Goal: Transaction & Acquisition: Purchase product/service

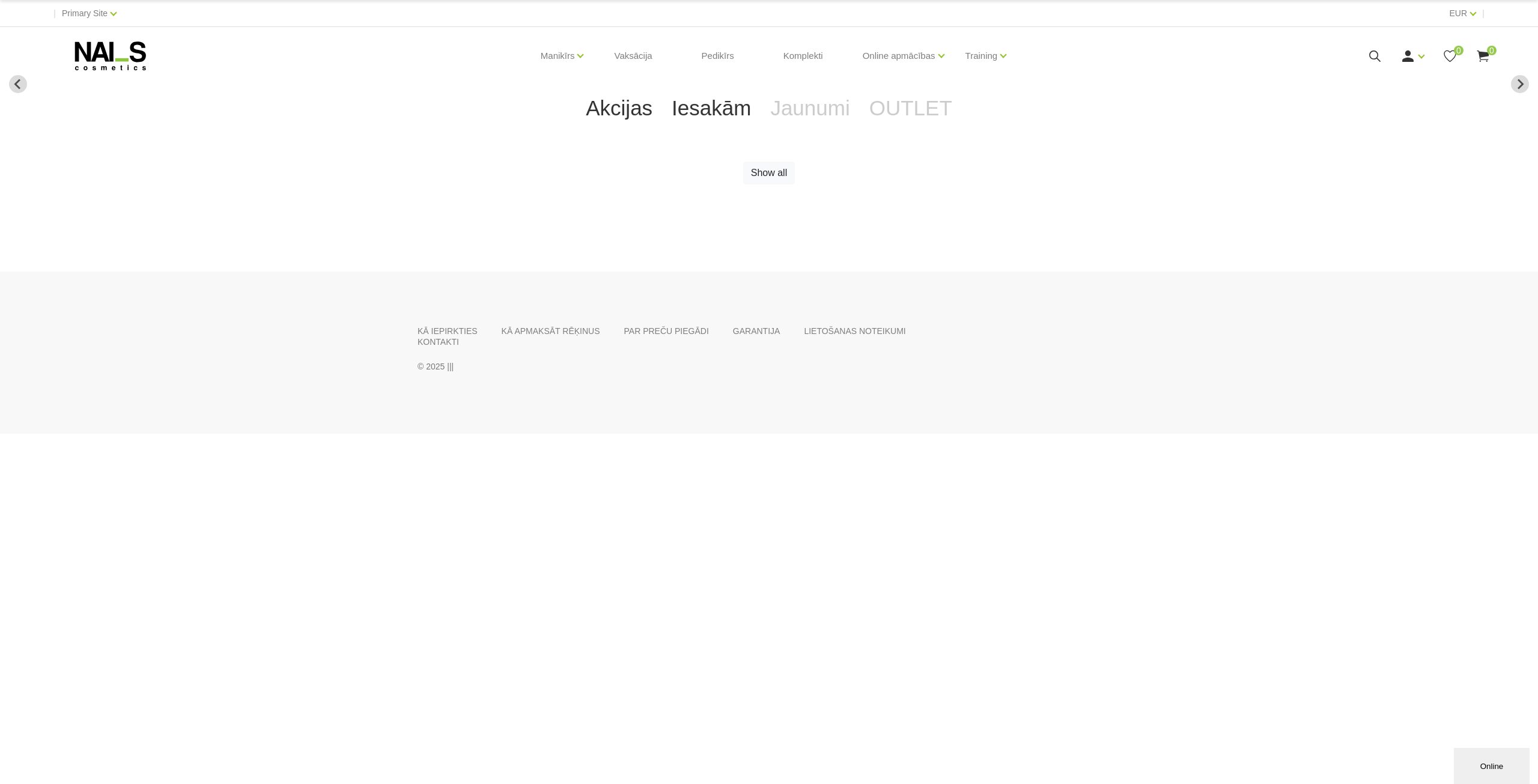
click at [722, 111] on link "Iesakām" at bounding box center [711, 108] width 98 height 48
click at [793, 106] on link "Jaunumi" at bounding box center [809, 108] width 98 height 48
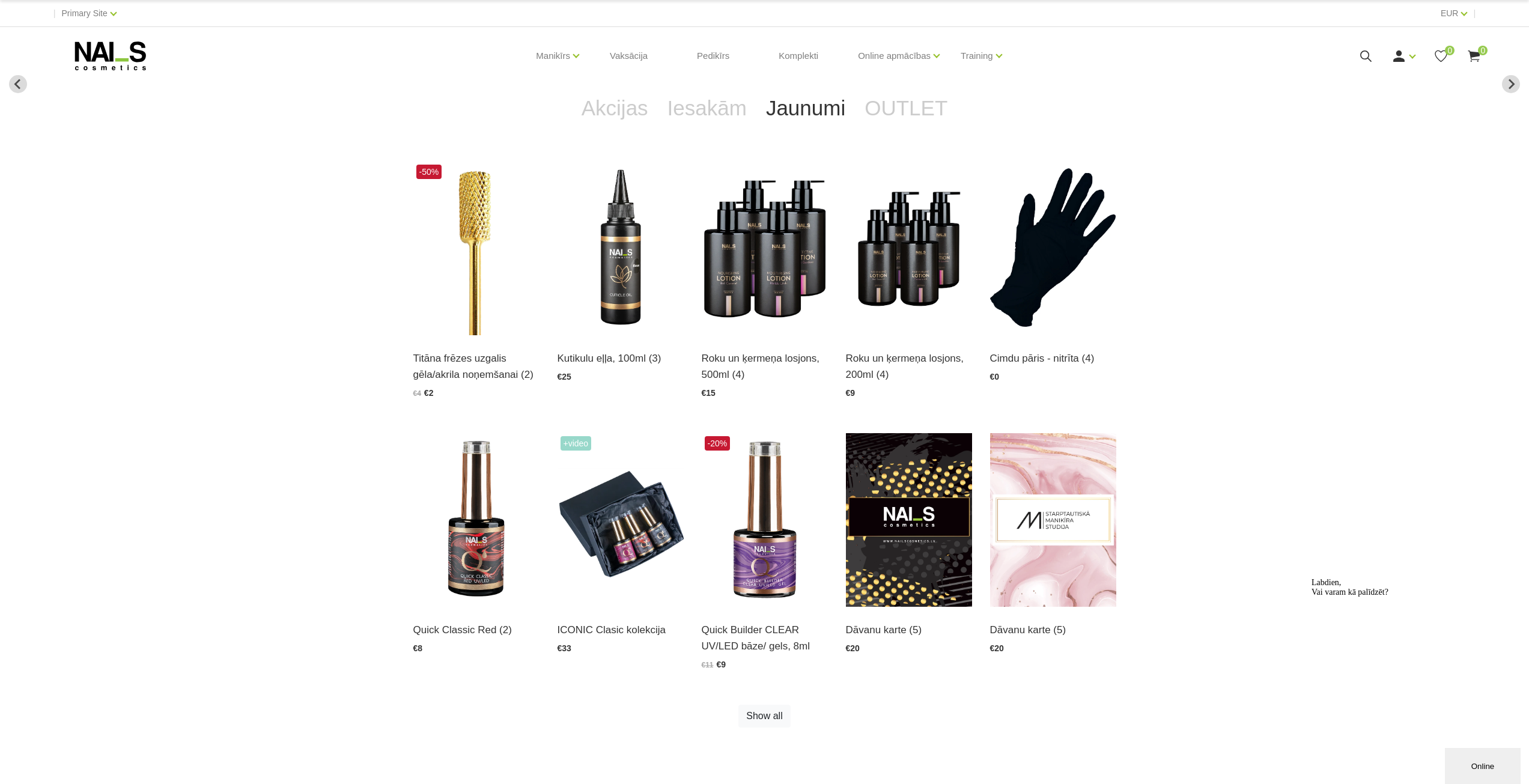
click at [311, 345] on div "Akcijas Iesakām Jaunumi OUTLET Show all Show all -50% Titāna frēzes uzgalis gēl…" at bounding box center [764, 421] width 1529 height 673
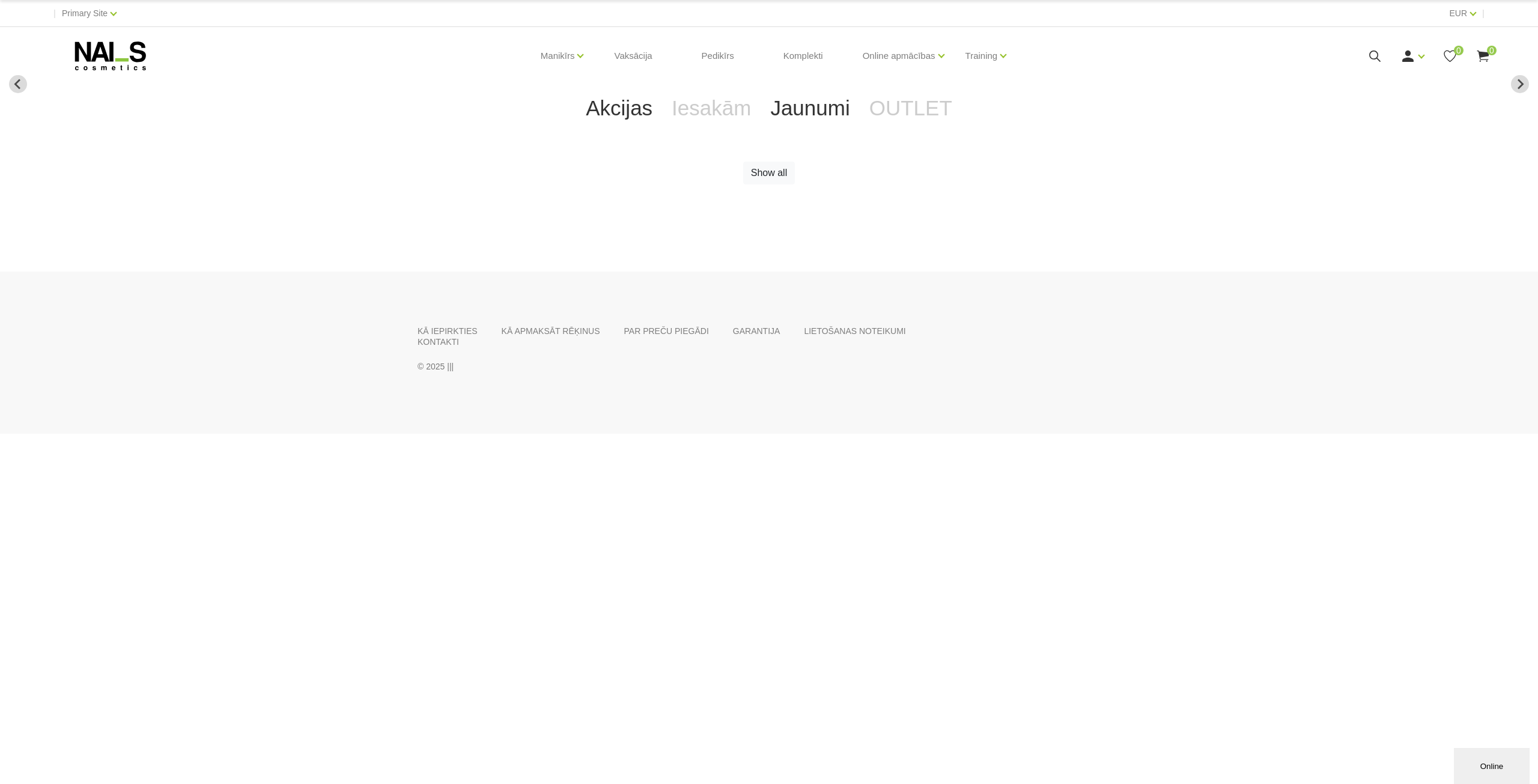
click at [813, 109] on link "Jaunumi" at bounding box center [809, 108] width 98 height 48
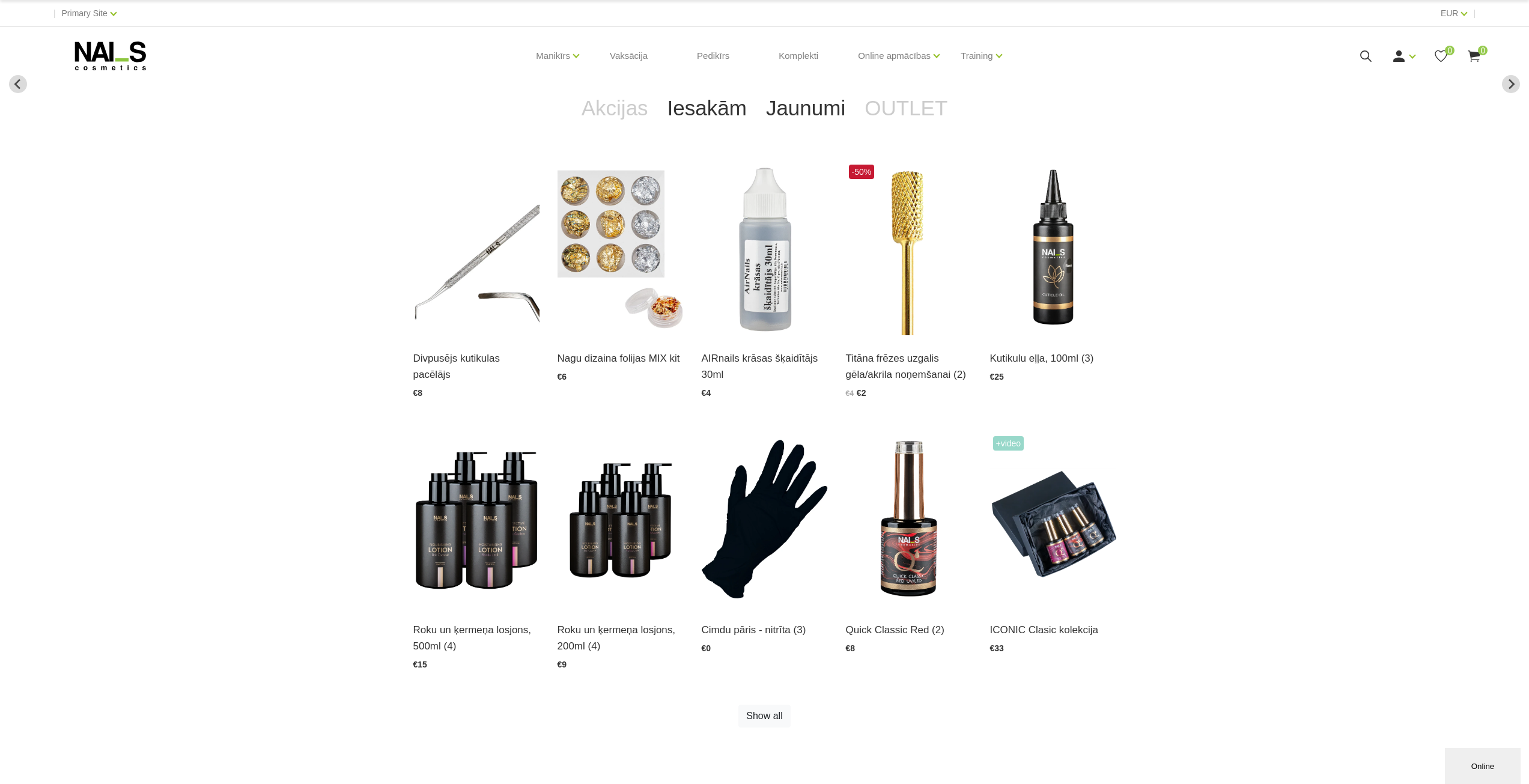
click at [735, 105] on link "Iesakām" at bounding box center [707, 108] width 98 height 48
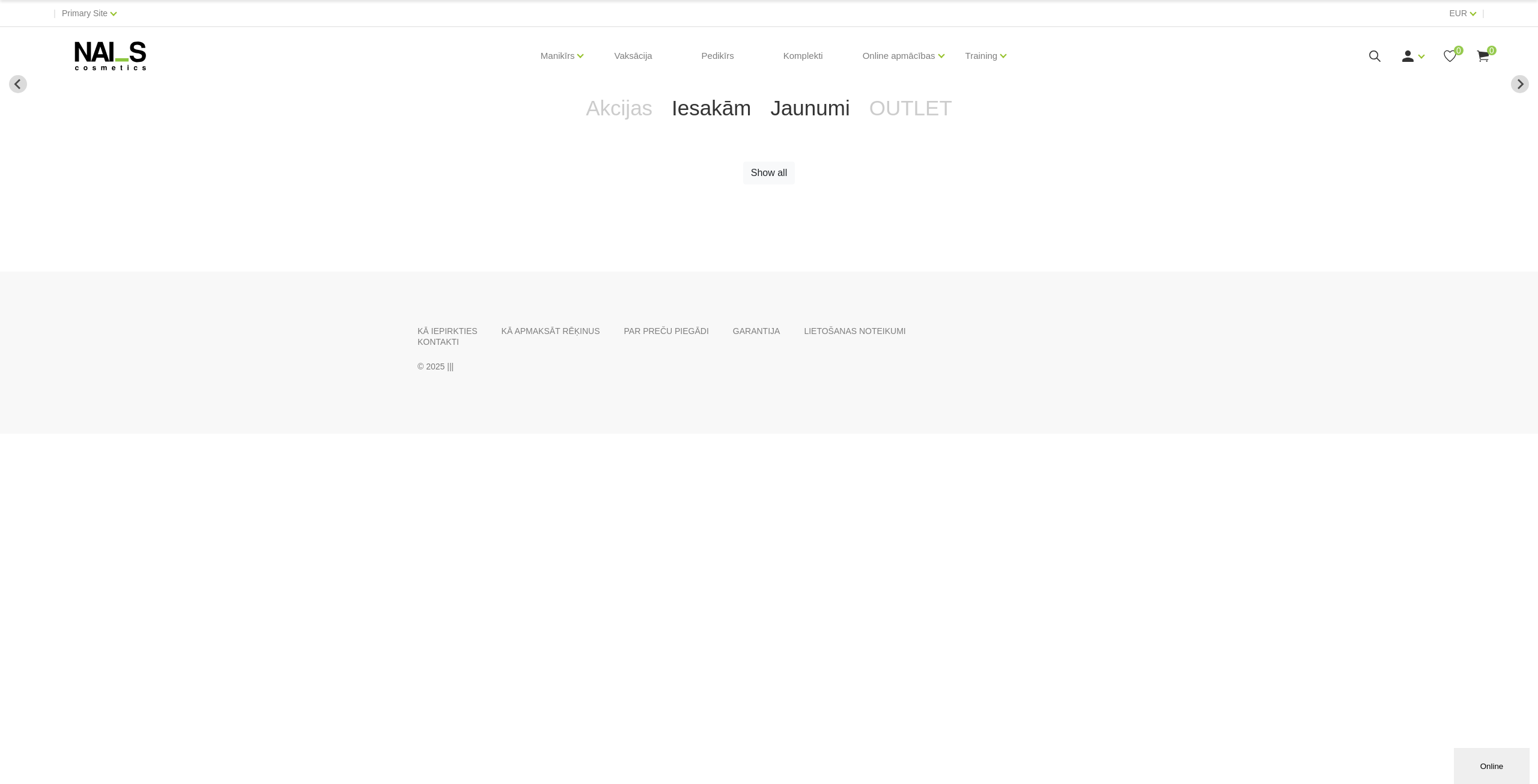
click at [797, 109] on link "Jaunumi" at bounding box center [809, 108] width 98 height 48
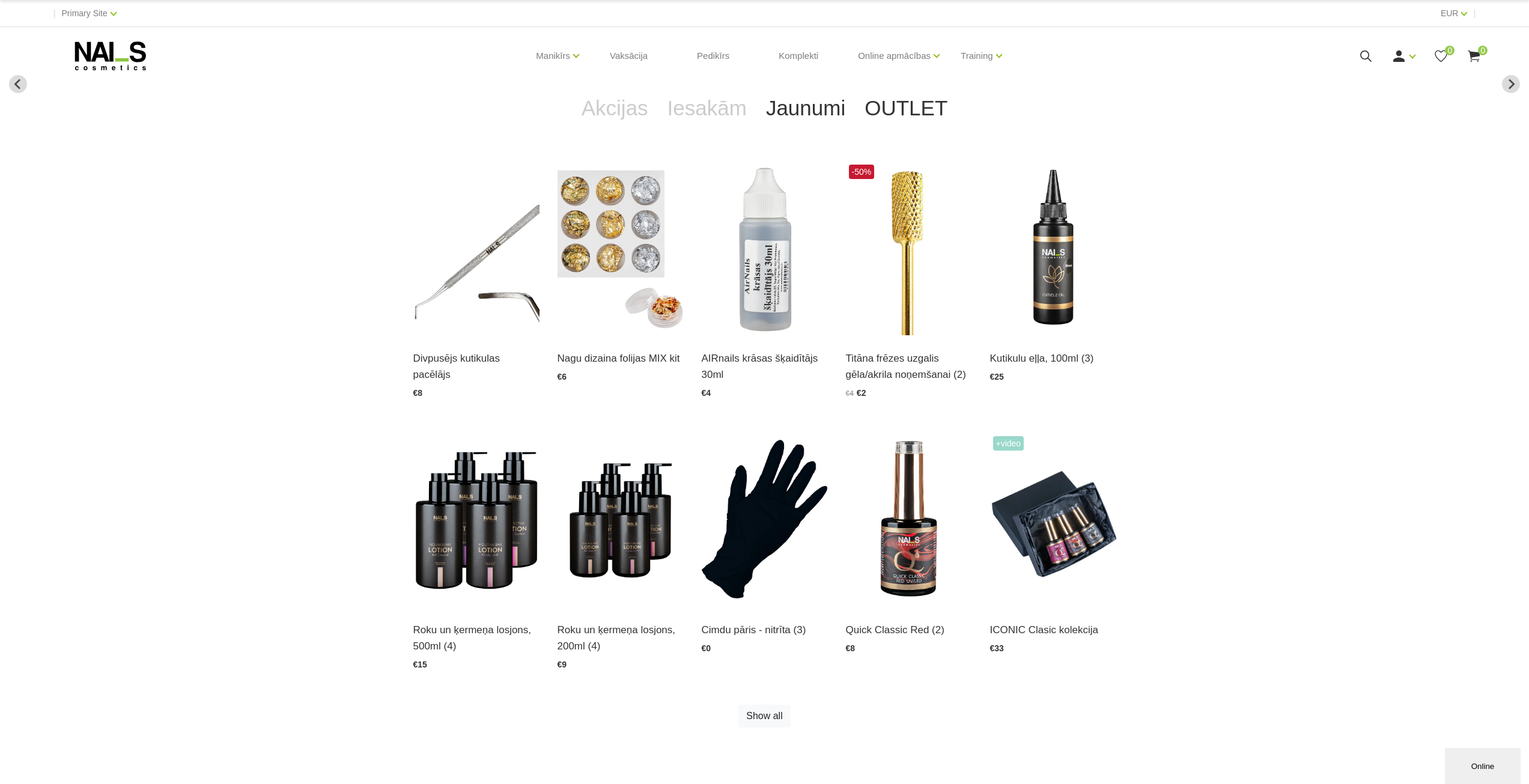
click at [878, 99] on link "OUTLET" at bounding box center [906, 108] width 102 height 48
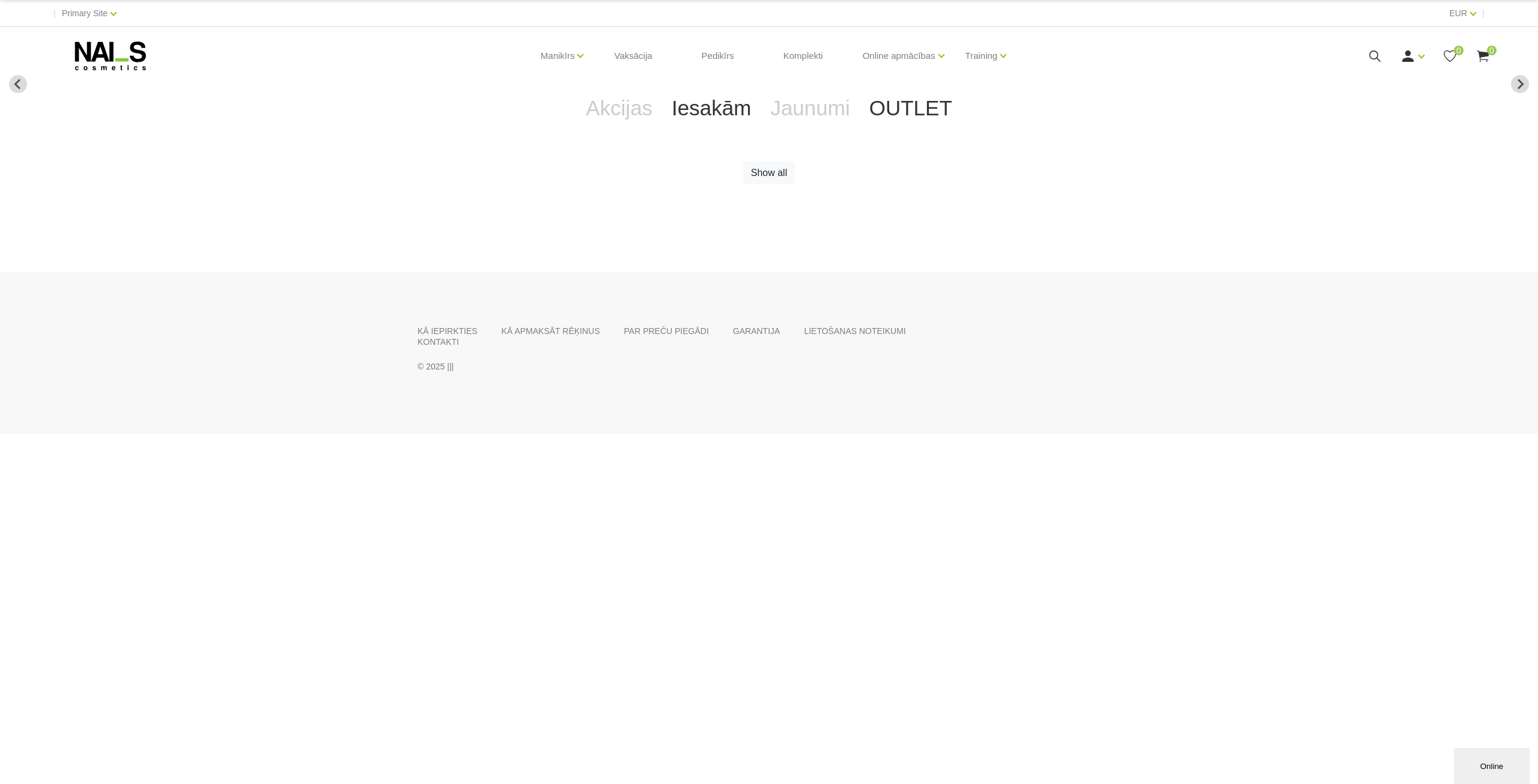
click at [707, 106] on link "Iesakām" at bounding box center [711, 108] width 98 height 48
click at [784, 112] on link "Jaunumi" at bounding box center [809, 108] width 98 height 48
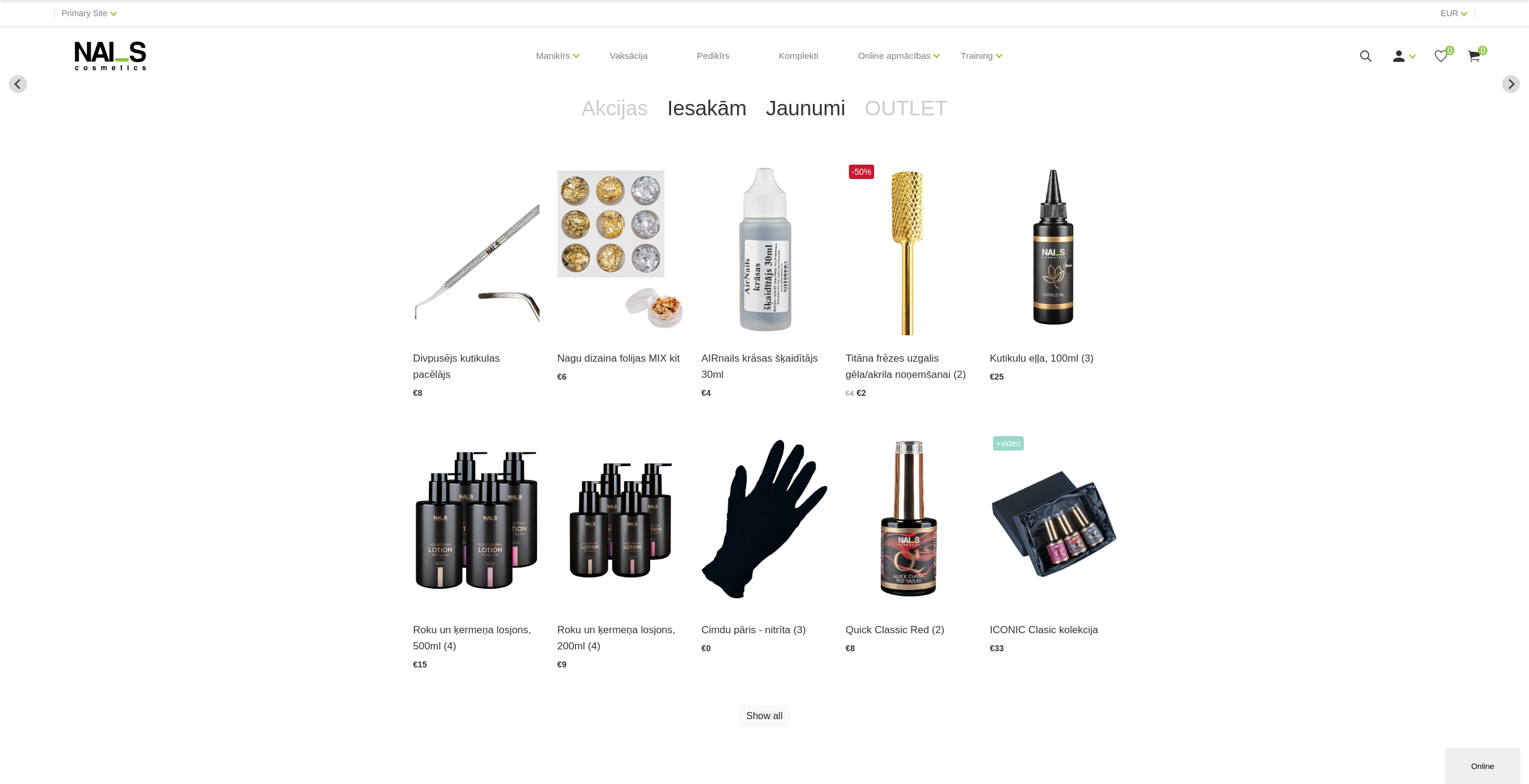
click at [727, 101] on link "Iesakām" at bounding box center [707, 108] width 98 height 48
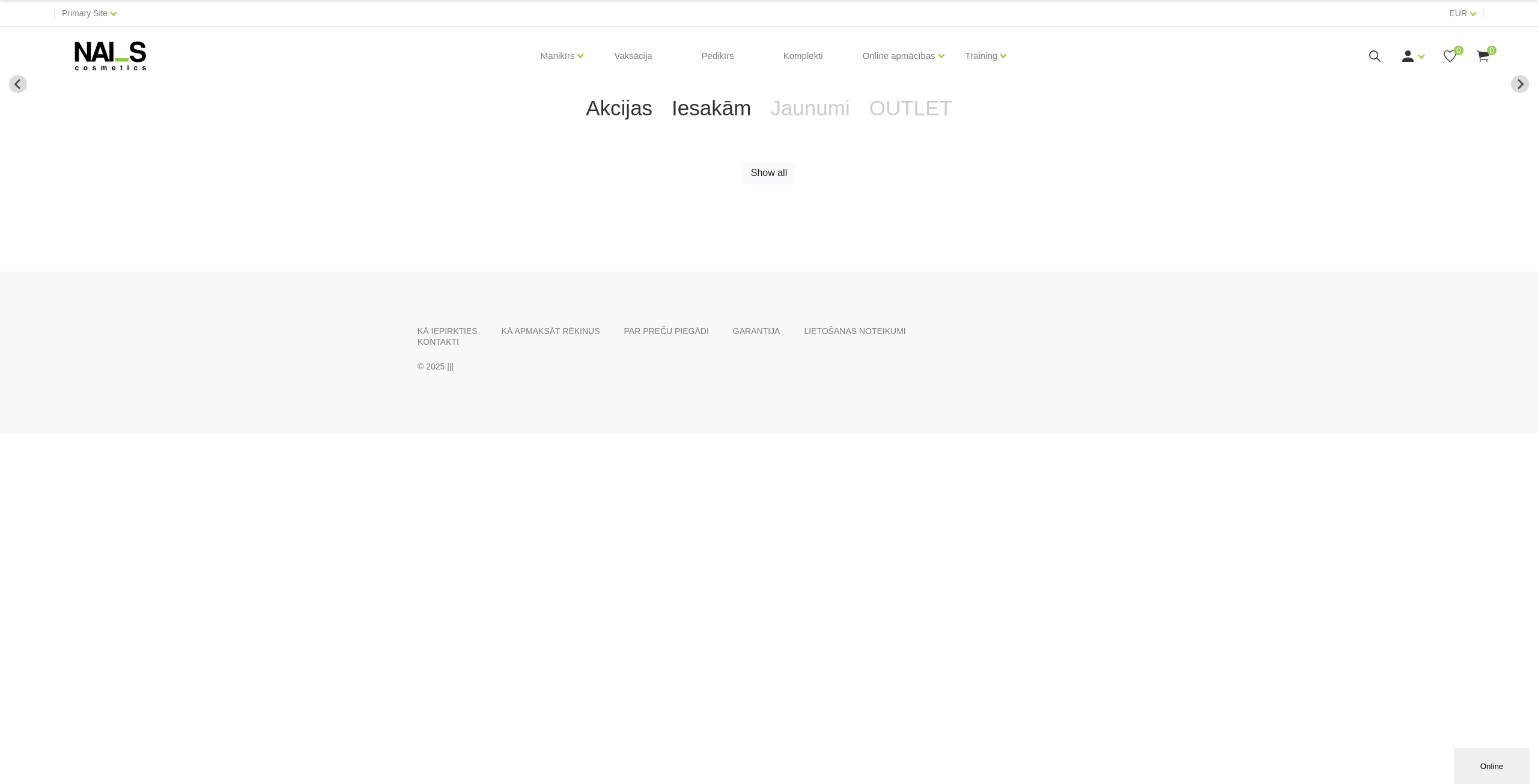
click at [651, 104] on link "Akcijas" at bounding box center [619, 108] width 86 height 48
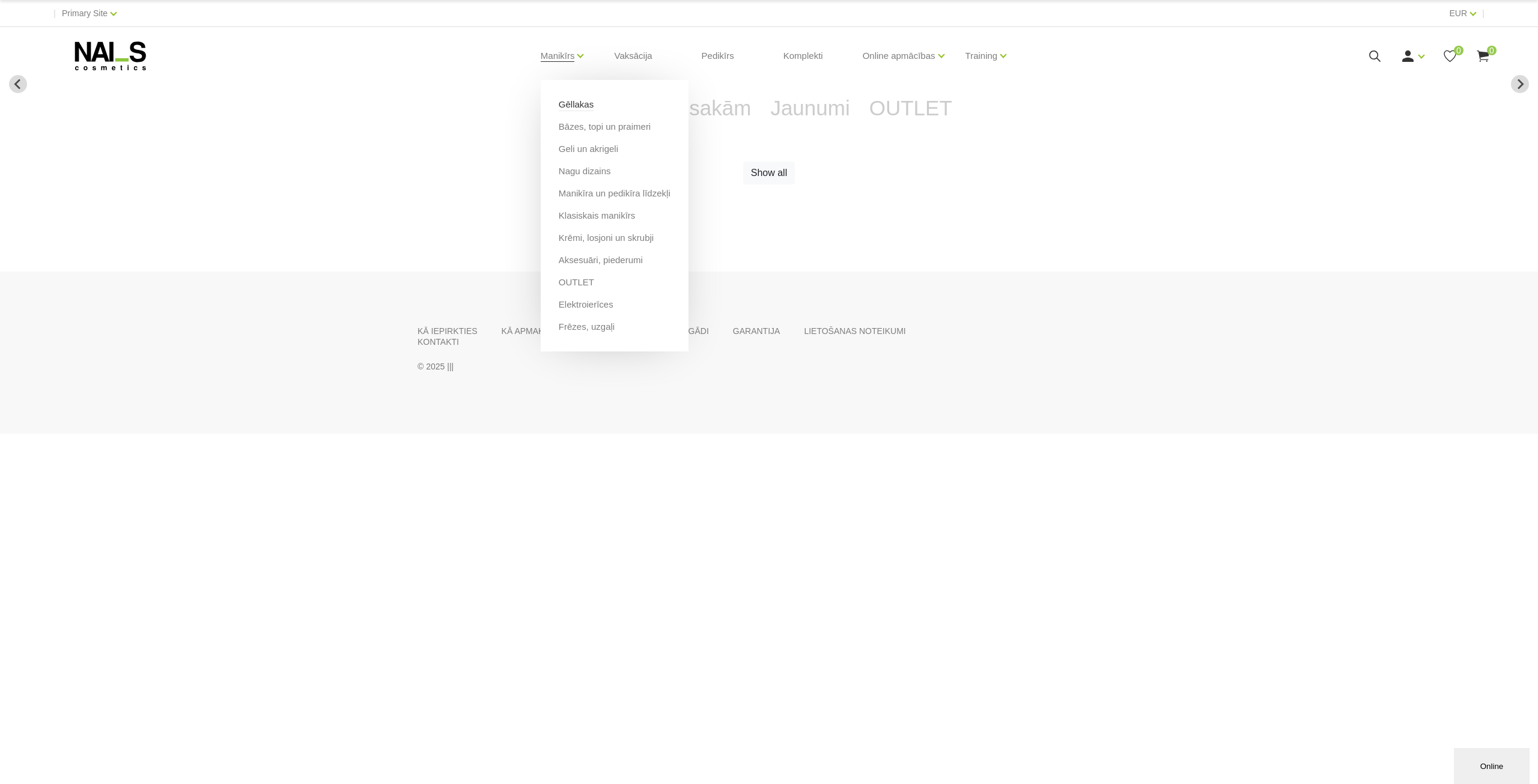
click at [575, 109] on link "Gēllakas" at bounding box center [576, 104] width 35 height 13
click at [585, 127] on link "Bāzes, topi un praimeri" at bounding box center [604, 126] width 92 height 13
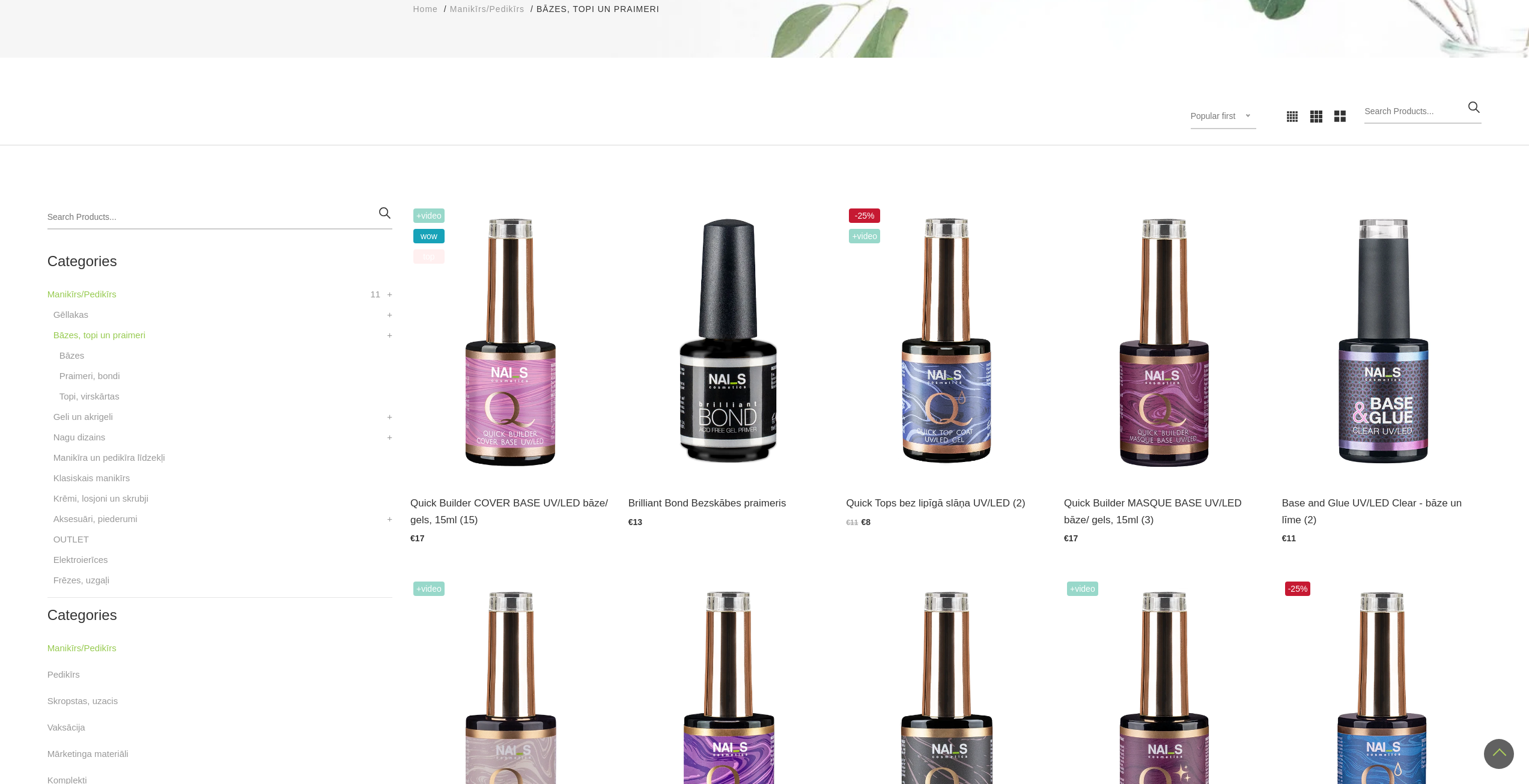
scroll to position [60, 0]
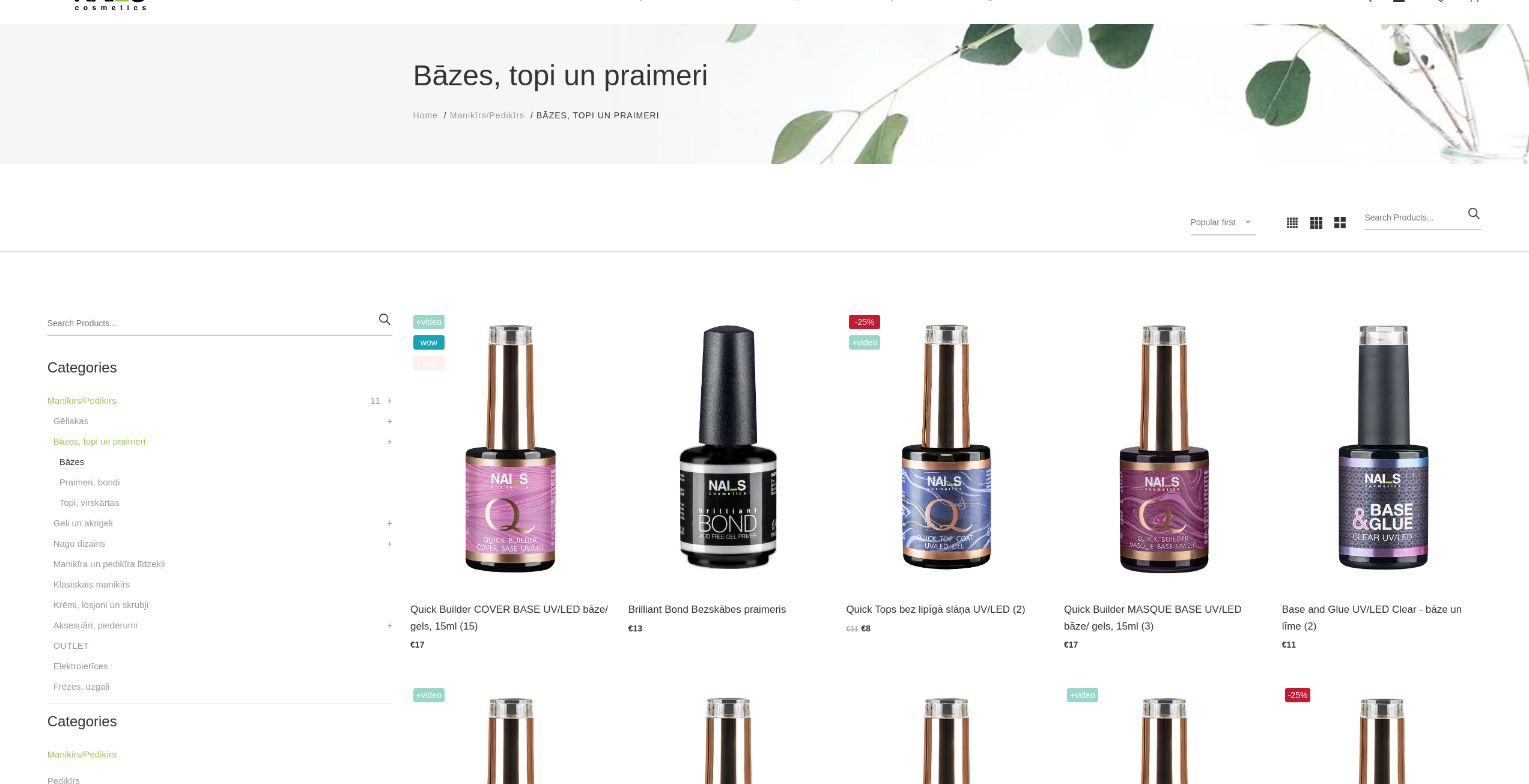
click at [74, 461] on link "Bāzes" at bounding box center [72, 462] width 25 height 14
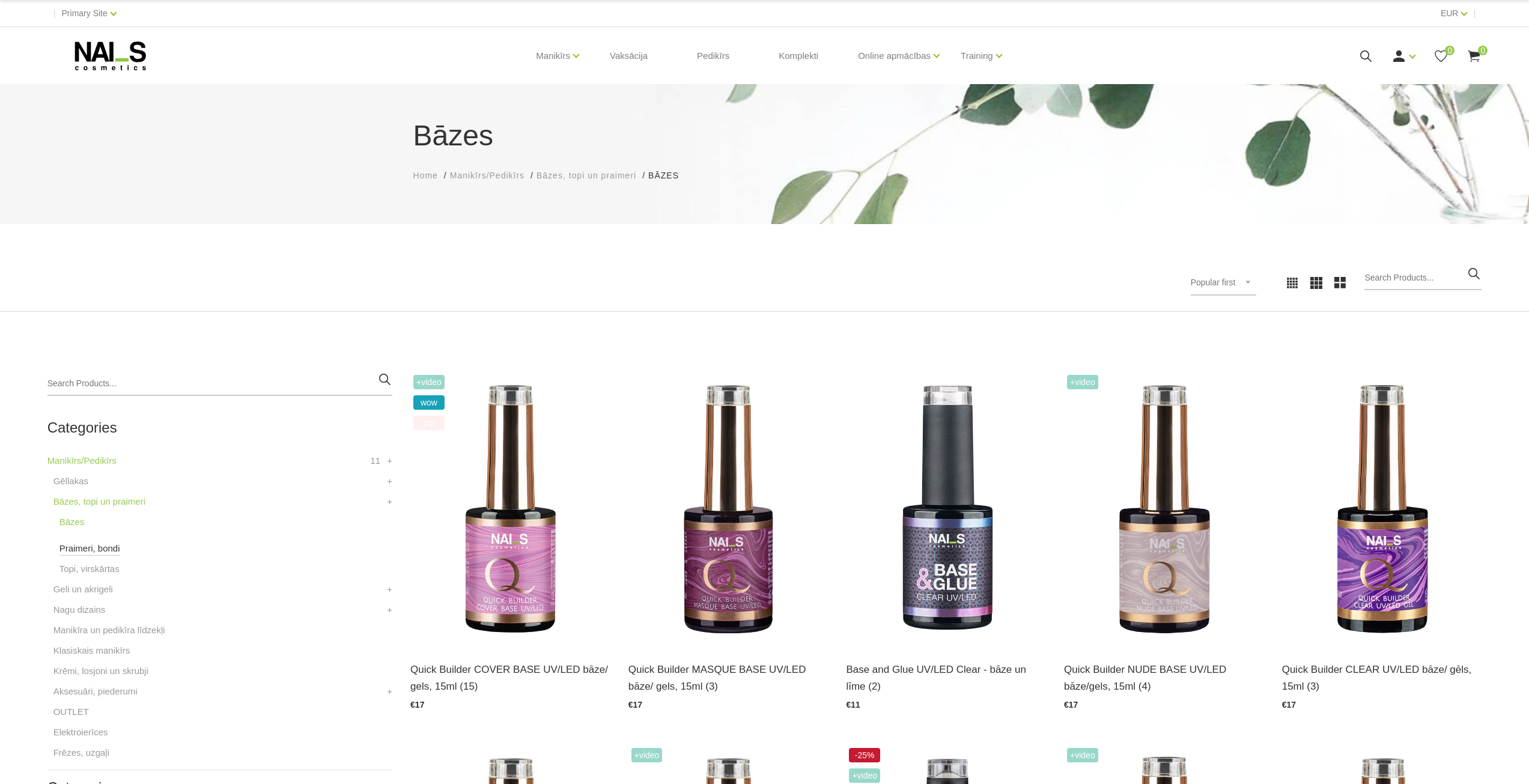
click at [78, 551] on link "Praimeri, bondi" at bounding box center [90, 548] width 61 height 14
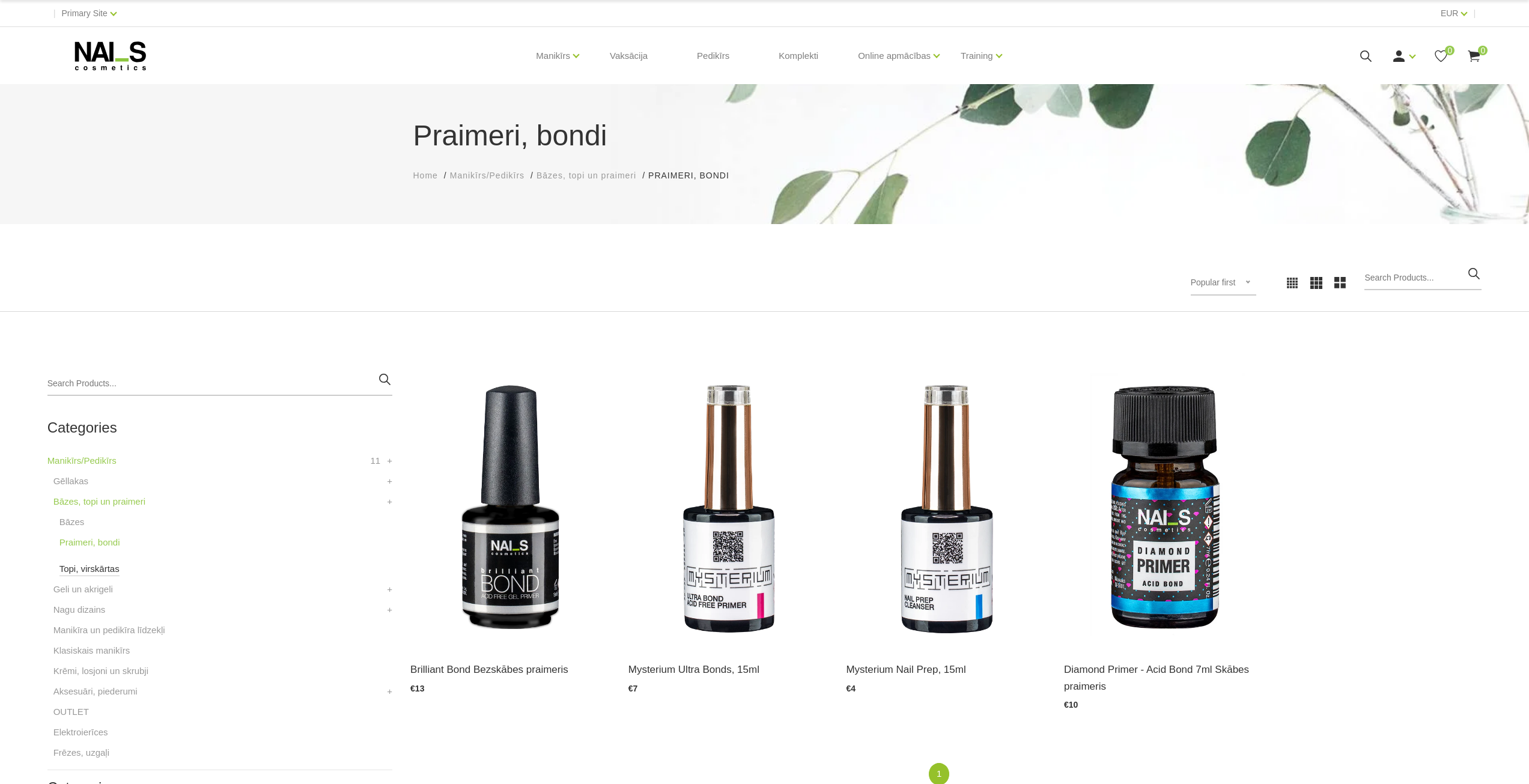
click at [96, 570] on link "Topi, virskārtas" at bounding box center [89, 568] width 60 height 14
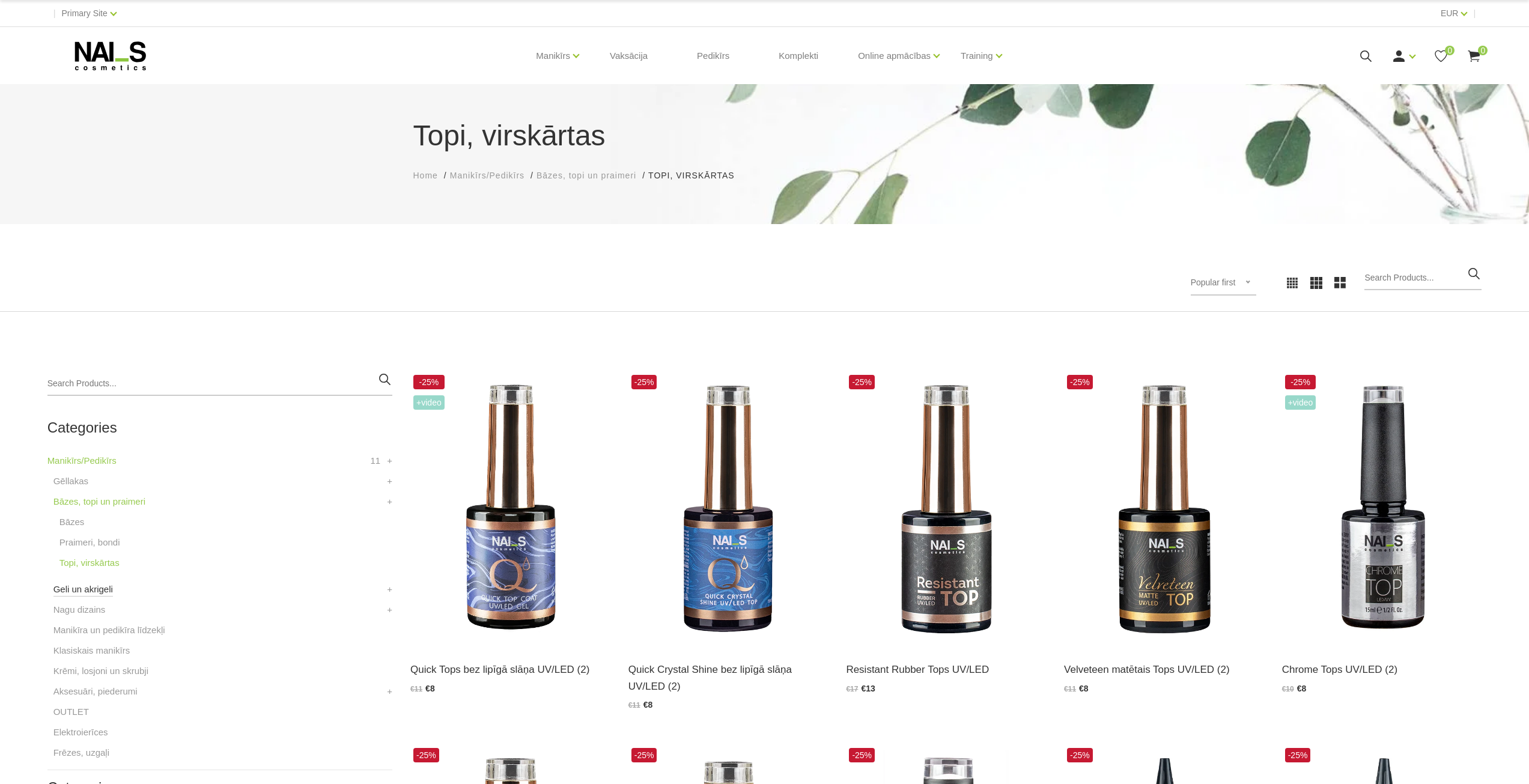
click at [80, 587] on link "Geli un akrigeli" at bounding box center [83, 589] width 59 height 14
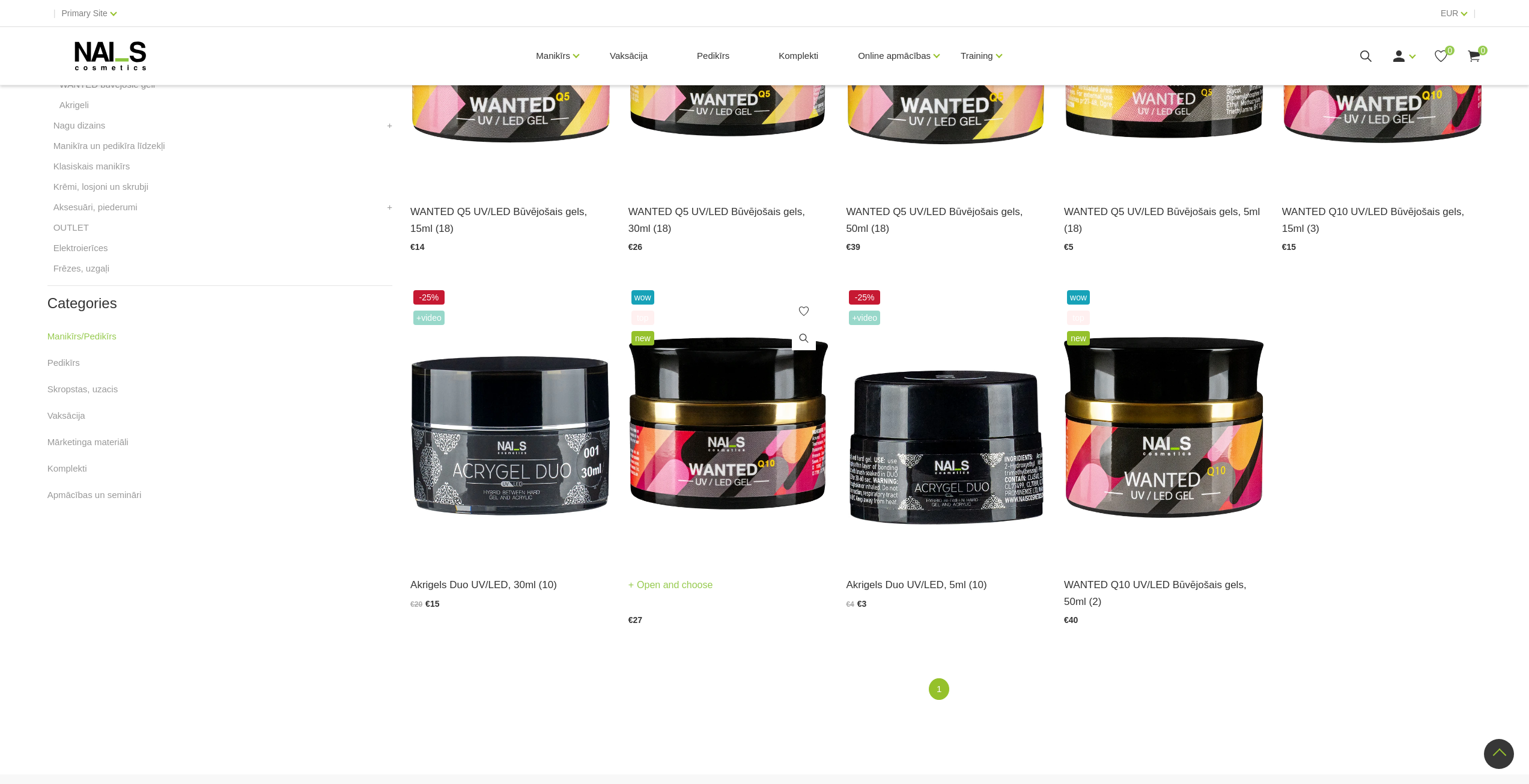
scroll to position [481, 0]
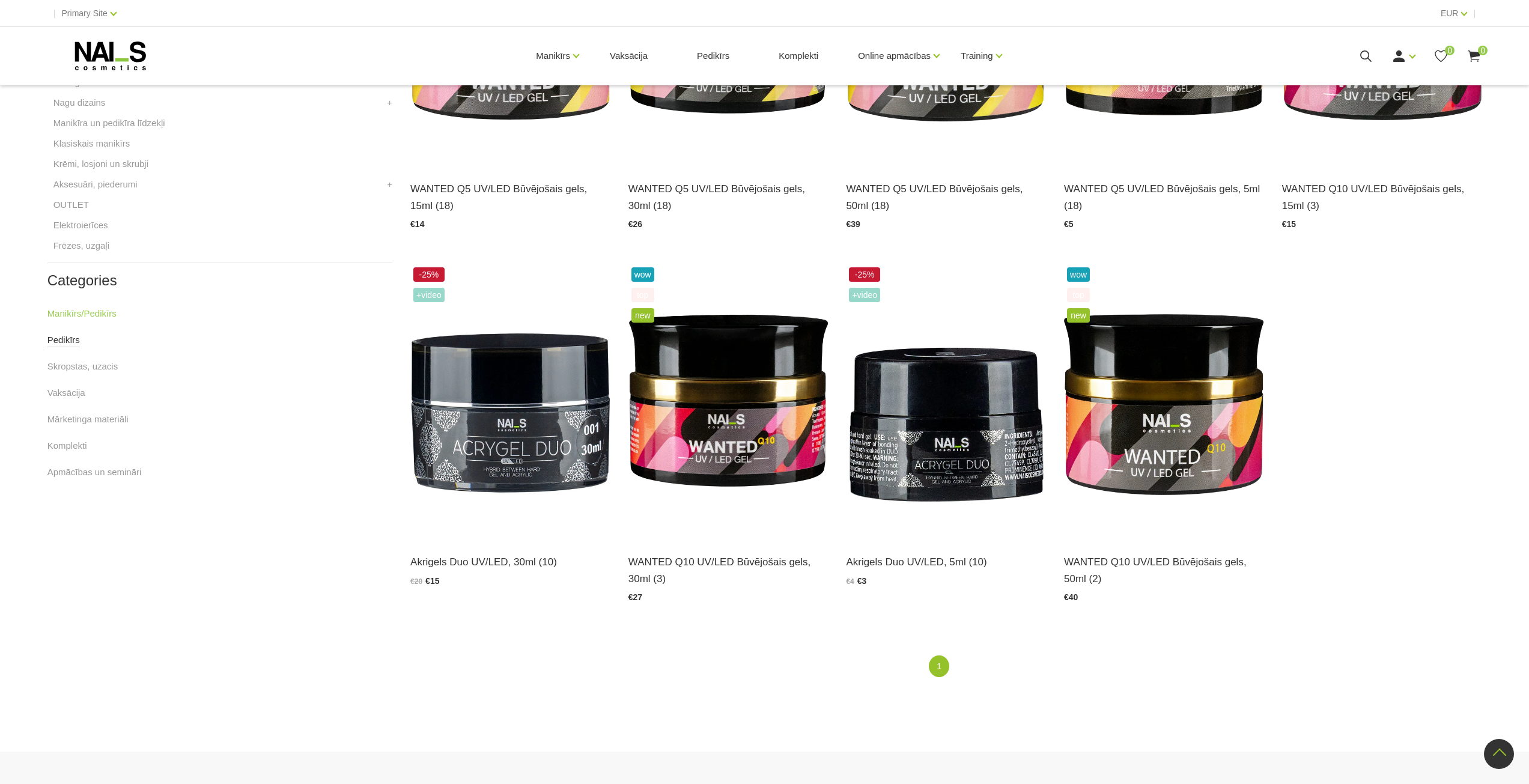
click at [69, 339] on link "Pedikīrs" at bounding box center [64, 340] width 33 height 14
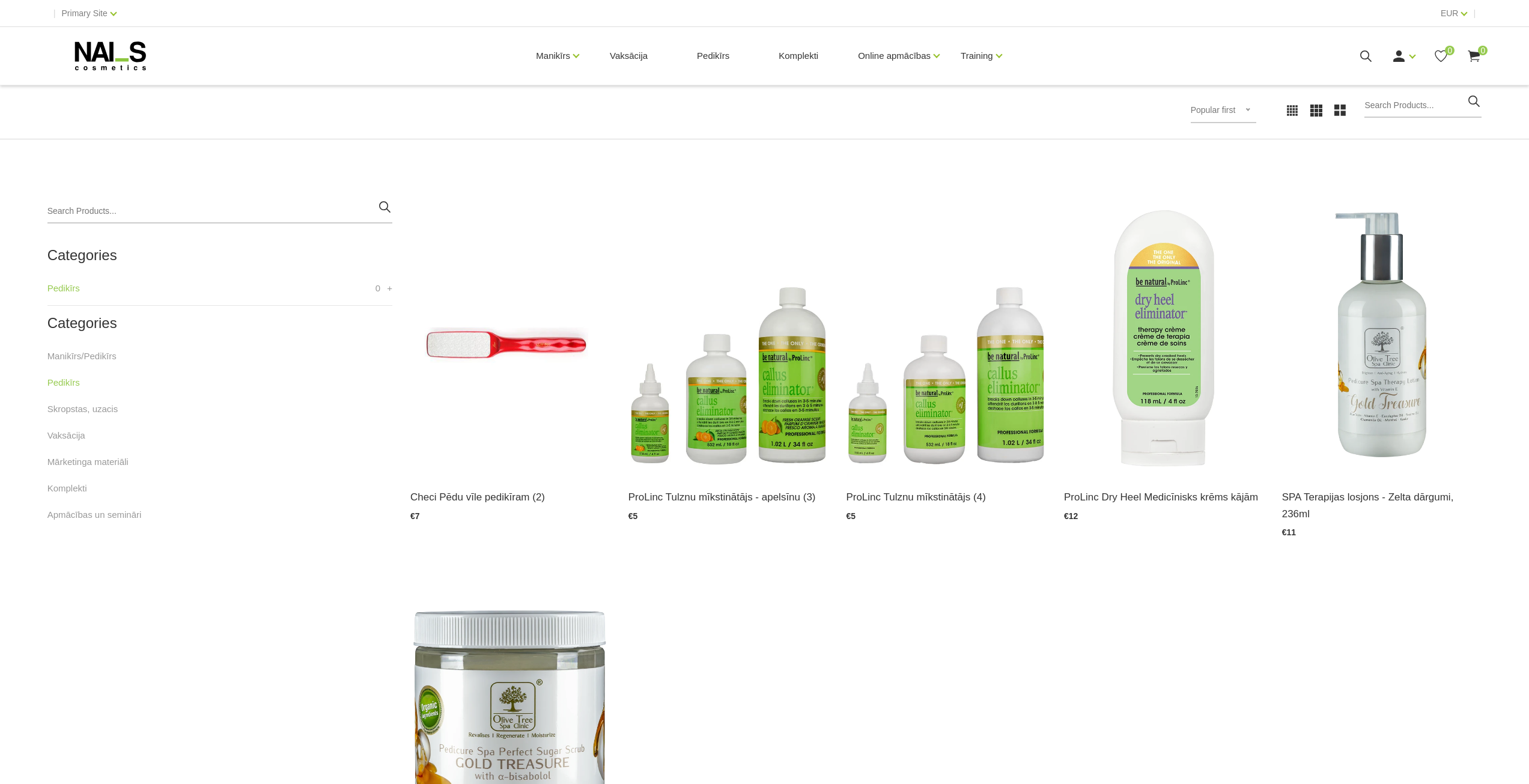
scroll to position [300, 0]
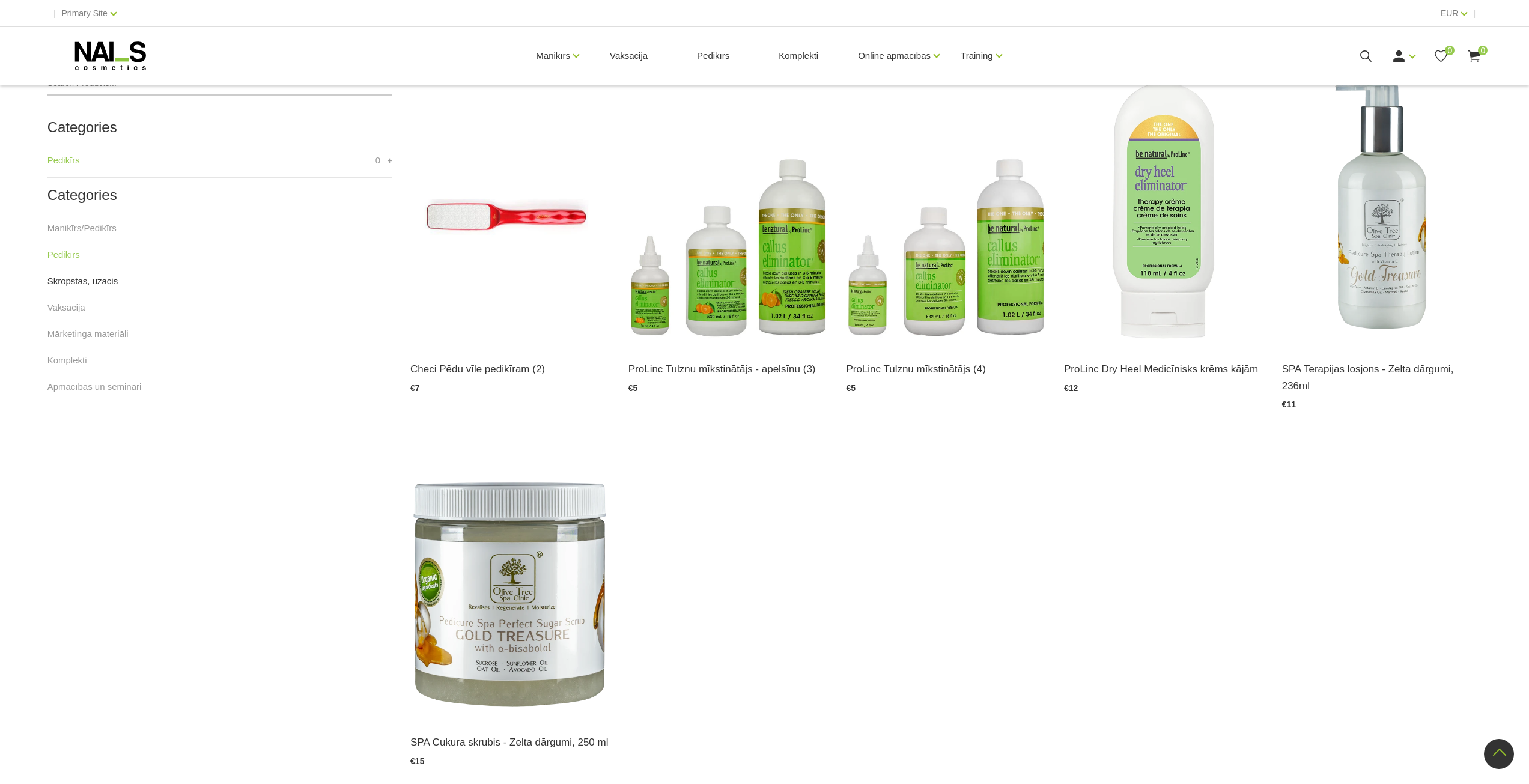
click at [69, 277] on link "Skropstas, uzacis" at bounding box center [83, 280] width 71 height 14
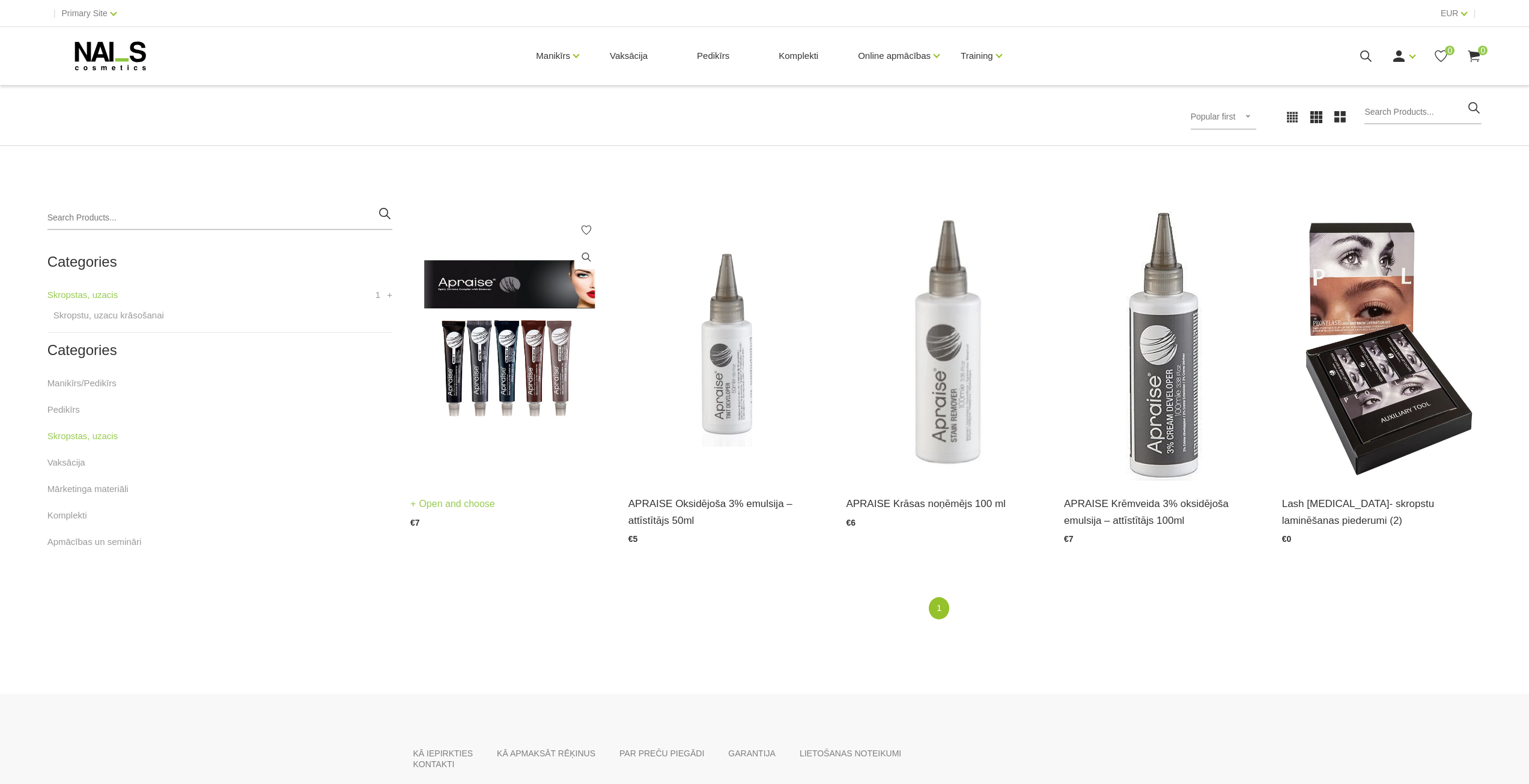
scroll to position [227, 0]
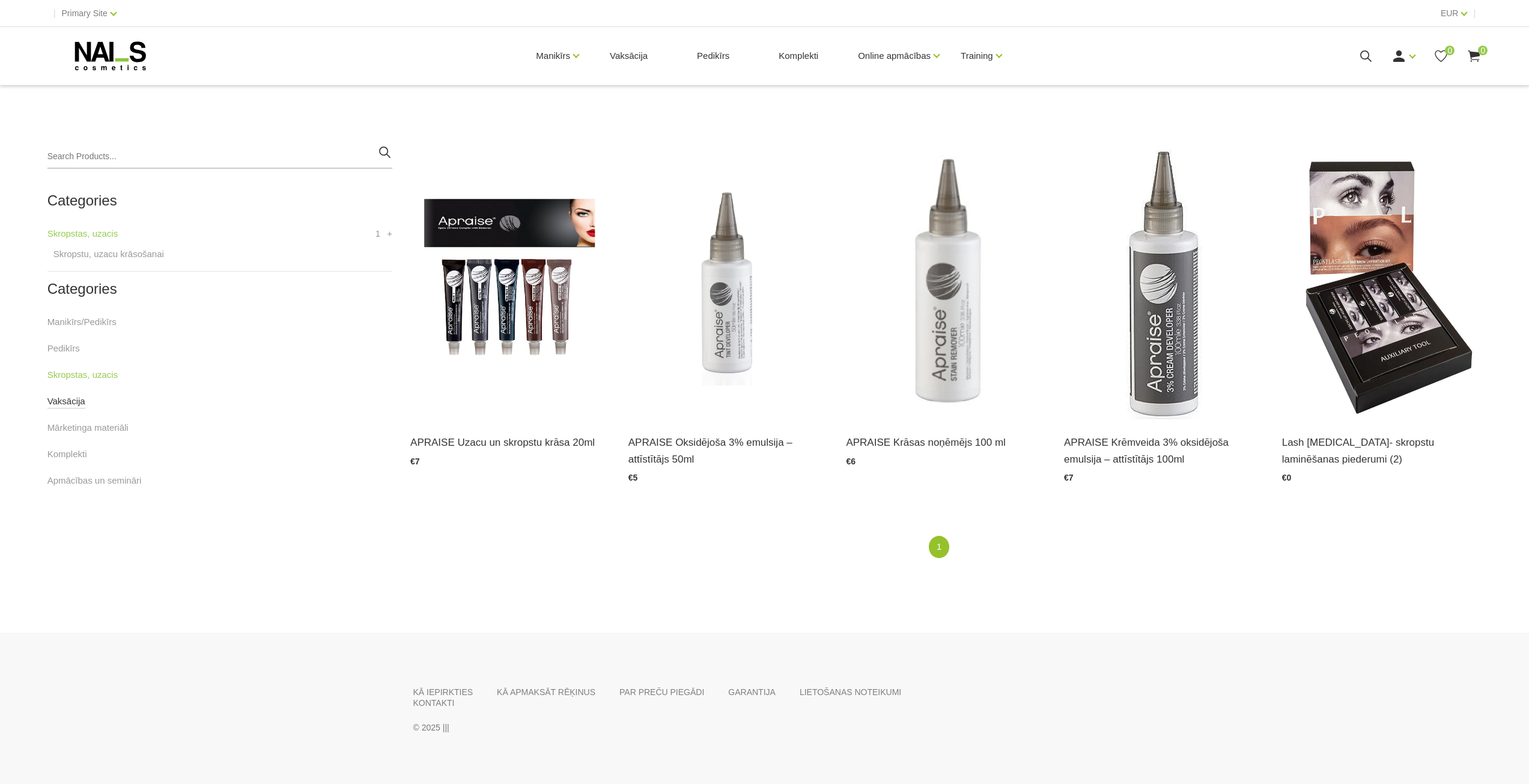
click at [74, 398] on link "Vaksācija" at bounding box center [66, 401] width 38 height 14
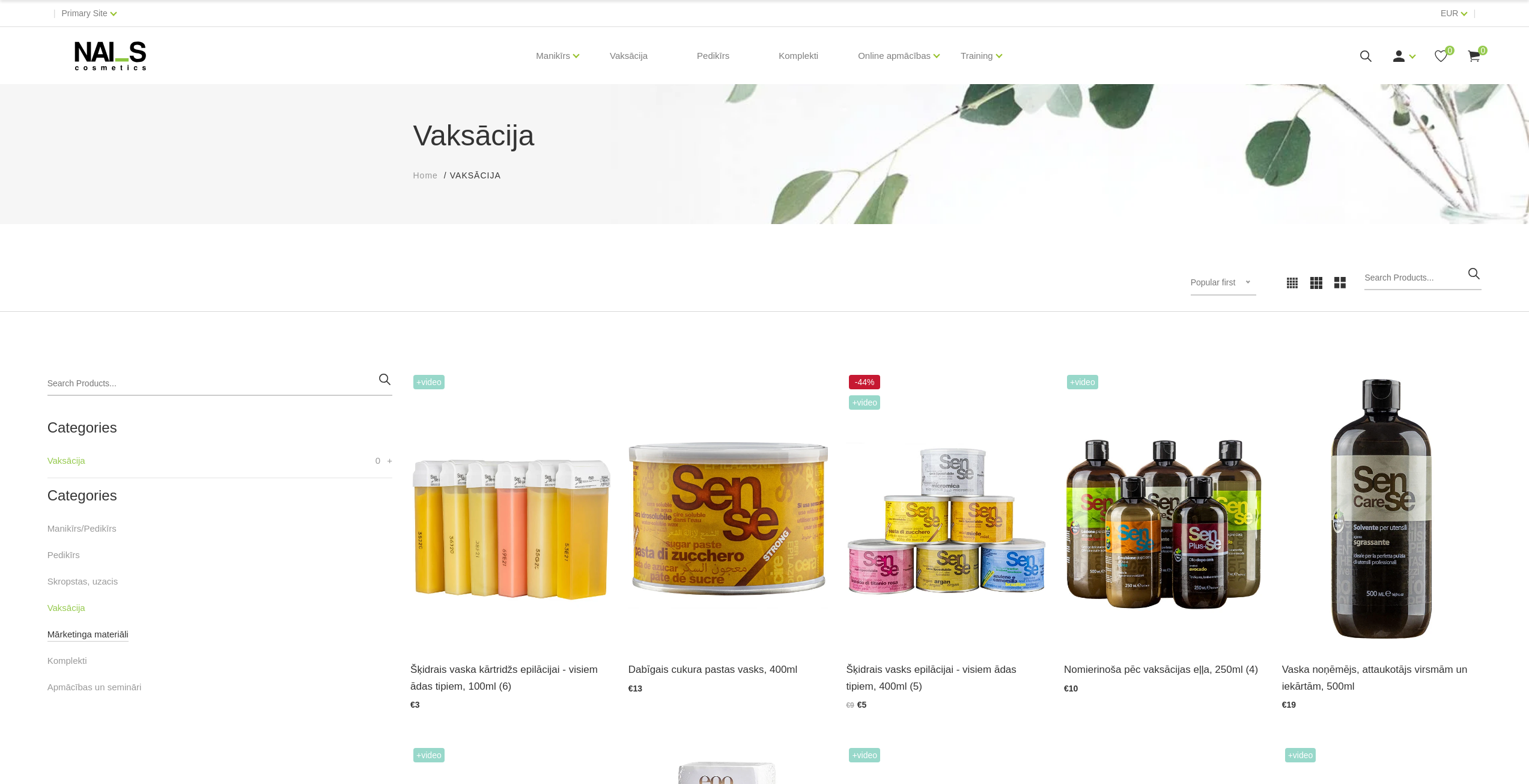
click at [87, 638] on link "Mārketinga materiāli" at bounding box center [88, 634] width 81 height 14
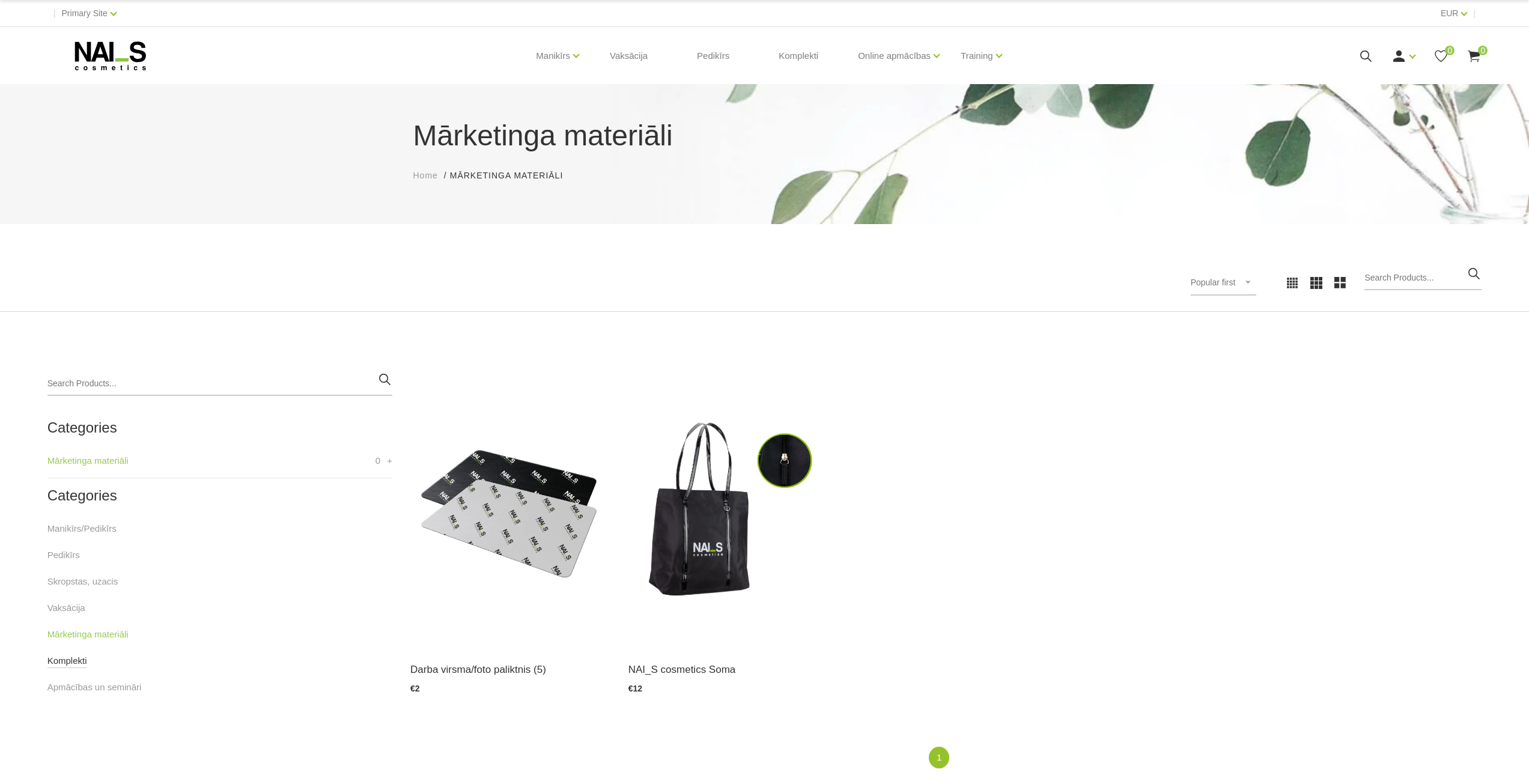
click at [80, 662] on link "Komplekti" at bounding box center [67, 660] width 40 height 14
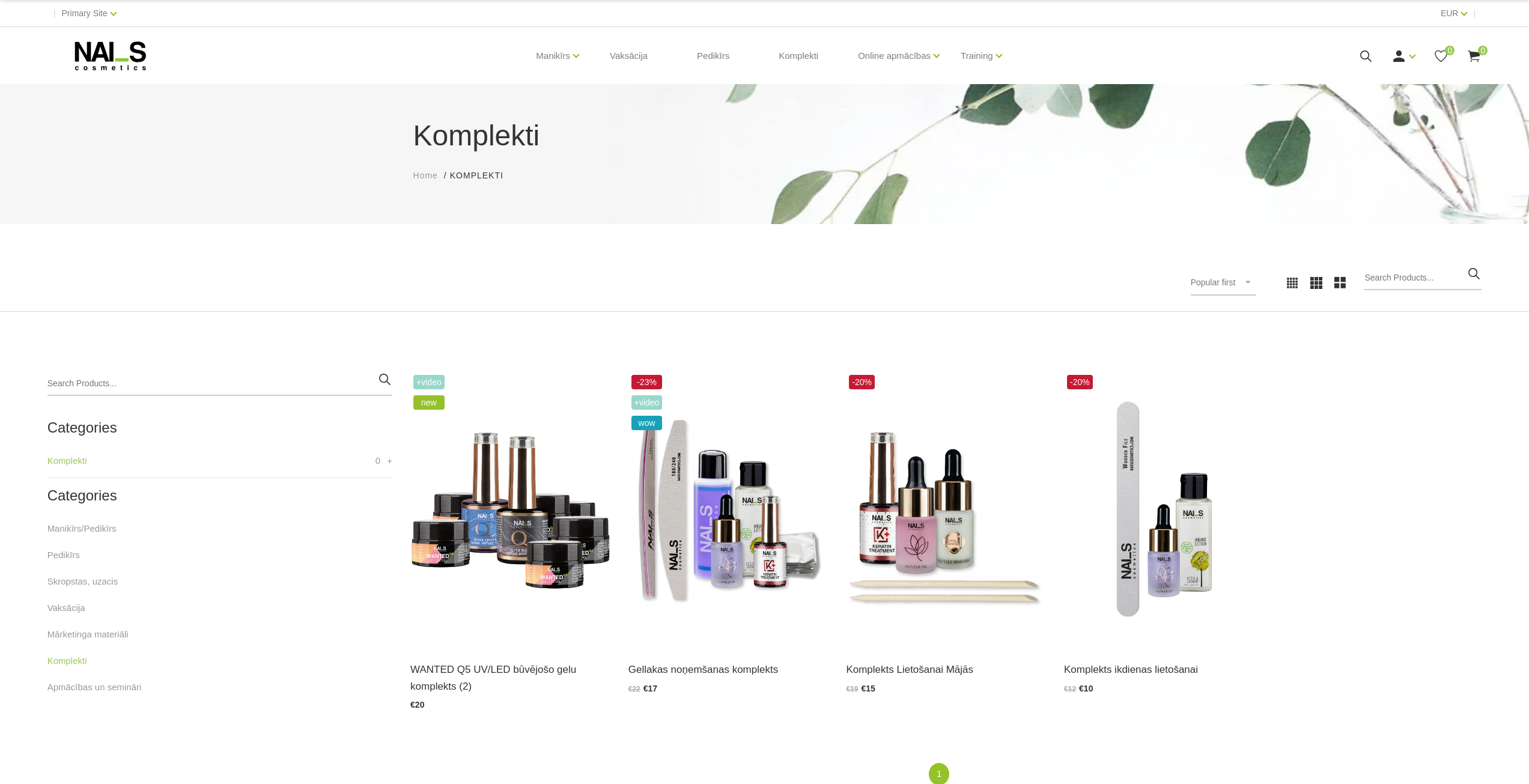
click at [88, 689] on link "Apmācības un semināri" at bounding box center [95, 687] width 95 height 14
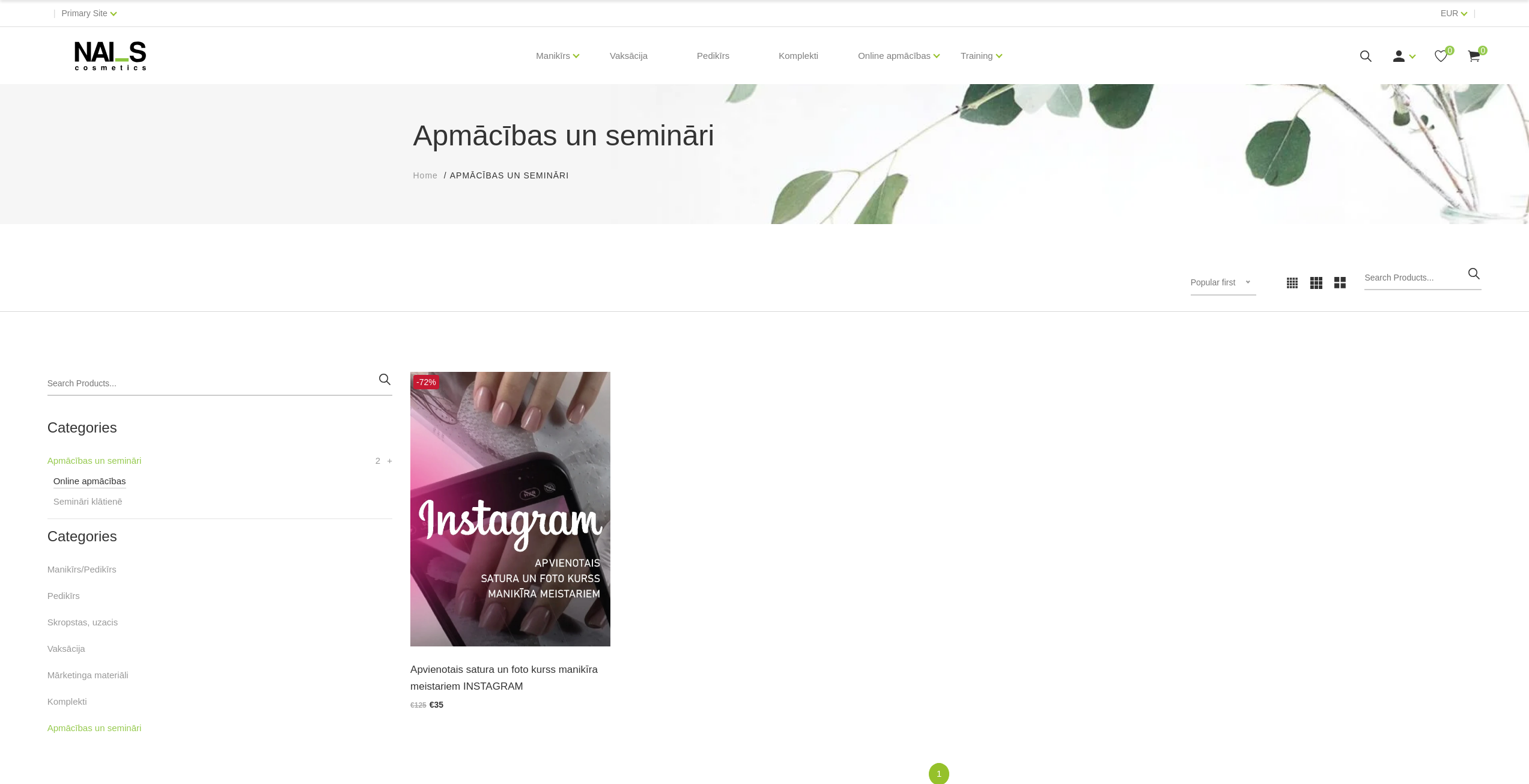
click at [62, 479] on link "Online apmācības" at bounding box center [90, 481] width 73 height 14
click at [92, 508] on link "Semināri klātienē" at bounding box center [88, 507] width 69 height 14
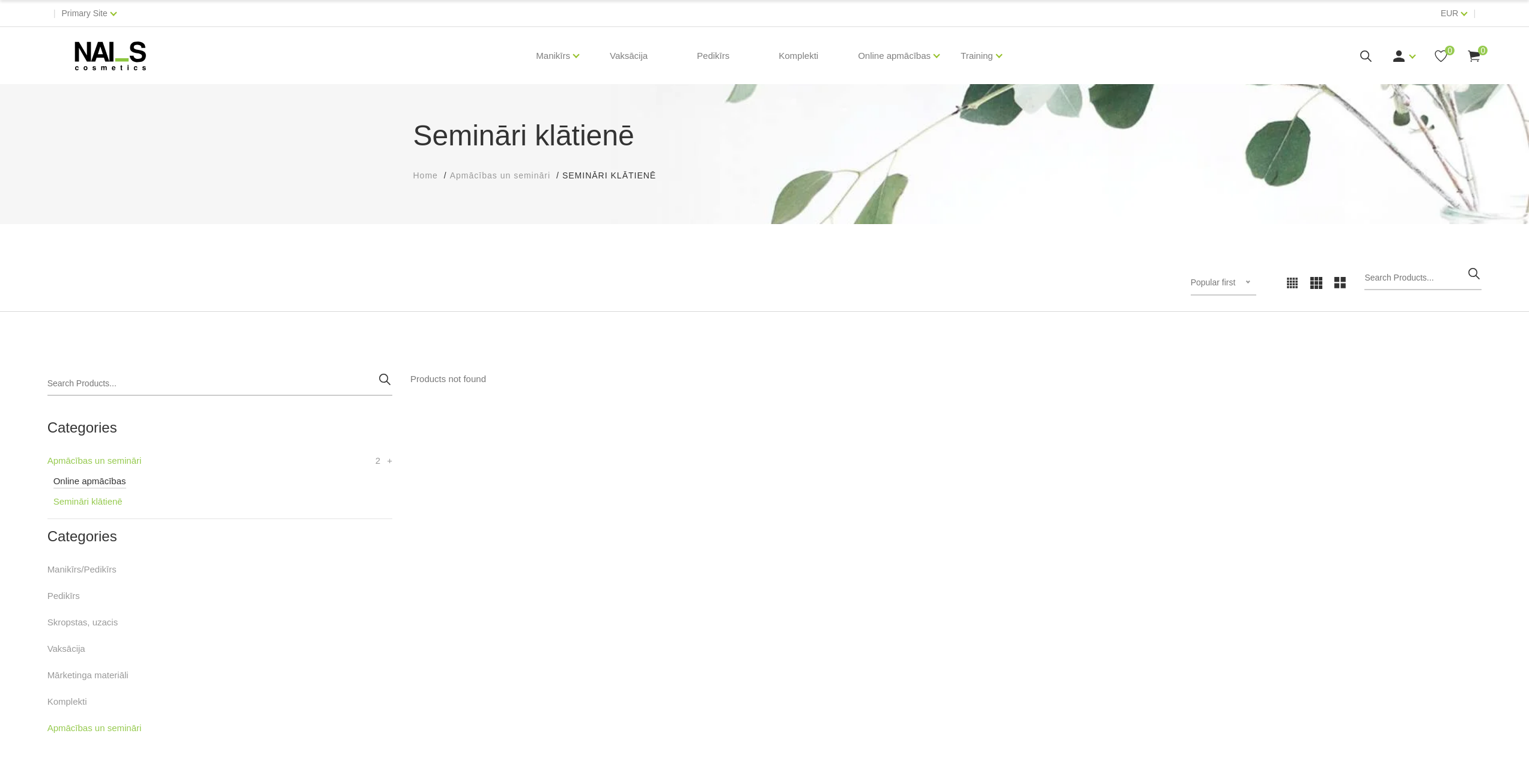
click at [82, 484] on link "Online apmācības" at bounding box center [90, 481] width 73 height 14
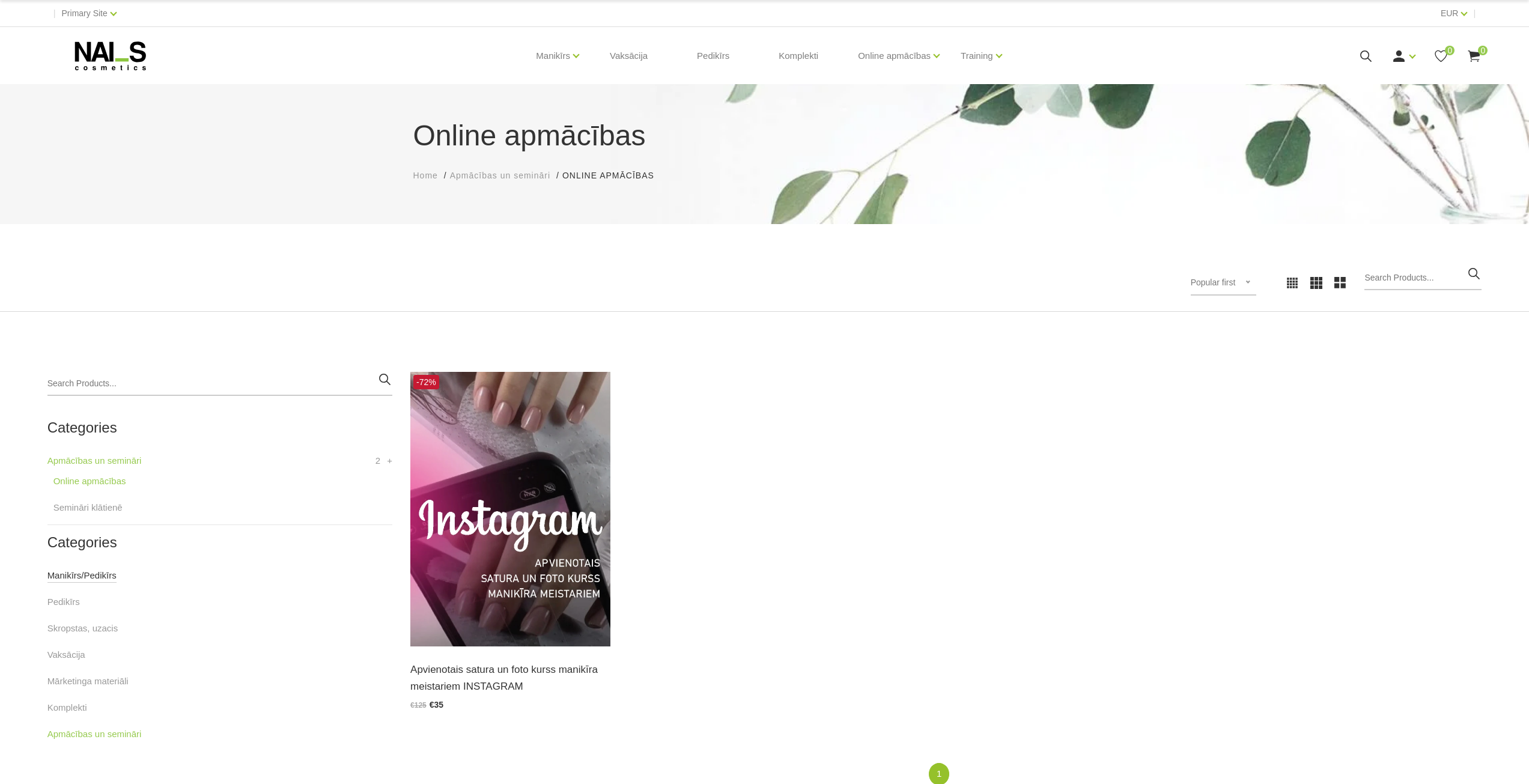
click at [90, 577] on link "Manikīrs/Pedikīrs" at bounding box center [82, 575] width 69 height 14
click at [76, 576] on link "Manikīrs/Pedikīrs" at bounding box center [82, 575] width 69 height 14
click at [575, 129] on link "Bāzes, topi un praimeri" at bounding box center [599, 126] width 92 height 13
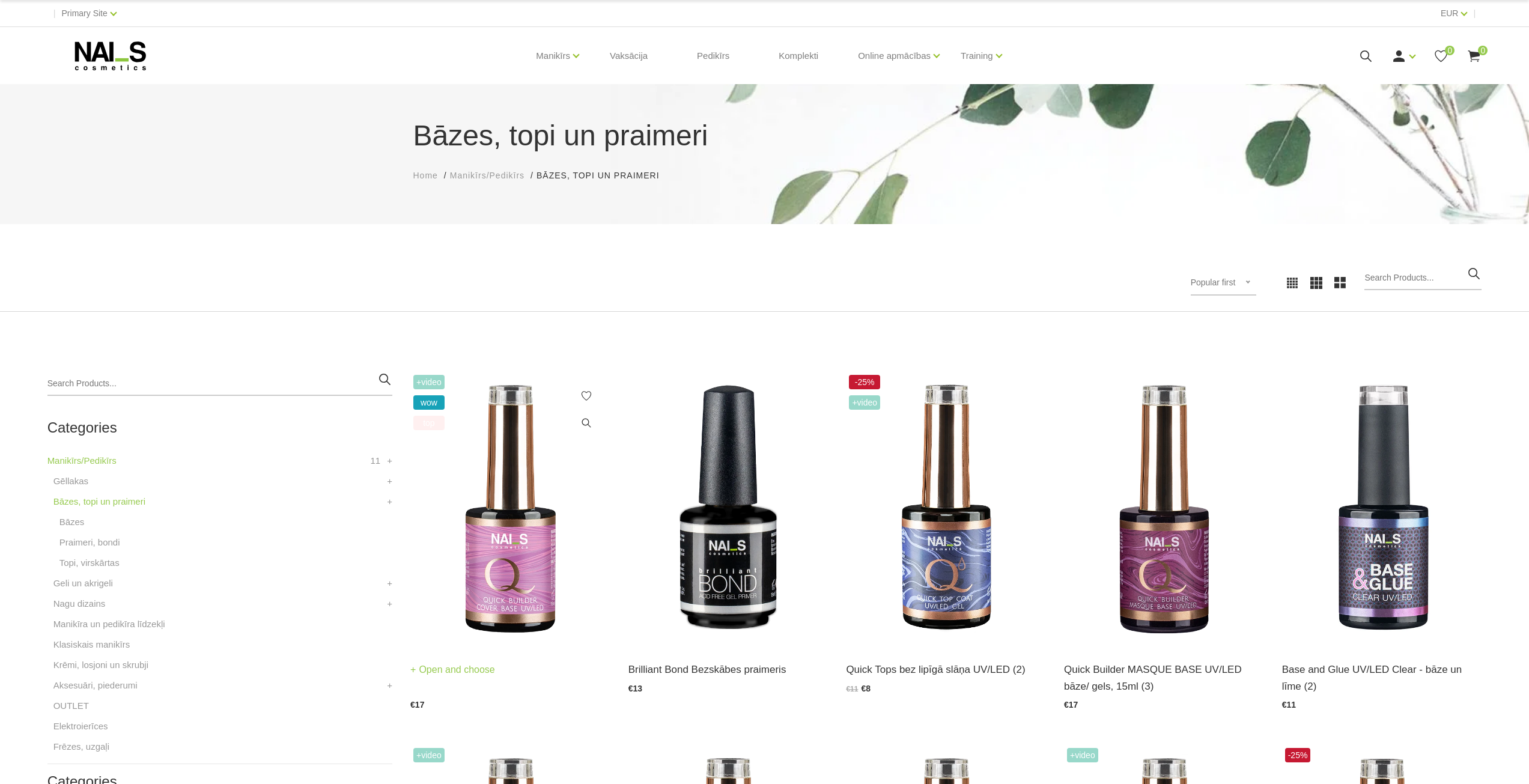
click at [512, 588] on img at bounding box center [510, 509] width 200 height 274
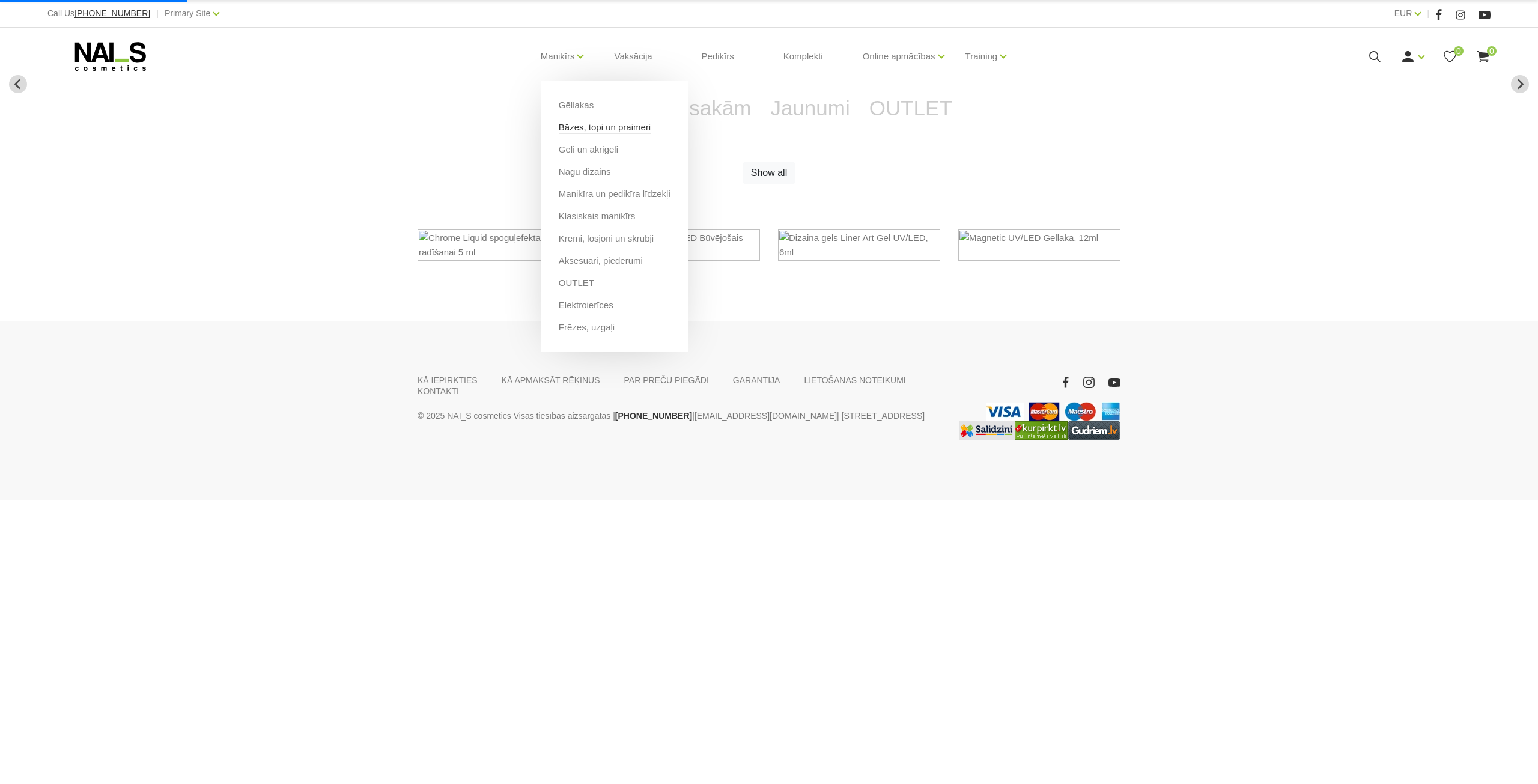
click at [579, 124] on link "Bāzes, topi un praimeri" at bounding box center [604, 127] width 92 height 13
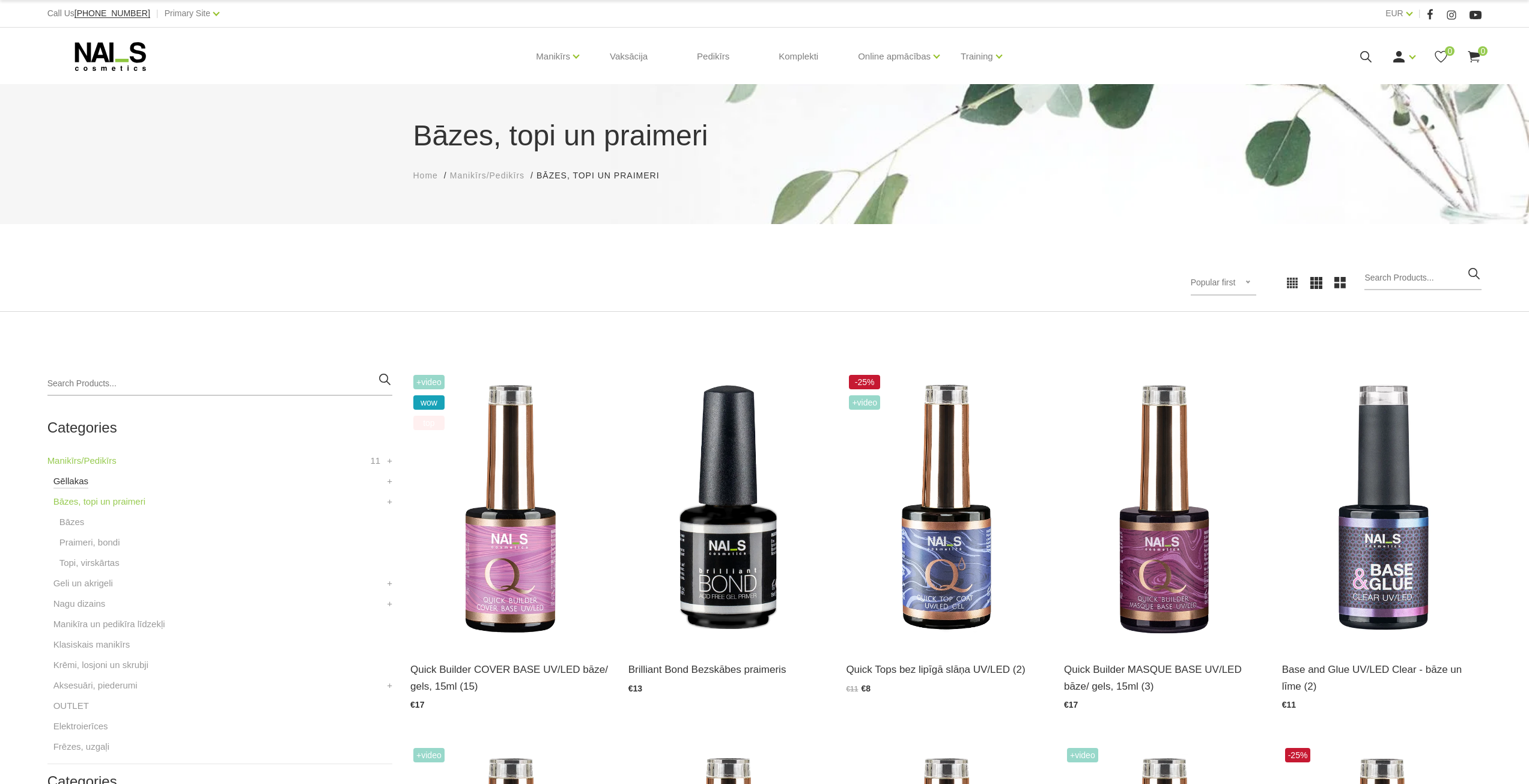
click at [79, 480] on link "Gēllakas" at bounding box center [71, 481] width 35 height 14
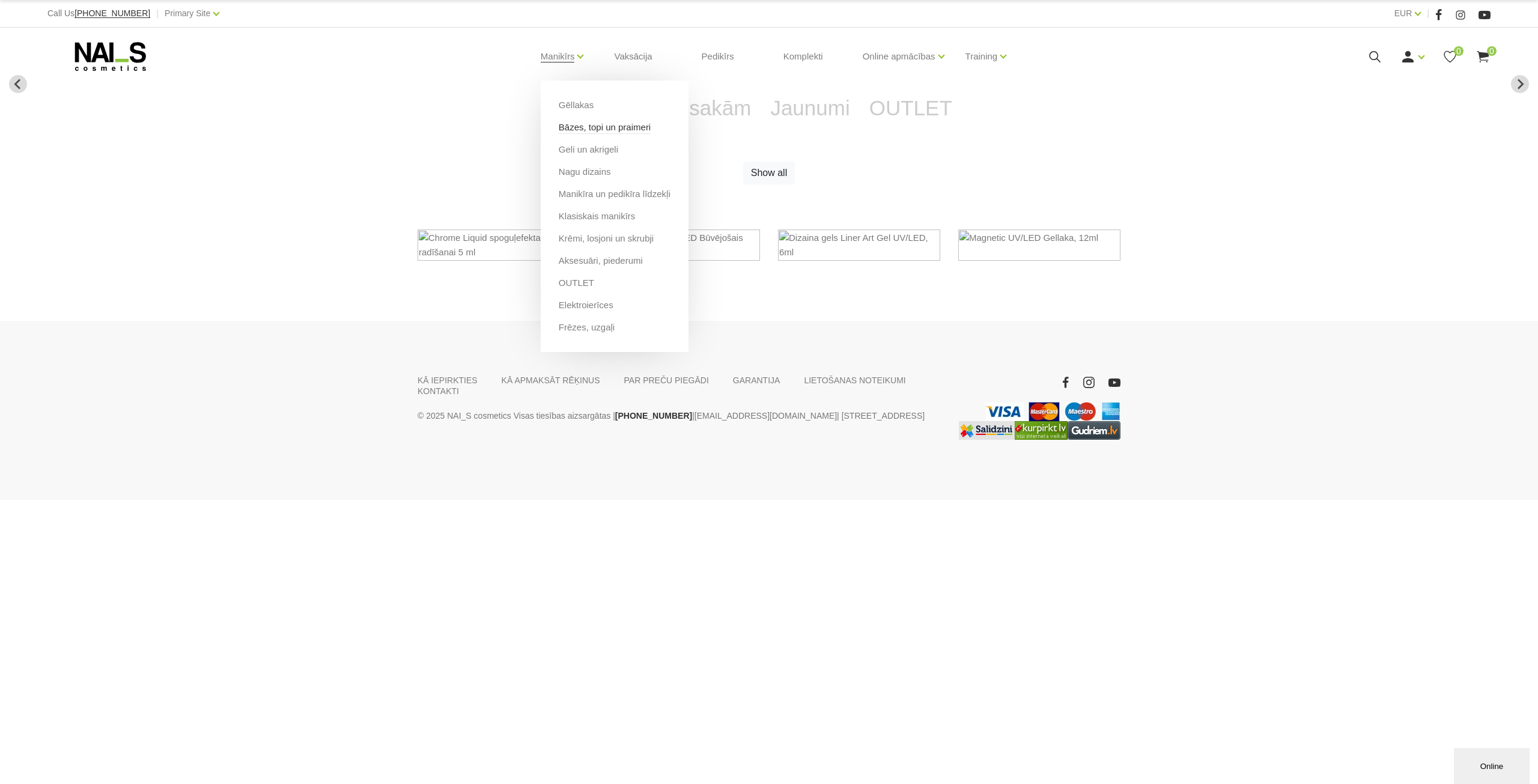
click at [578, 130] on link "Bāzes, topi un praimeri" at bounding box center [604, 127] width 92 height 13
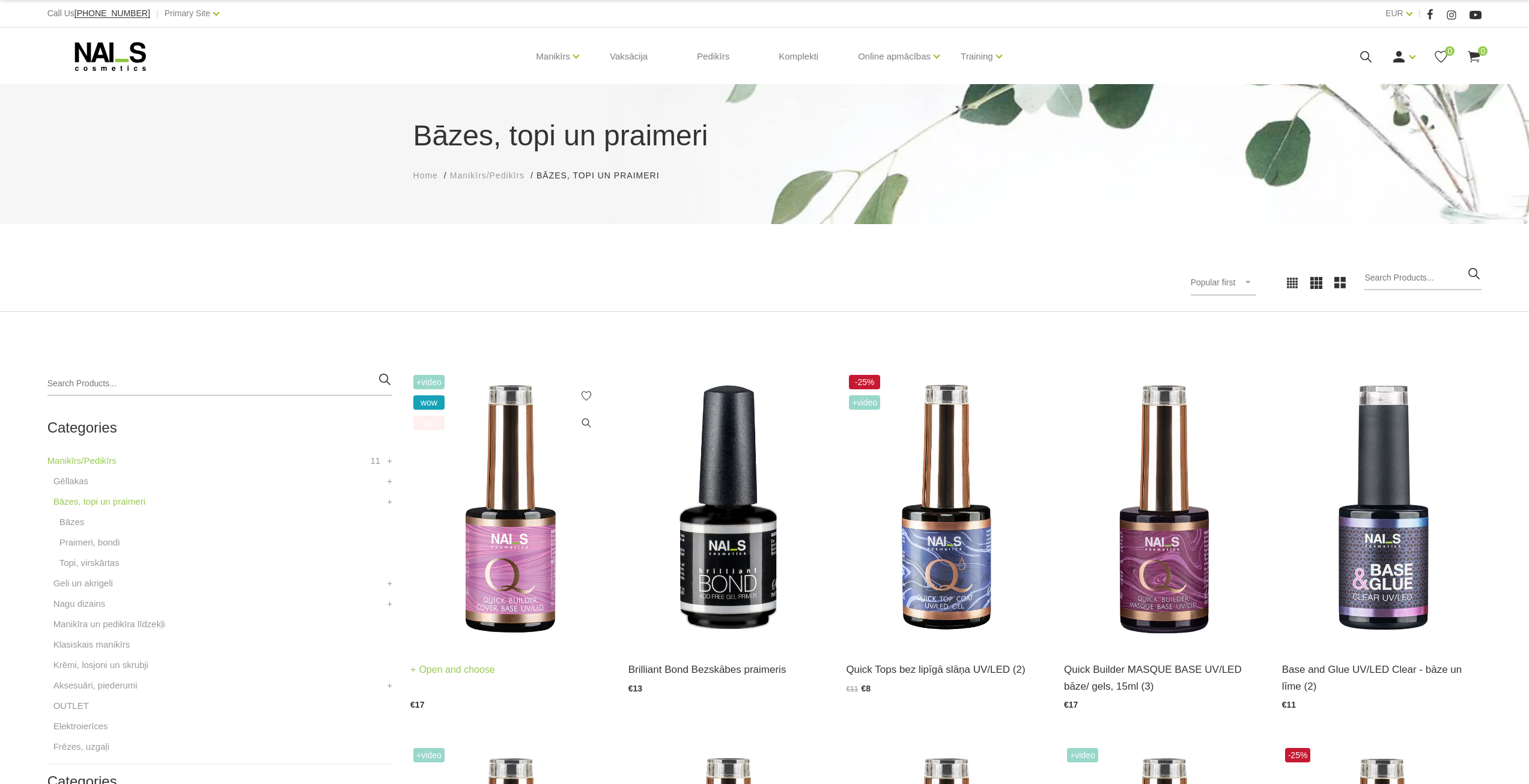
click at [509, 557] on img at bounding box center [510, 509] width 200 height 274
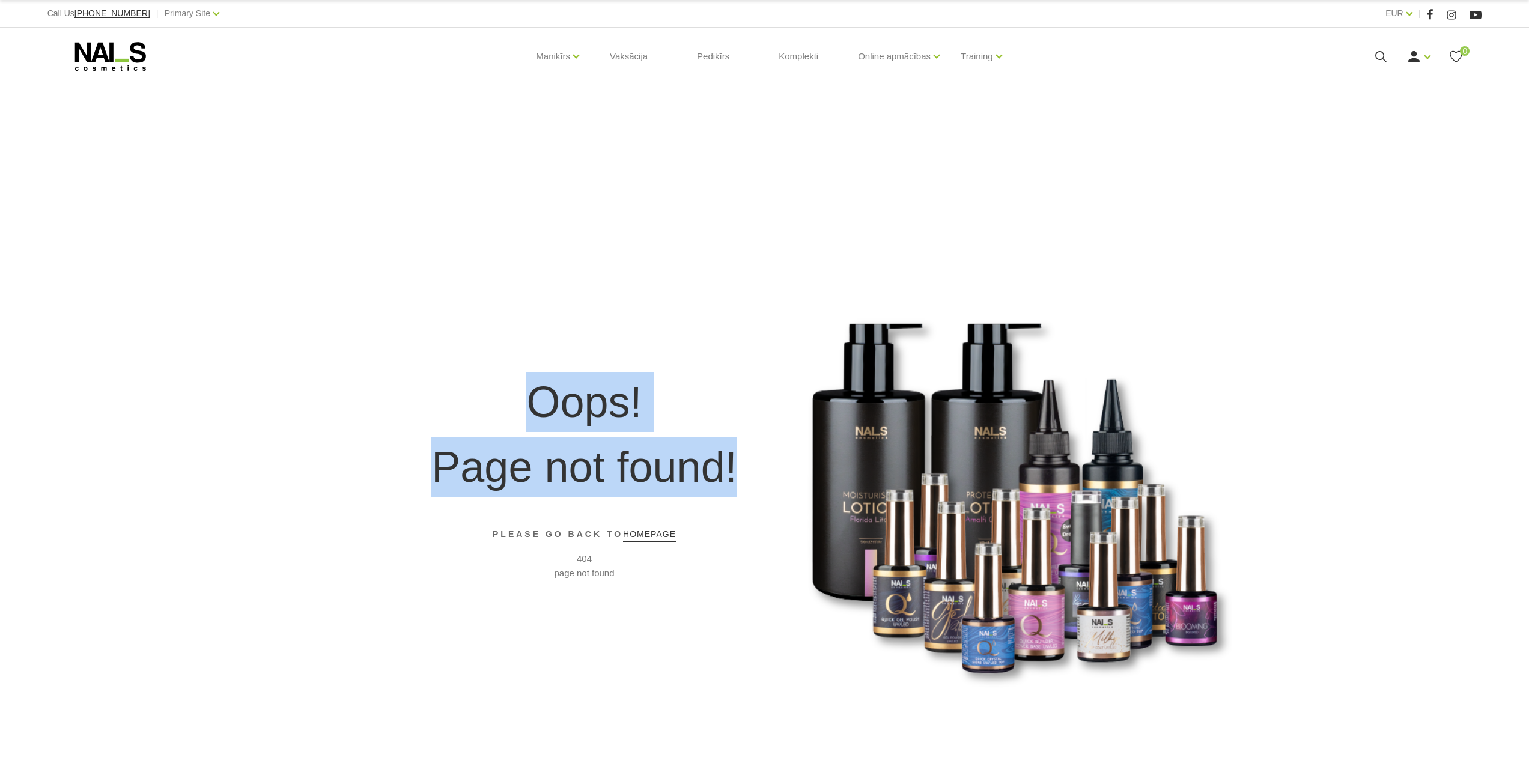
drag, startPoint x: 535, startPoint y: 401, endPoint x: 742, endPoint y: 468, distance: 217.6
click at [742, 468] on div "Oops! Page not found! PLEASE GO BACK TO homepage 404 page not found" at bounding box center [585, 476] width 342 height 784
click at [571, 128] on link "Bāzes, topi un praimeri" at bounding box center [599, 127] width 92 height 13
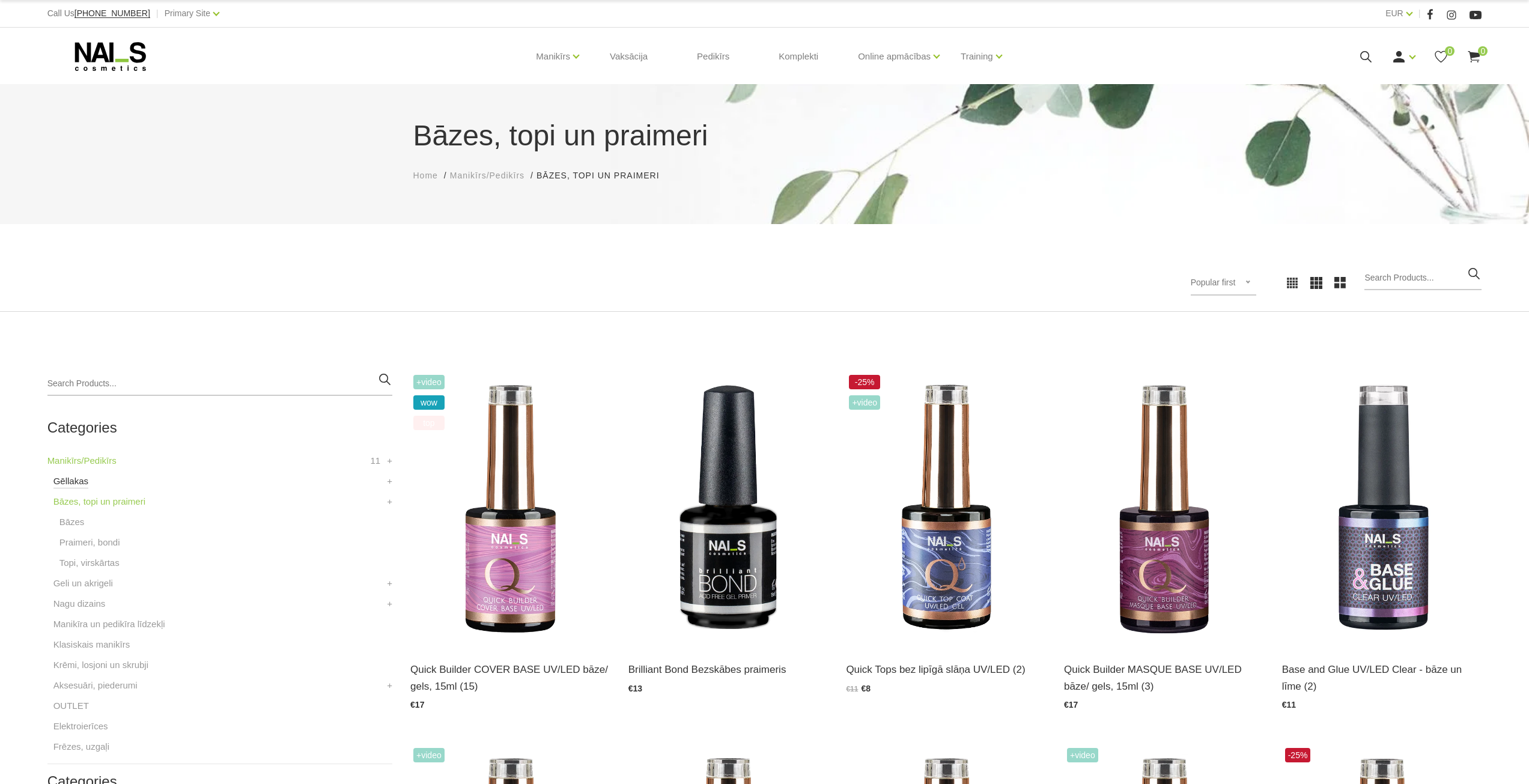
click at [71, 483] on link "Gēllakas" at bounding box center [71, 481] width 35 height 14
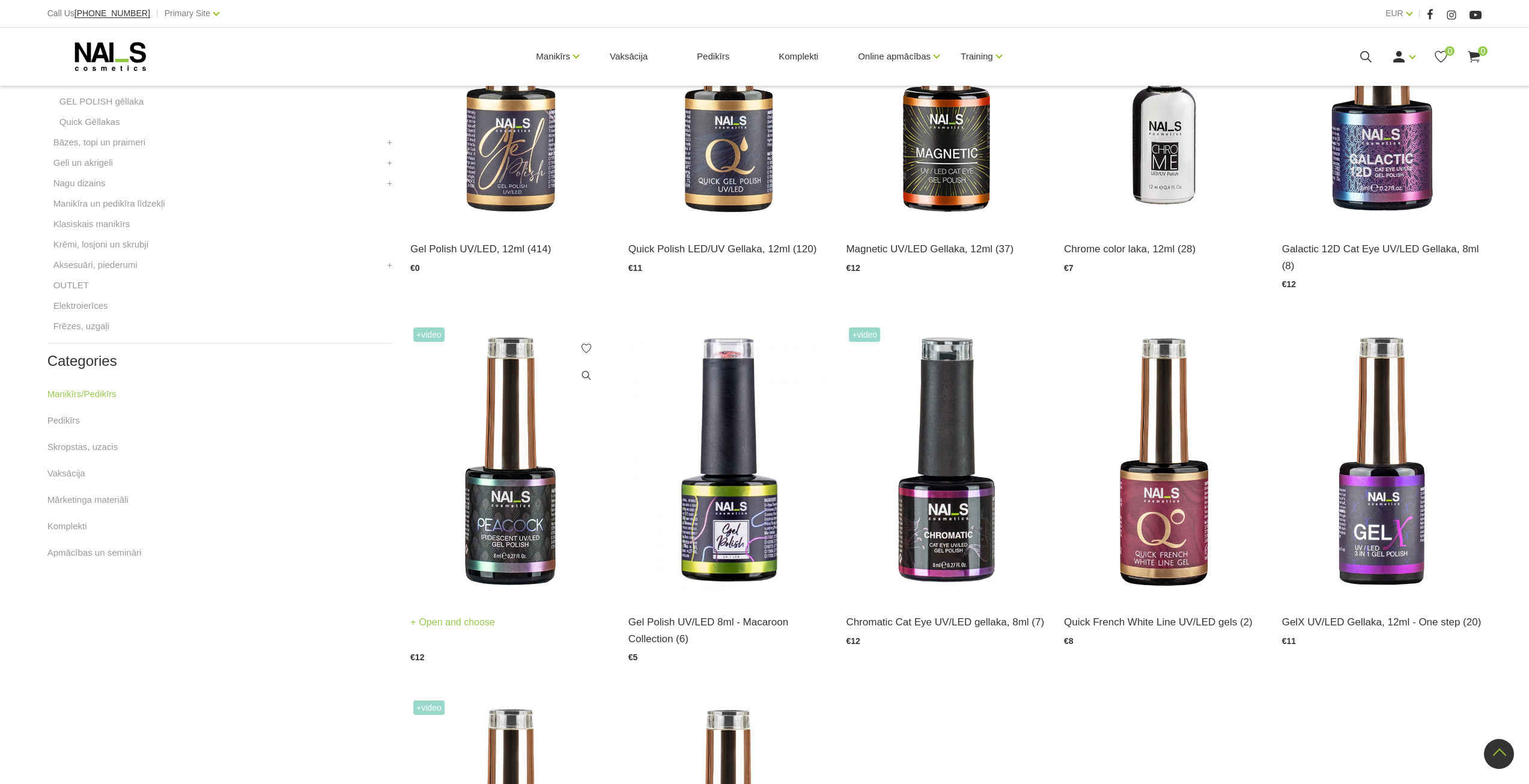
scroll to position [120, 0]
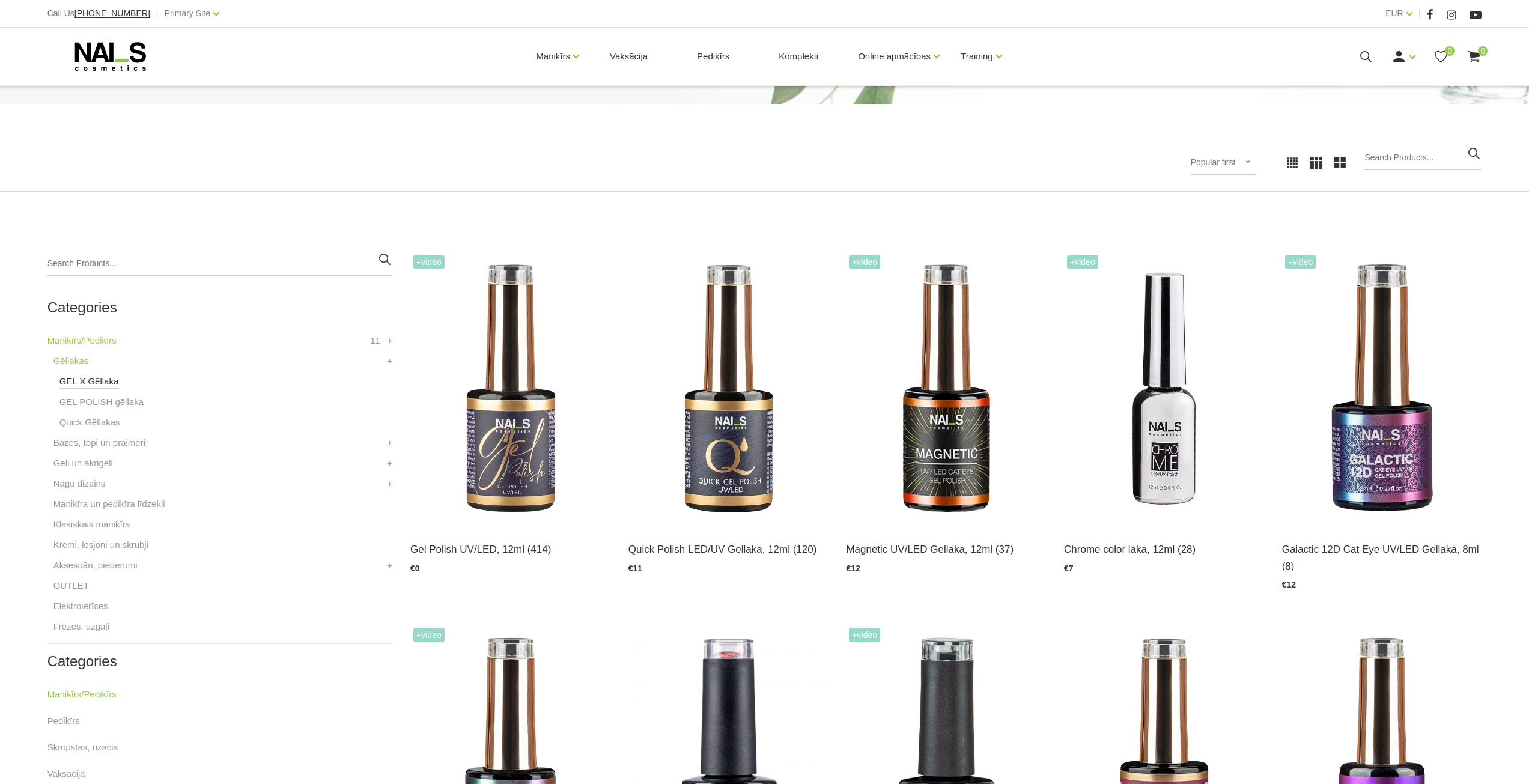
click at [91, 379] on link "GEL X Gēllaka" at bounding box center [89, 381] width 59 height 14
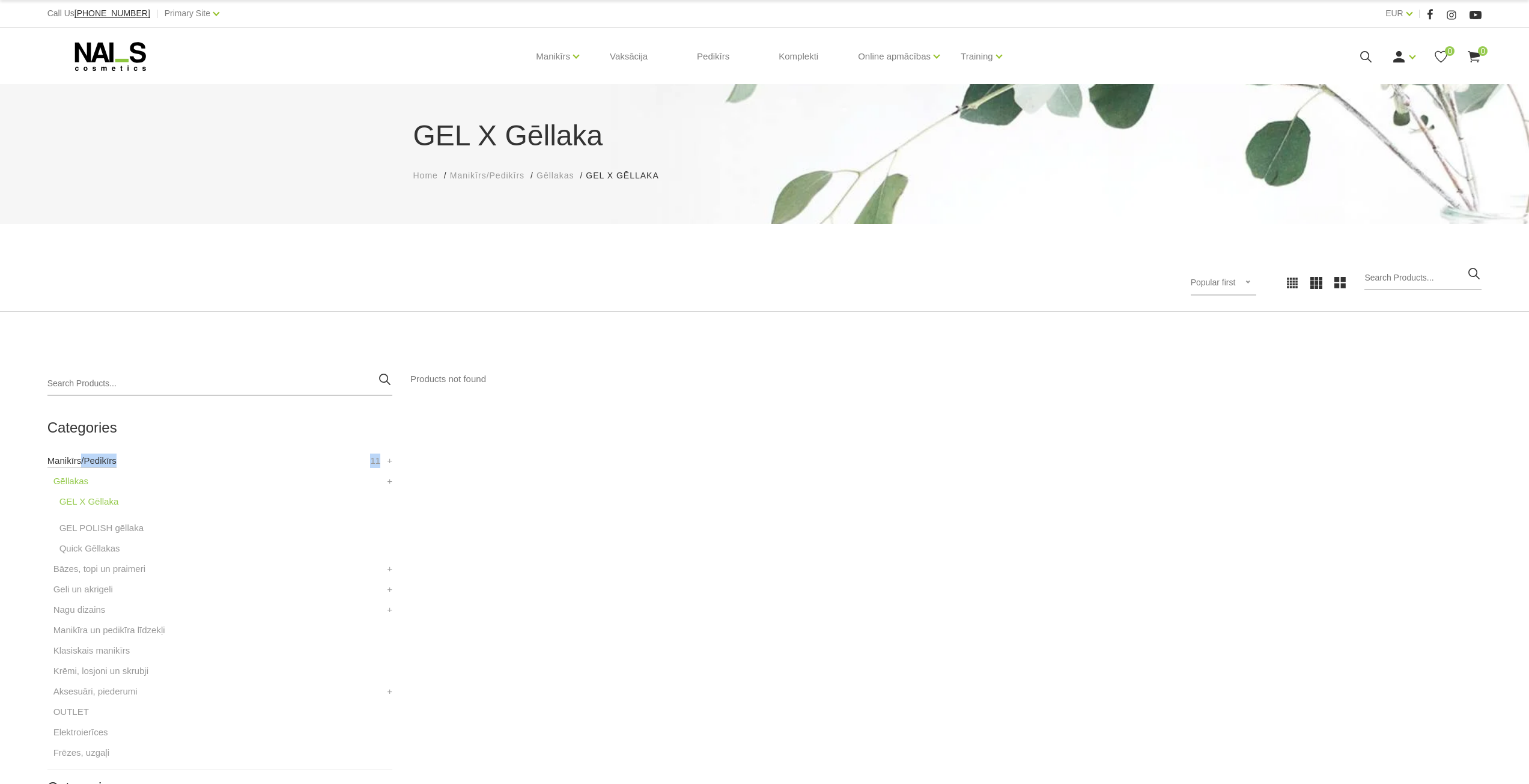
click at [80, 466] on li "Manikīrs/Pedikīrs 11 Gēllakas GEL X Gēllaka GEL POLISH gēllaka Quick Gēllakas +…" at bounding box center [220, 607] width 345 height 306
click at [83, 465] on link "Manikīrs/Pedikīrs" at bounding box center [82, 460] width 69 height 14
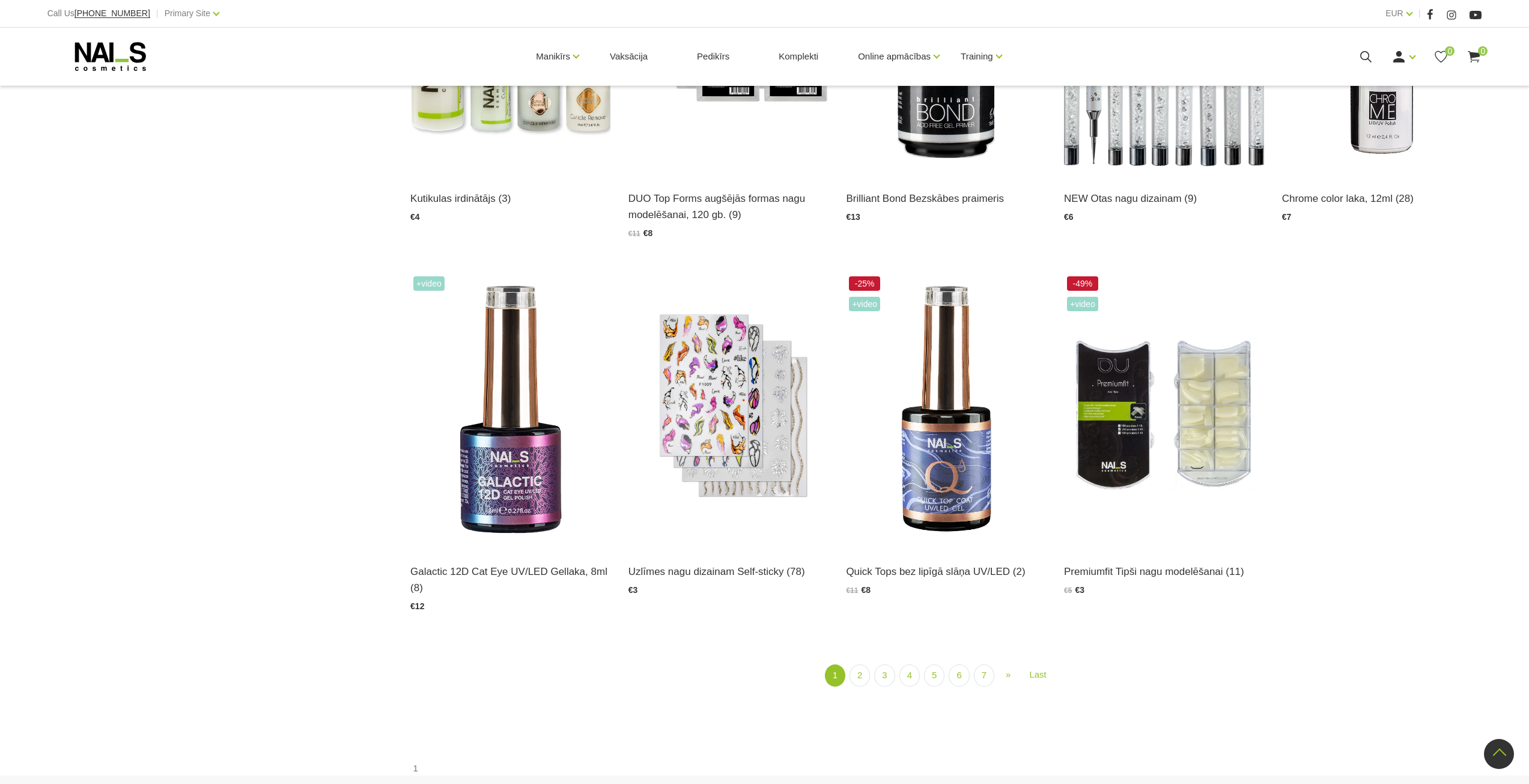
scroll to position [1759, 0]
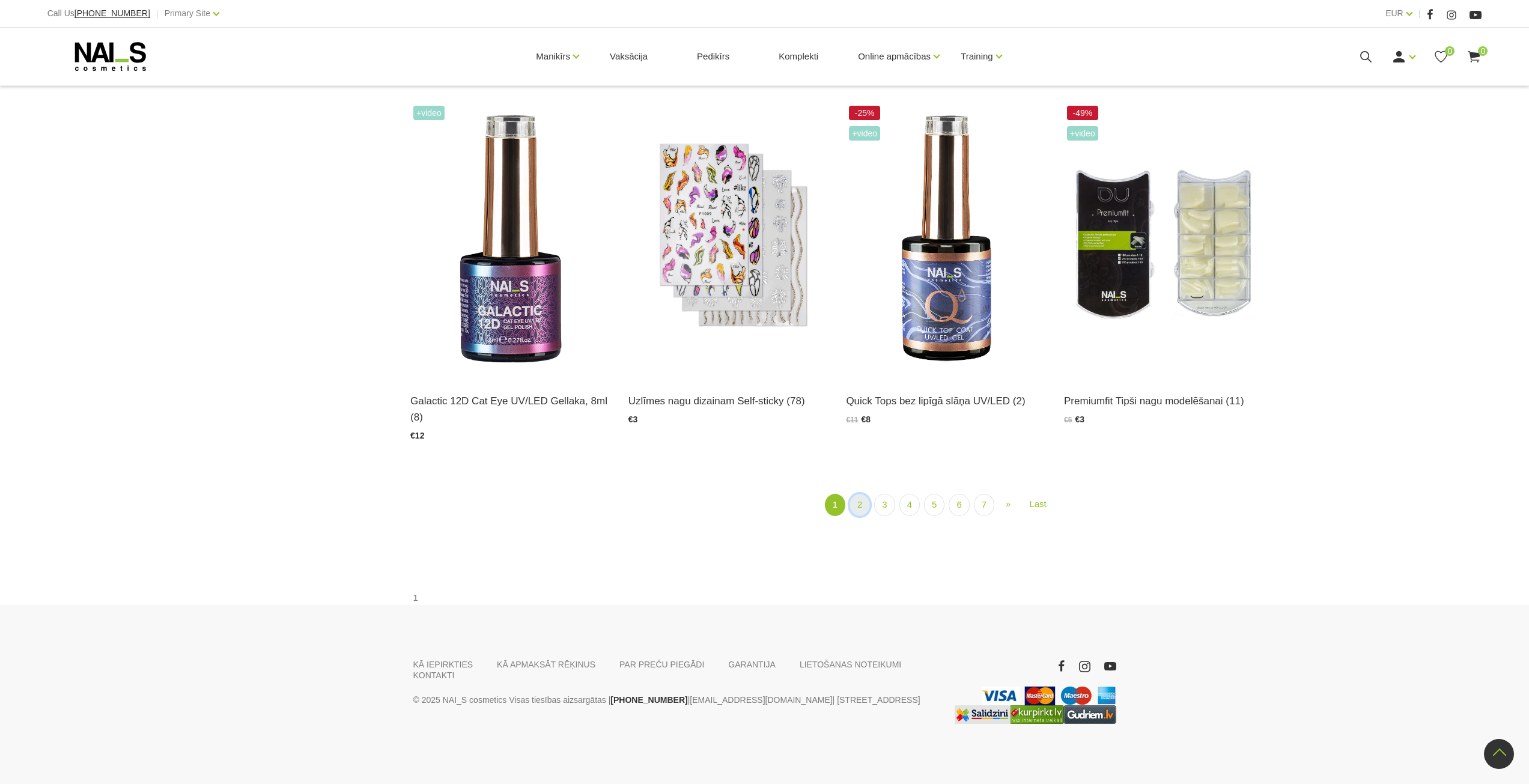
click at [865, 508] on link "2" at bounding box center [860, 505] width 20 height 22
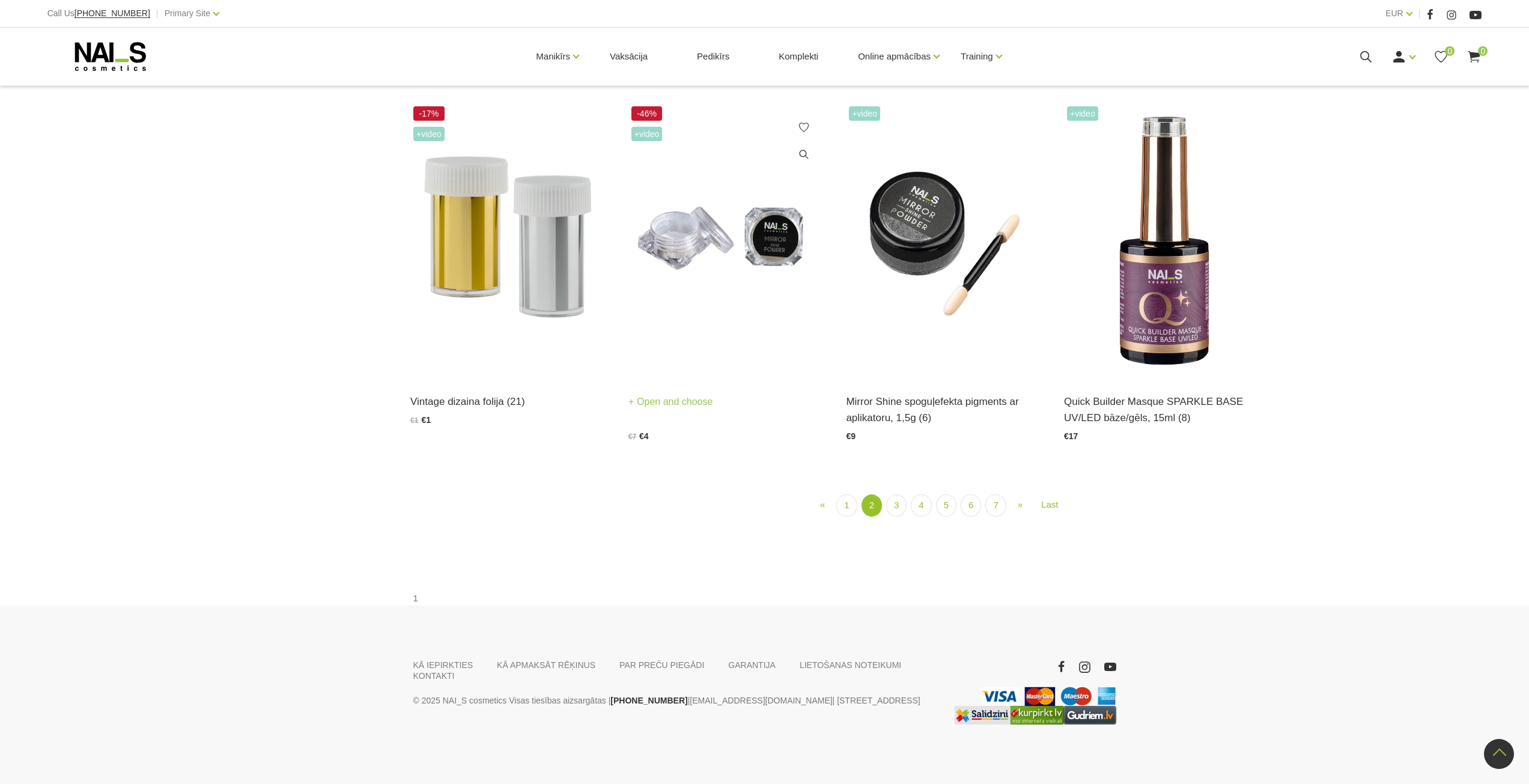
scroll to position [1775, 0]
click at [834, 508] on ul "« Prev 1 2 (current) 3 4 5 6 7 » Next Last" at bounding box center [946, 505] width 721 height 22
click at [837, 508] on ul "« Prev 1 2 (current) 3 4 5 6 7 » Next Last" at bounding box center [946, 505] width 721 height 22
click at [842, 508] on link "1" at bounding box center [846, 505] width 20 height 22
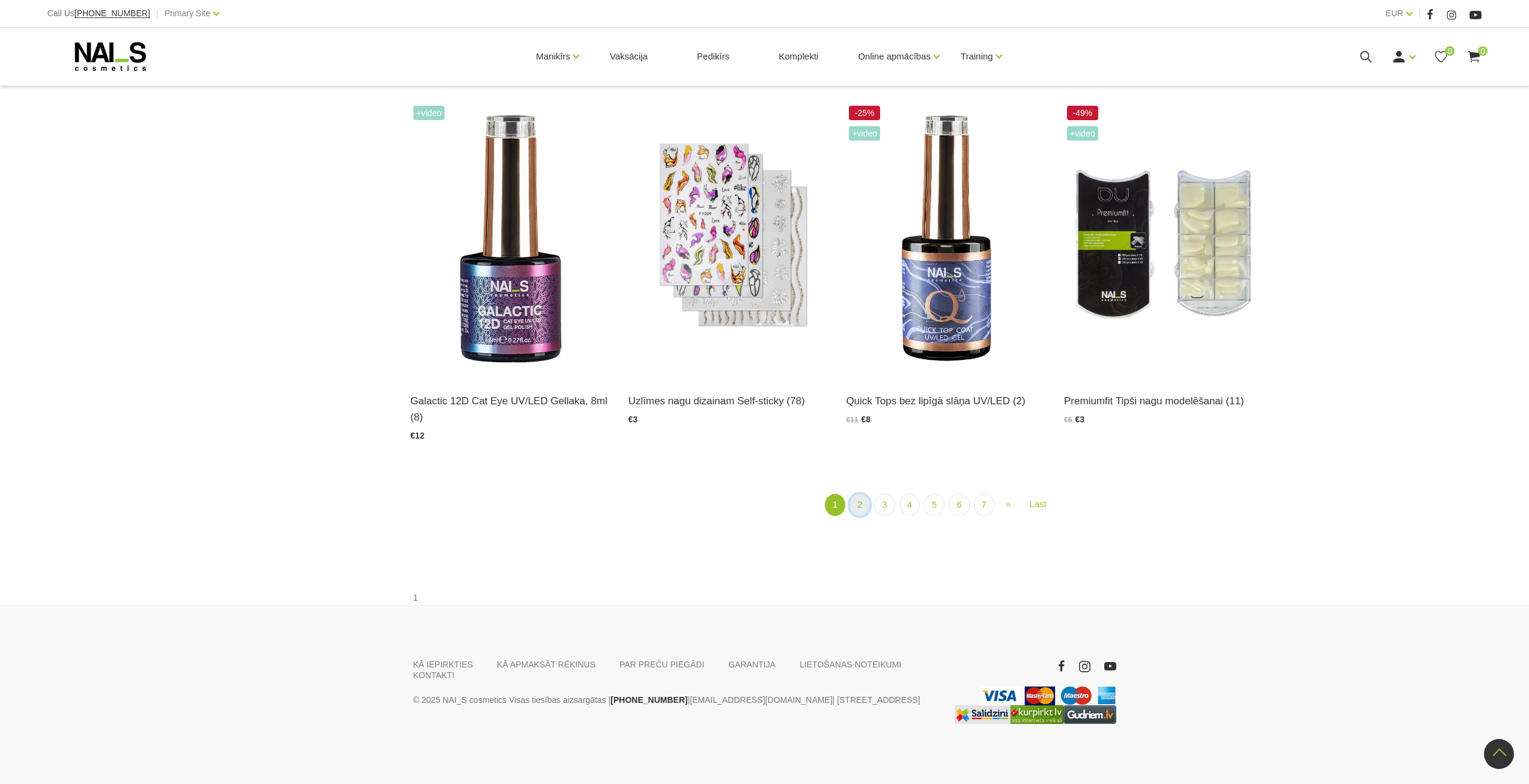
click at [857, 509] on link "2" at bounding box center [860, 505] width 20 height 22
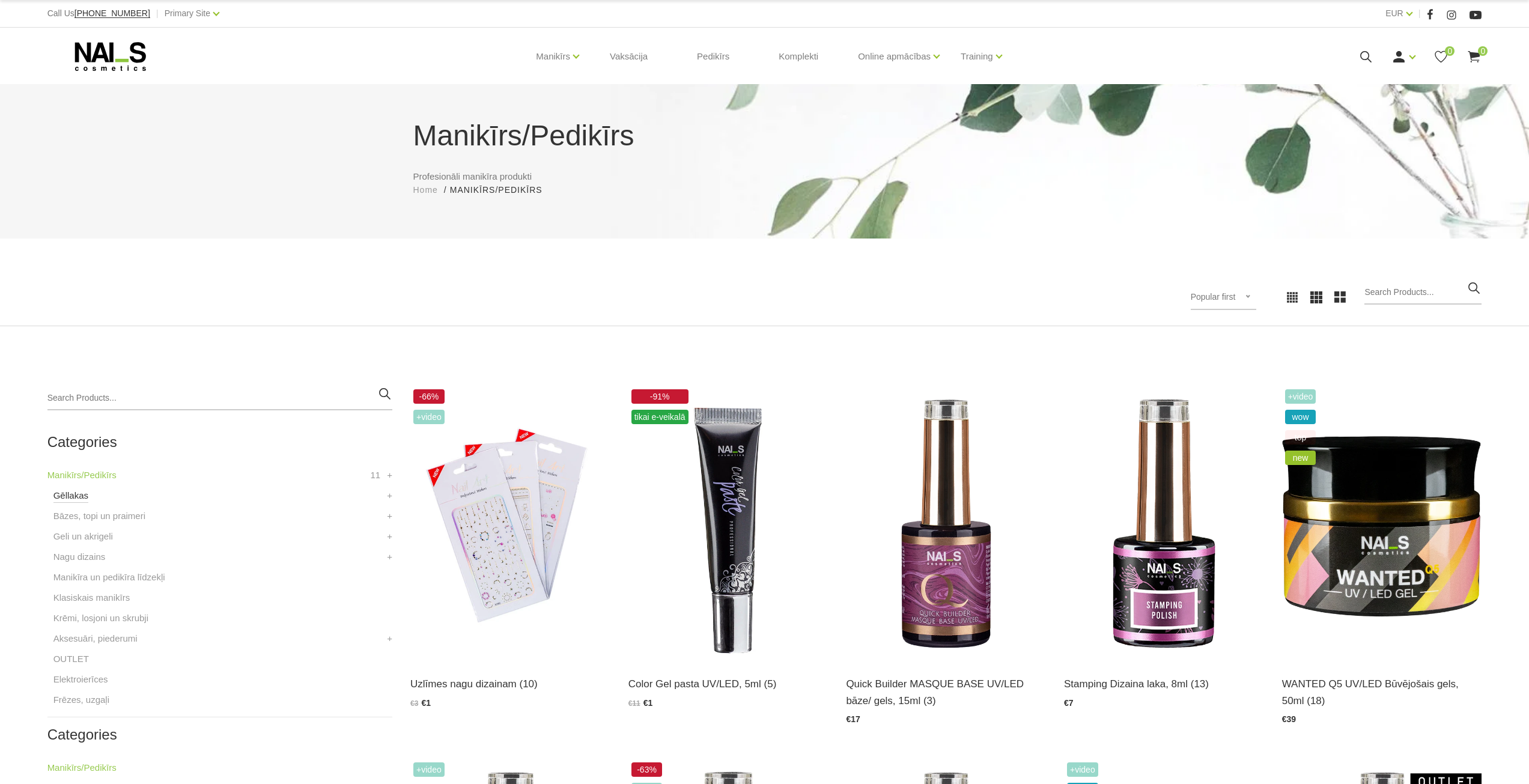
click at [78, 494] on link "Gēllakas" at bounding box center [71, 495] width 35 height 14
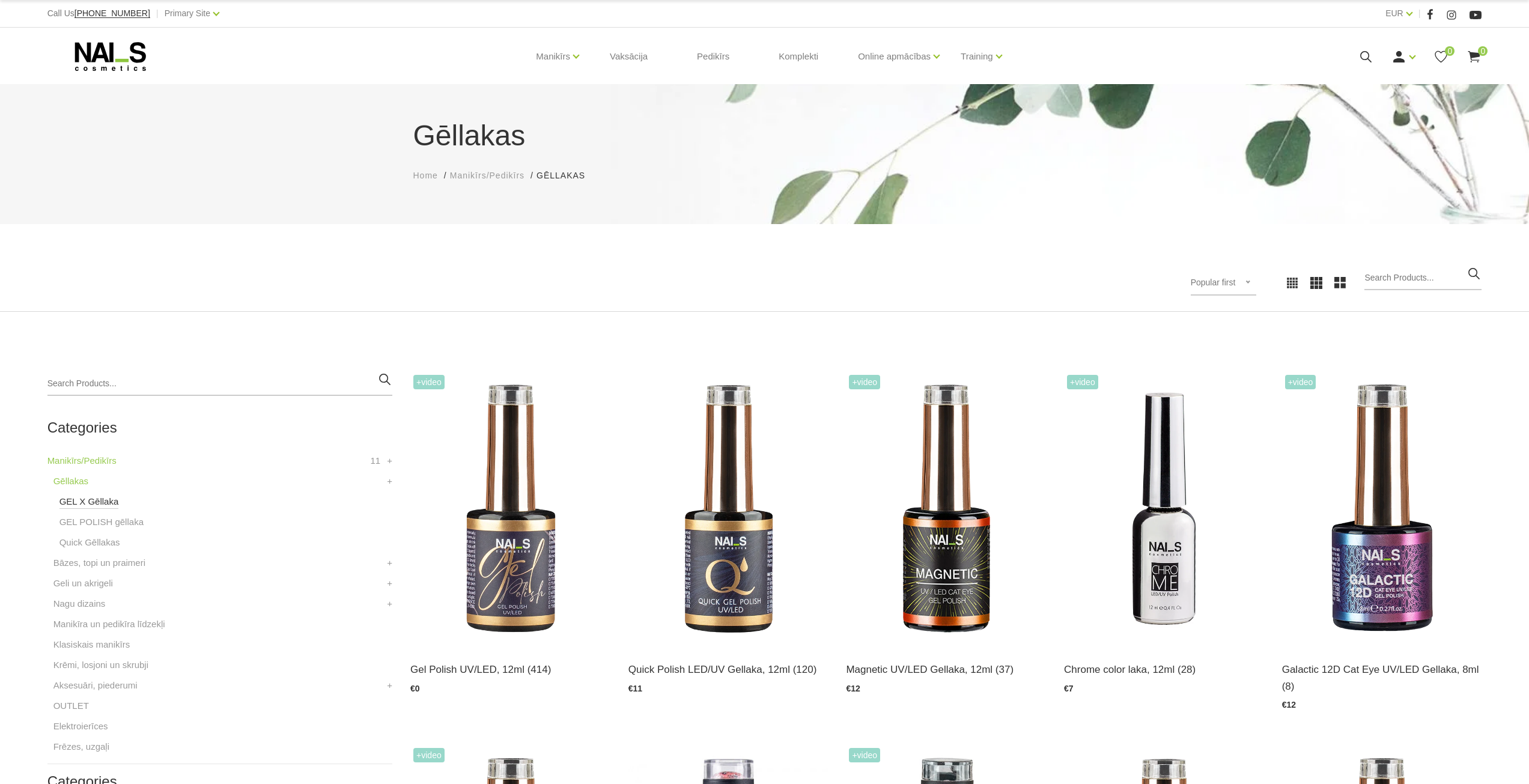
click at [75, 504] on link "GEL X Gēllaka" at bounding box center [89, 501] width 59 height 14
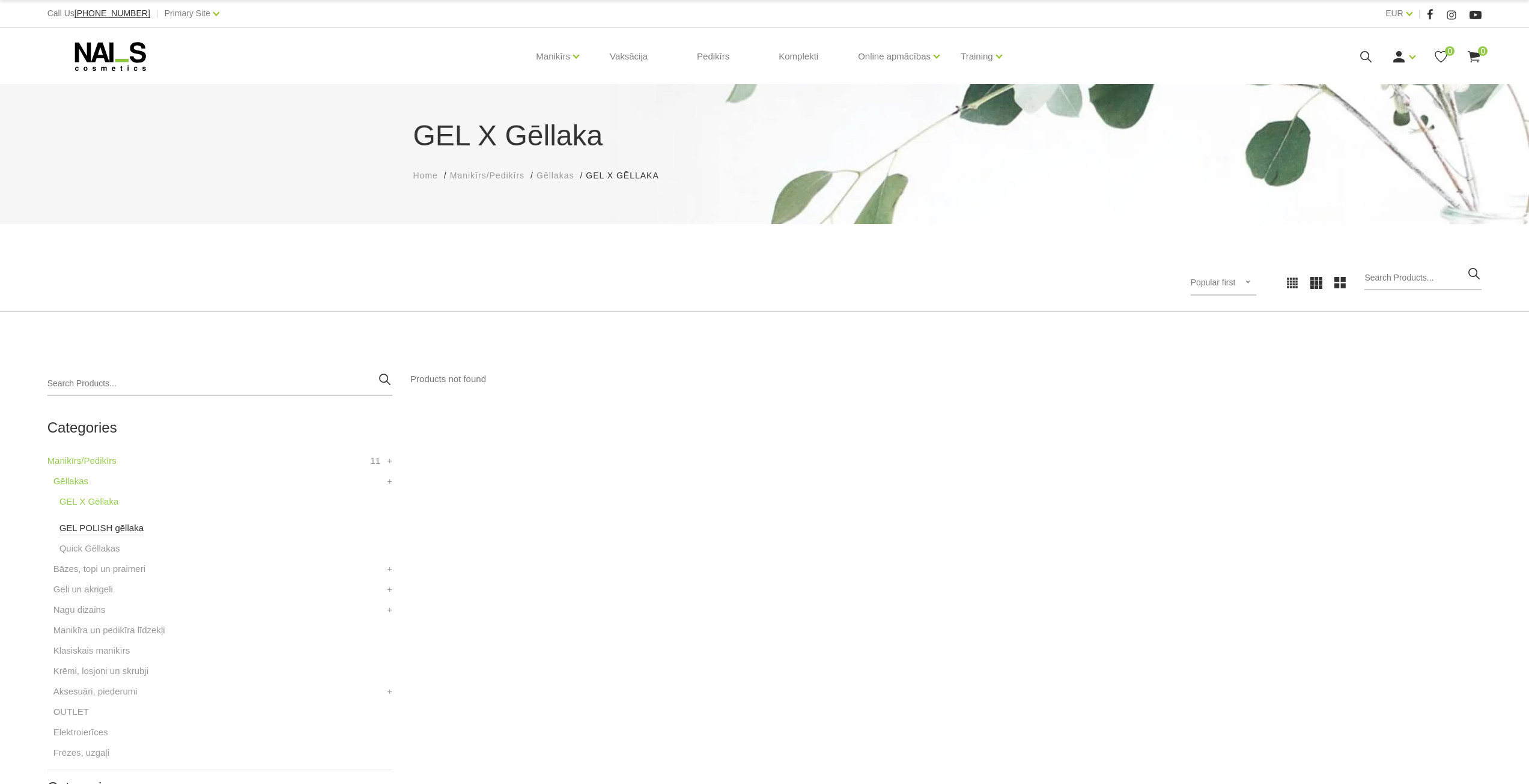
click at [76, 527] on link "GEL POLISH gēllaka" at bounding box center [101, 528] width 84 height 14
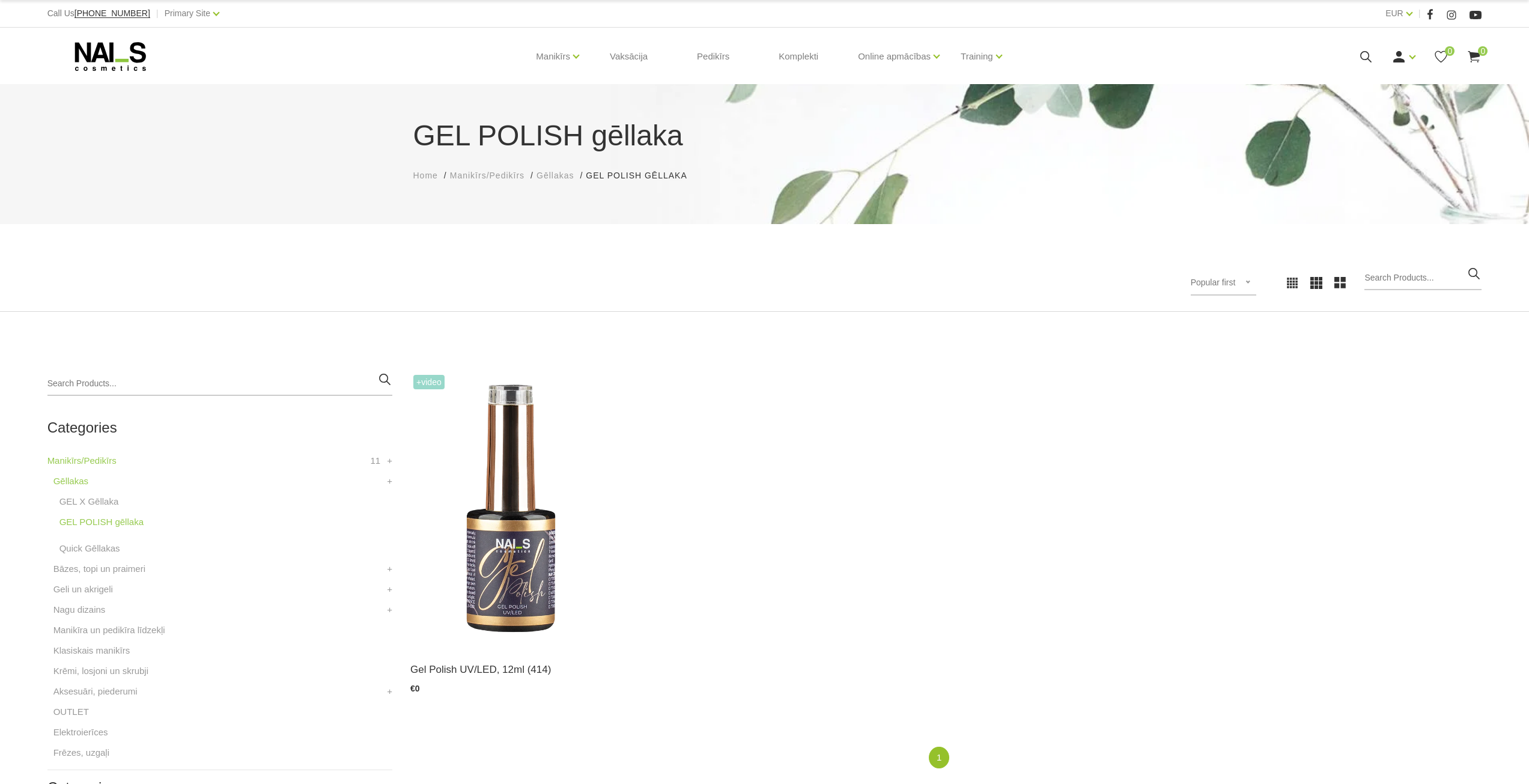
click at [76, 547] on link "Quick Gēllakas" at bounding box center [90, 548] width 61 height 14
click at [78, 569] on link "Bāzes, topi un praimeri" at bounding box center [100, 568] width 92 height 14
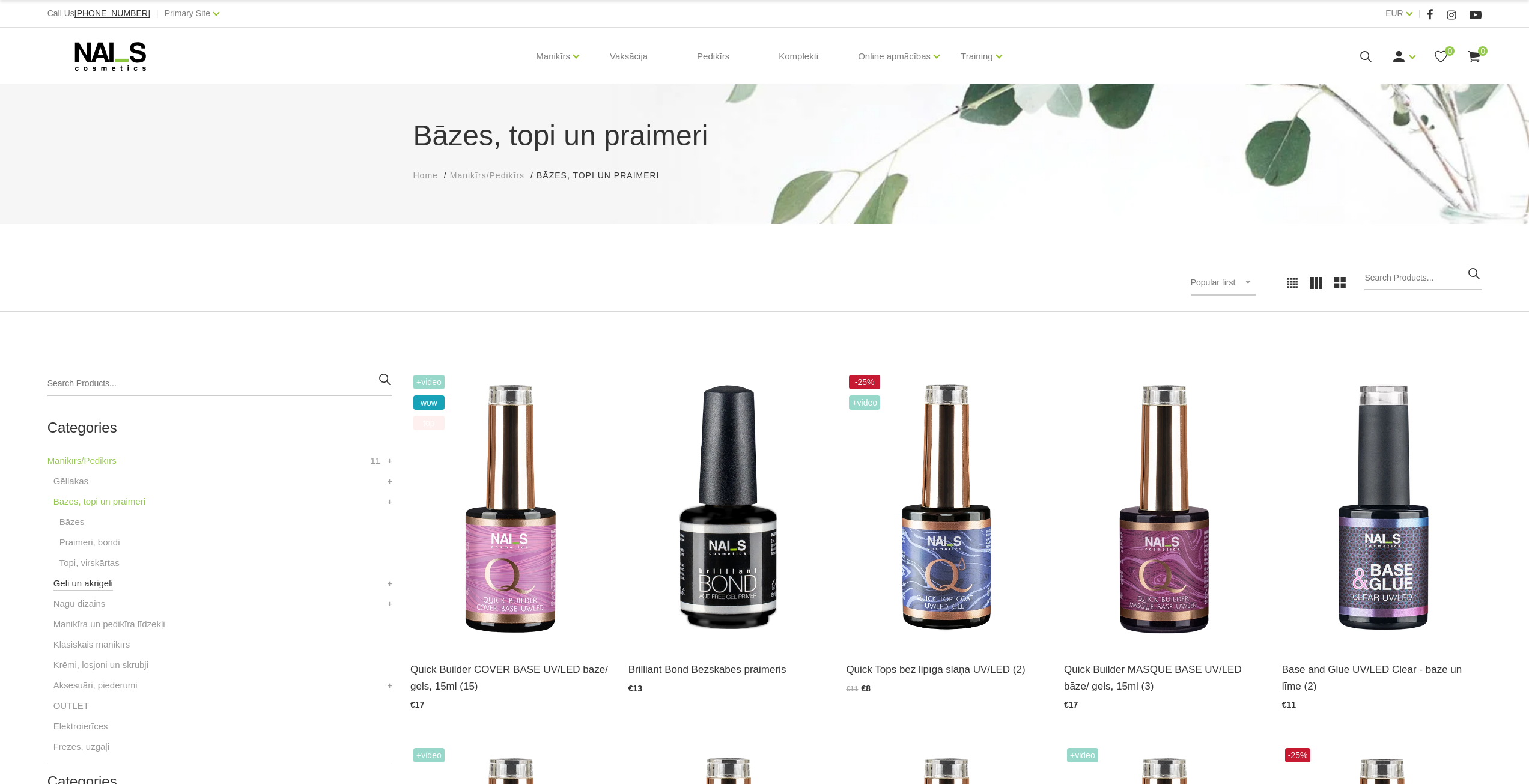
click at [79, 584] on link "Geli un akrigeli" at bounding box center [83, 583] width 59 height 14
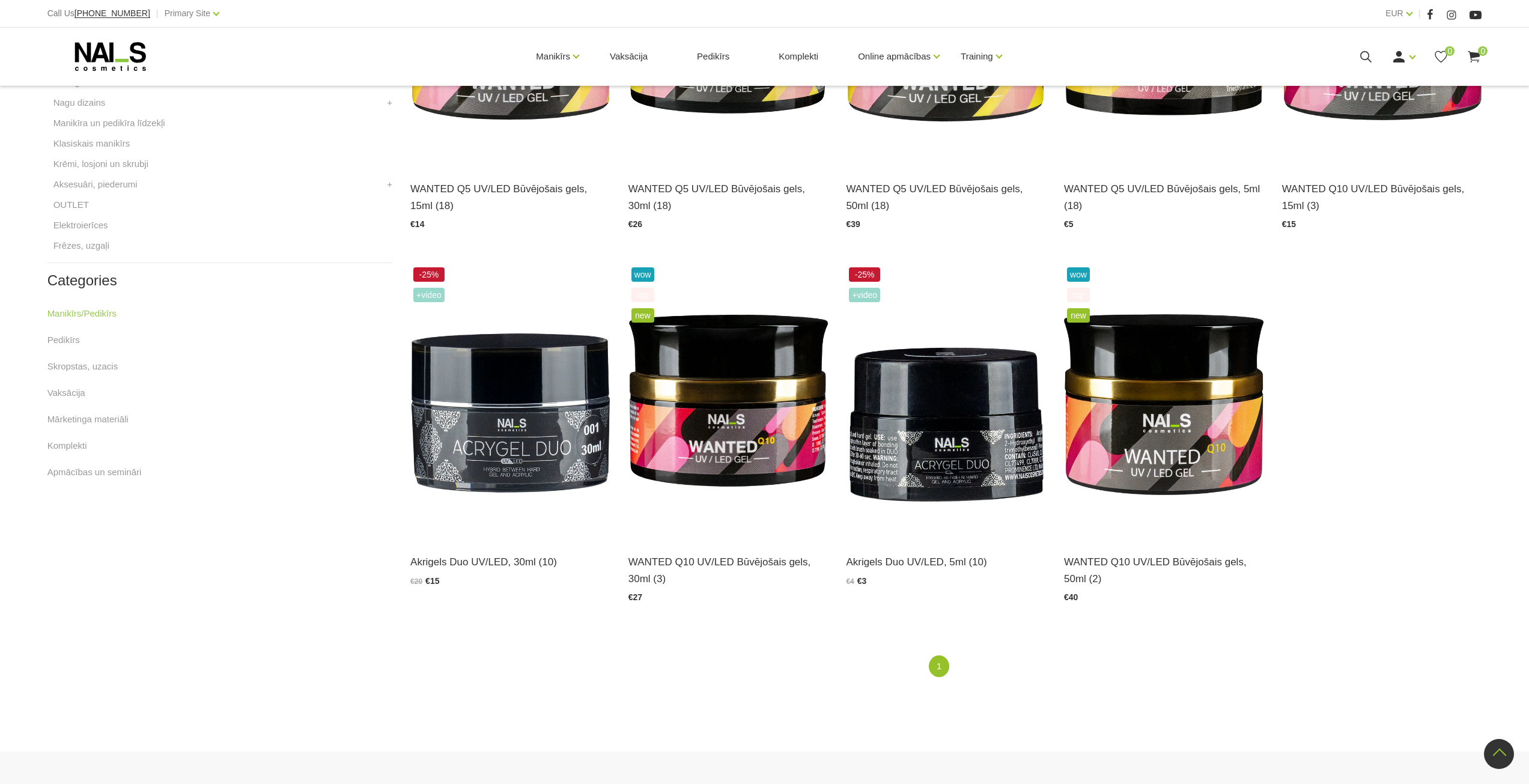
scroll to position [627, 0]
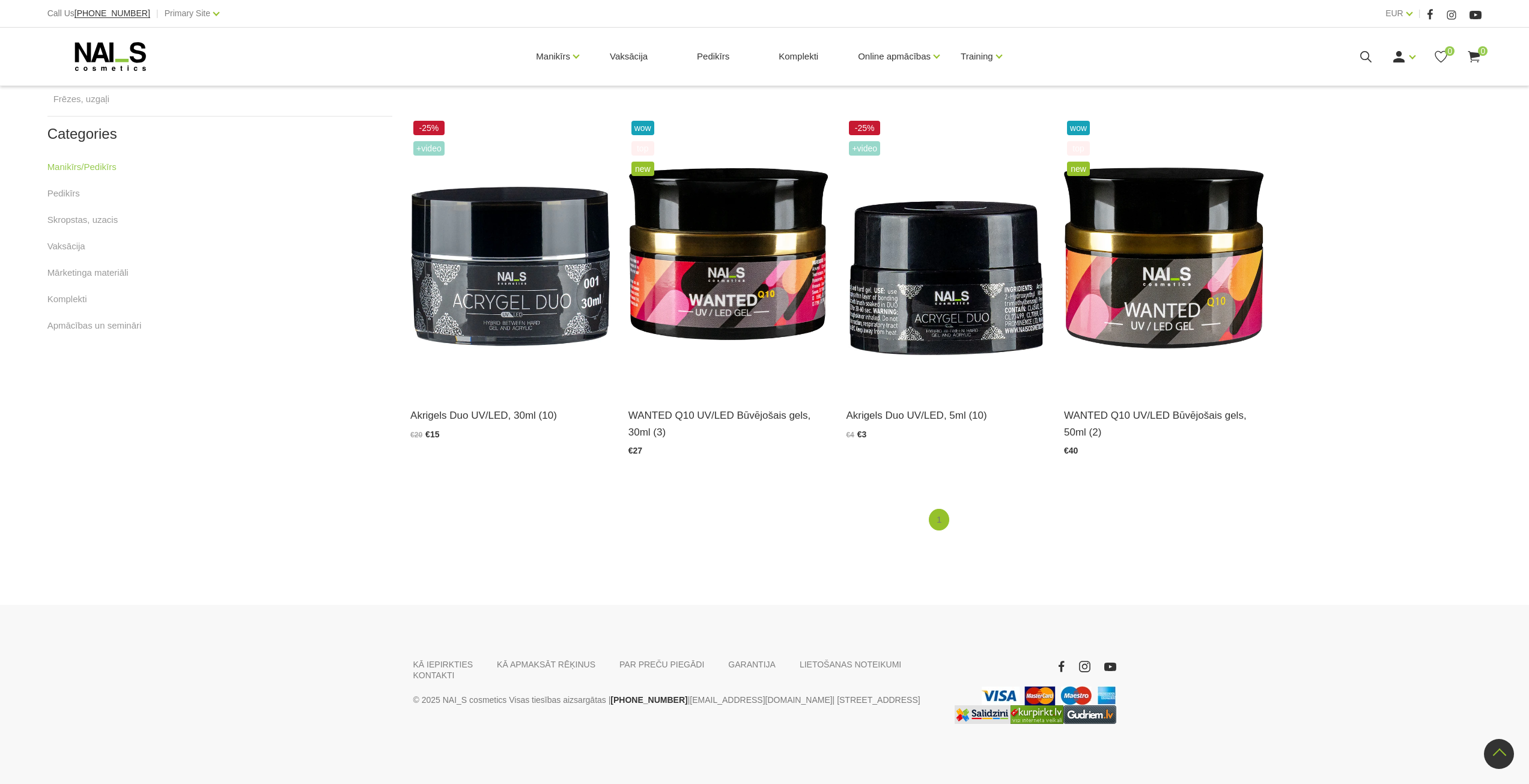
click at [940, 514] on link "1" at bounding box center [939, 520] width 20 height 22
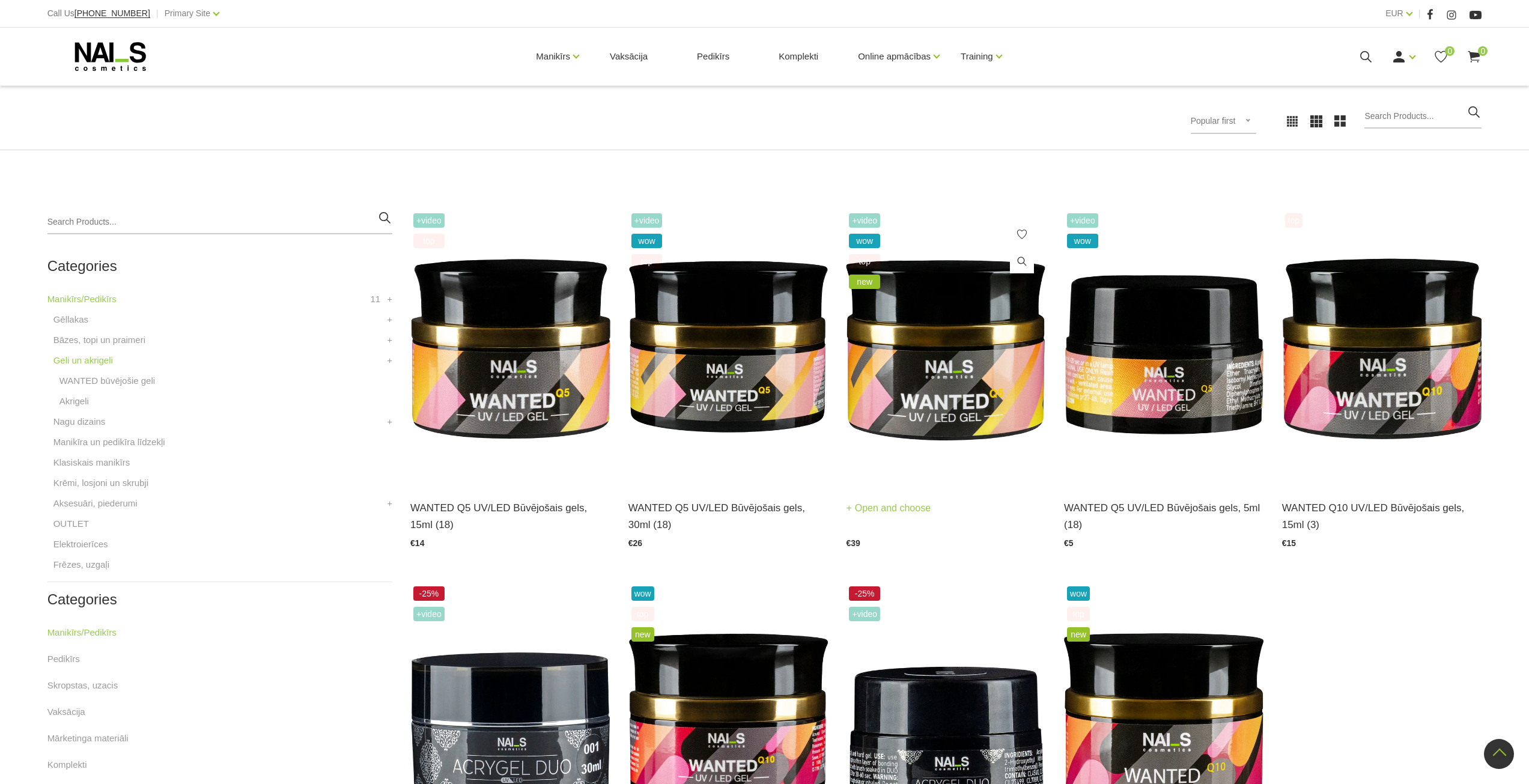
scroll to position [0, 0]
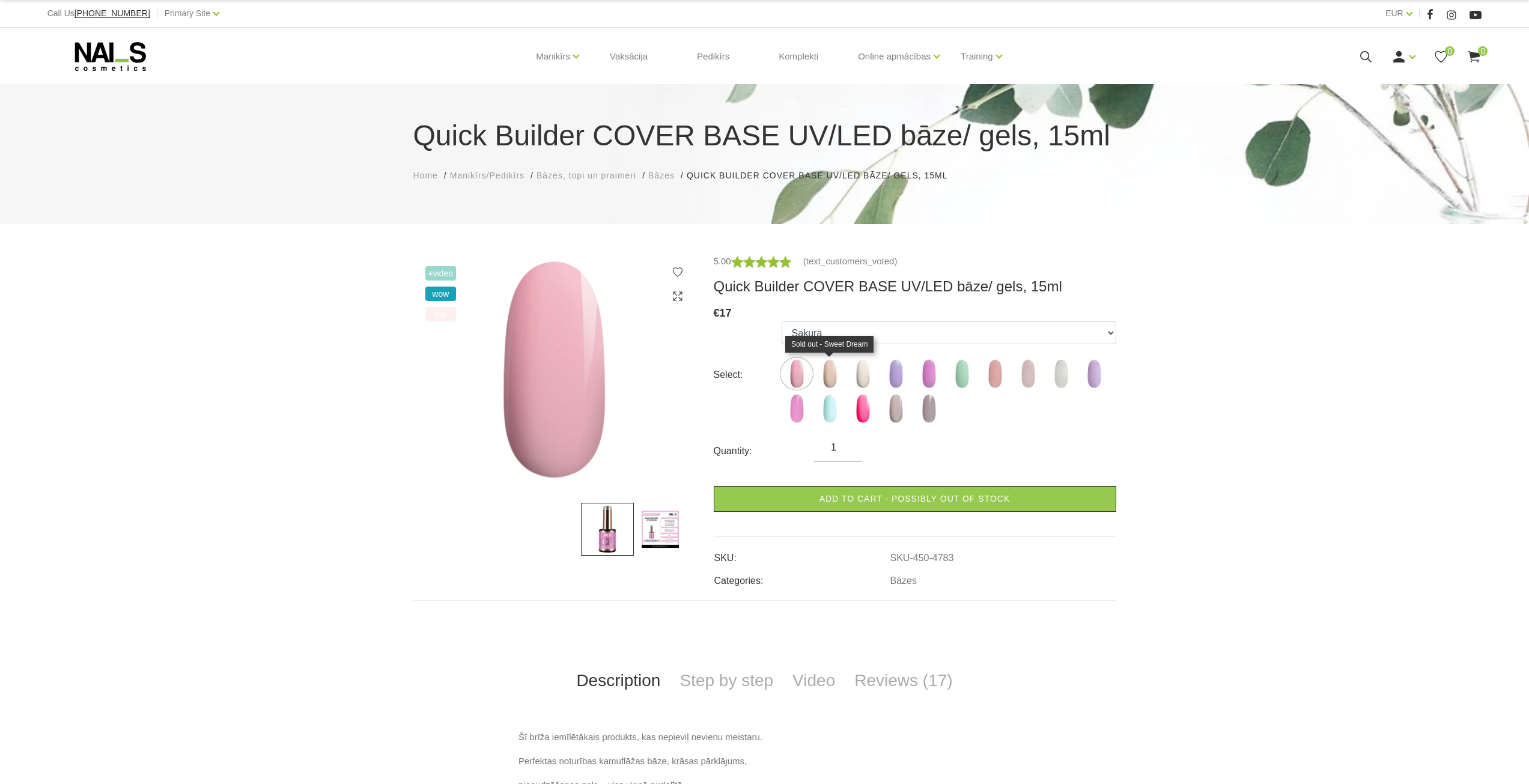
click at [831, 373] on img at bounding box center [829, 373] width 30 height 30
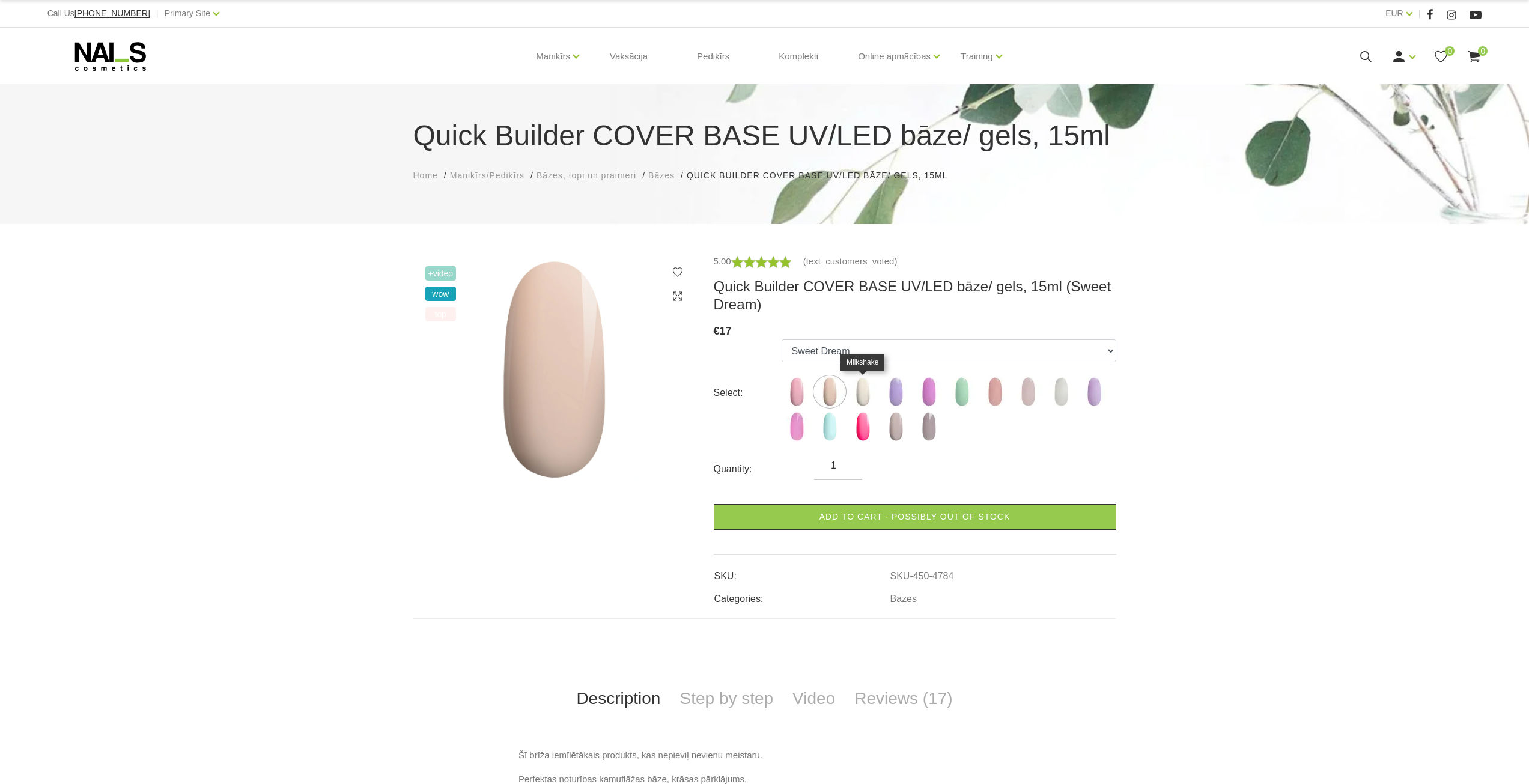
click at [864, 382] on img at bounding box center [863, 392] width 30 height 30
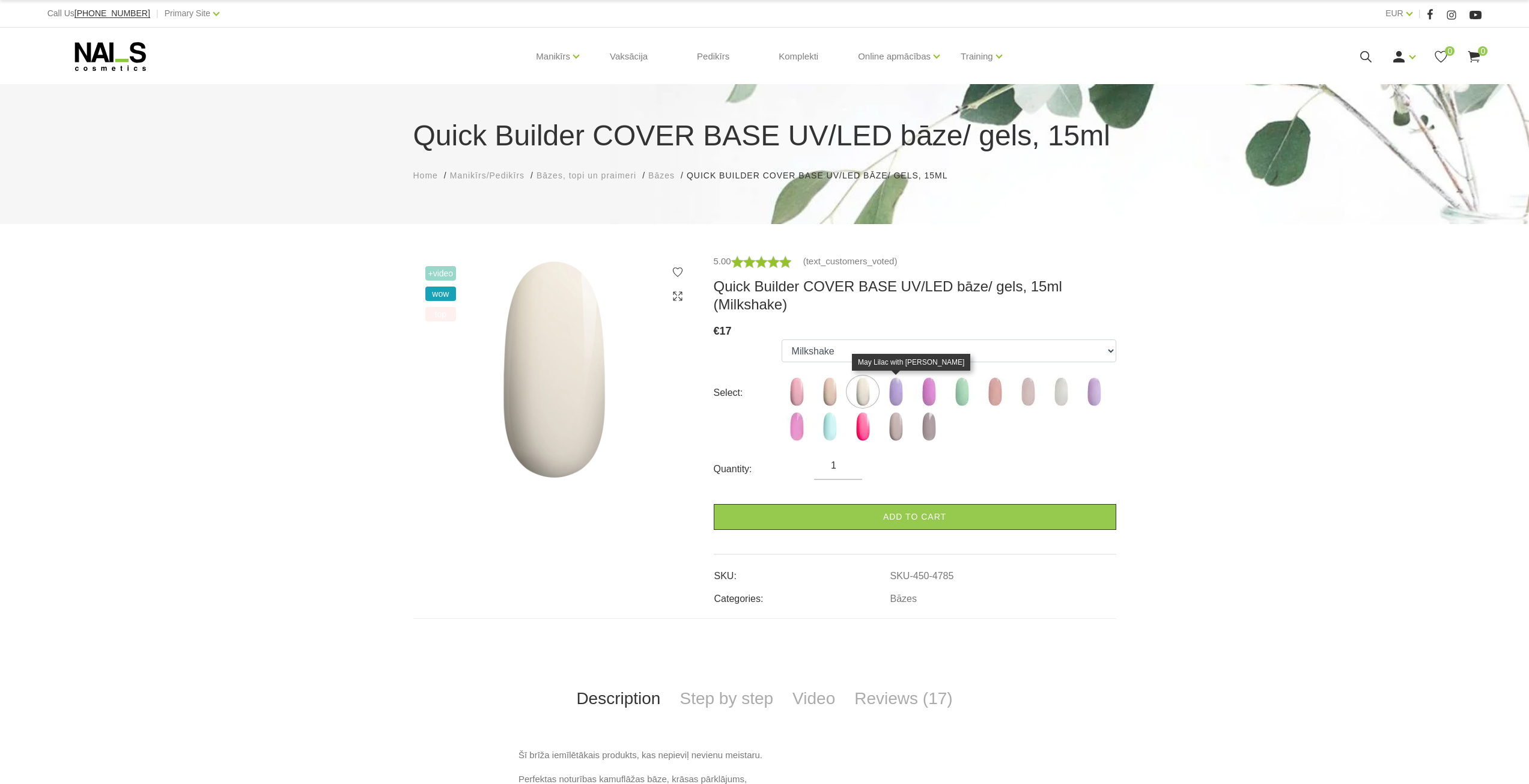
click at [910, 390] on img at bounding box center [896, 392] width 30 height 30
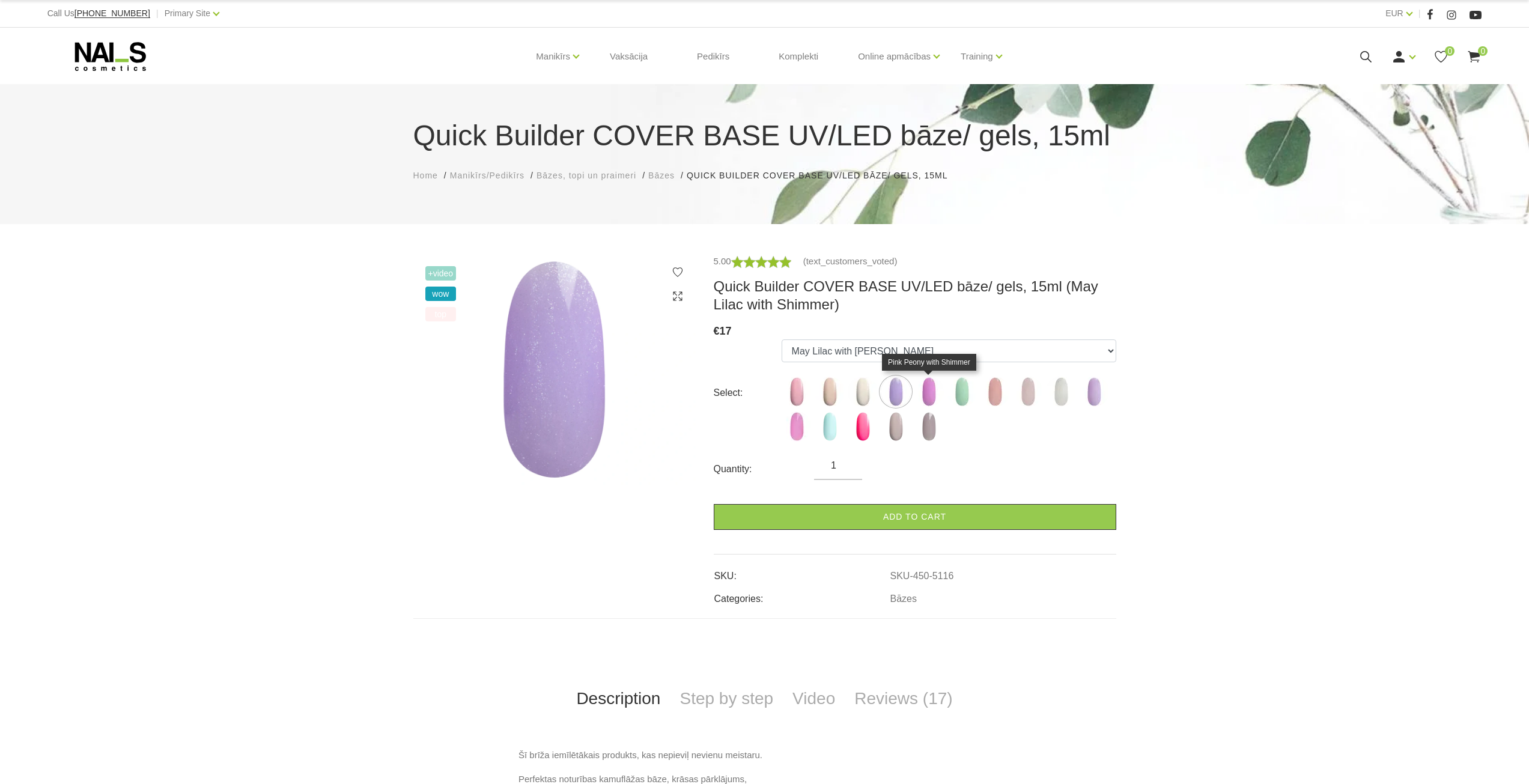
click at [930, 390] on img at bounding box center [929, 392] width 30 height 30
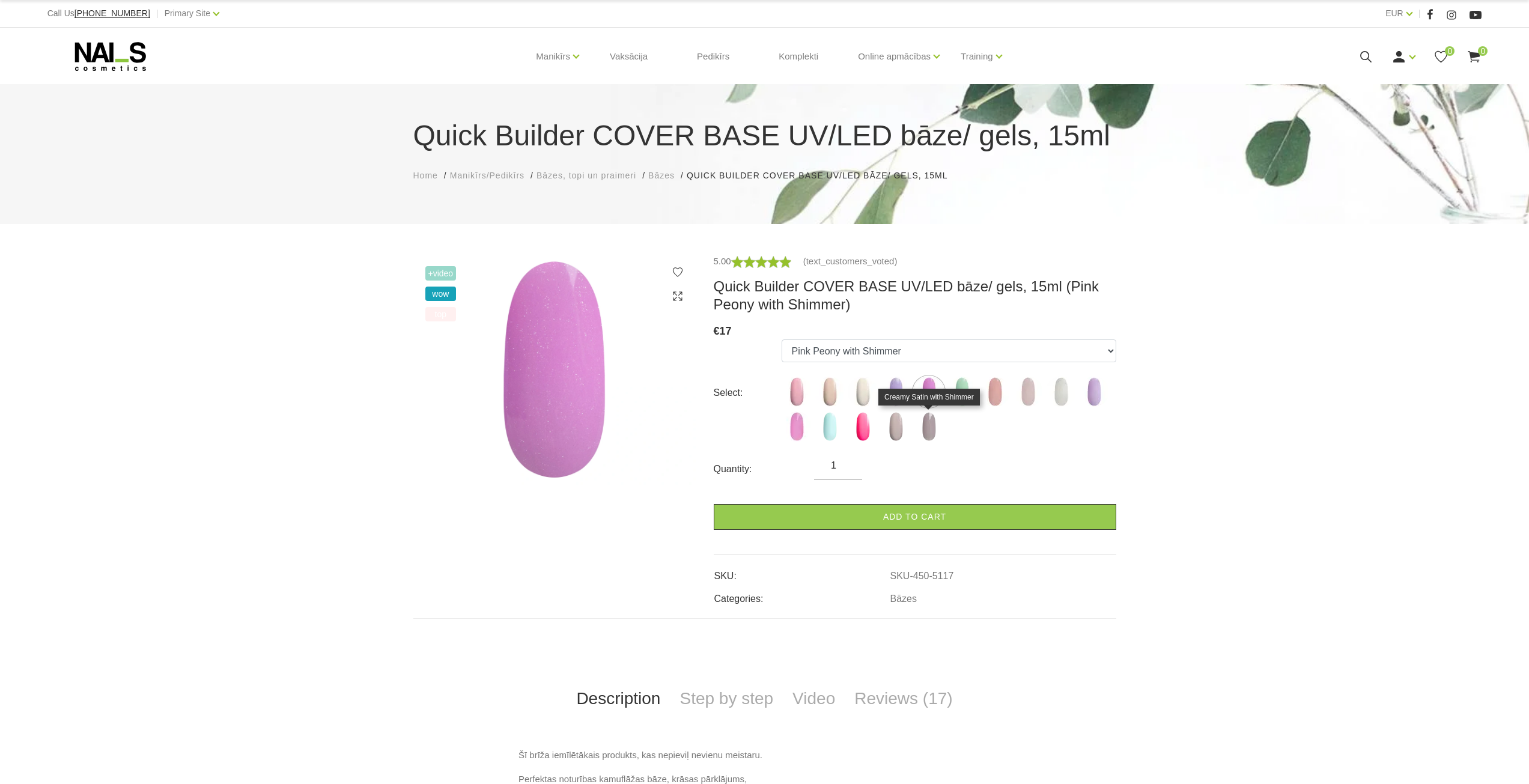
click at [928, 426] on img at bounding box center [929, 426] width 30 height 30
click at [876, 424] on img at bounding box center [863, 426] width 30 height 30
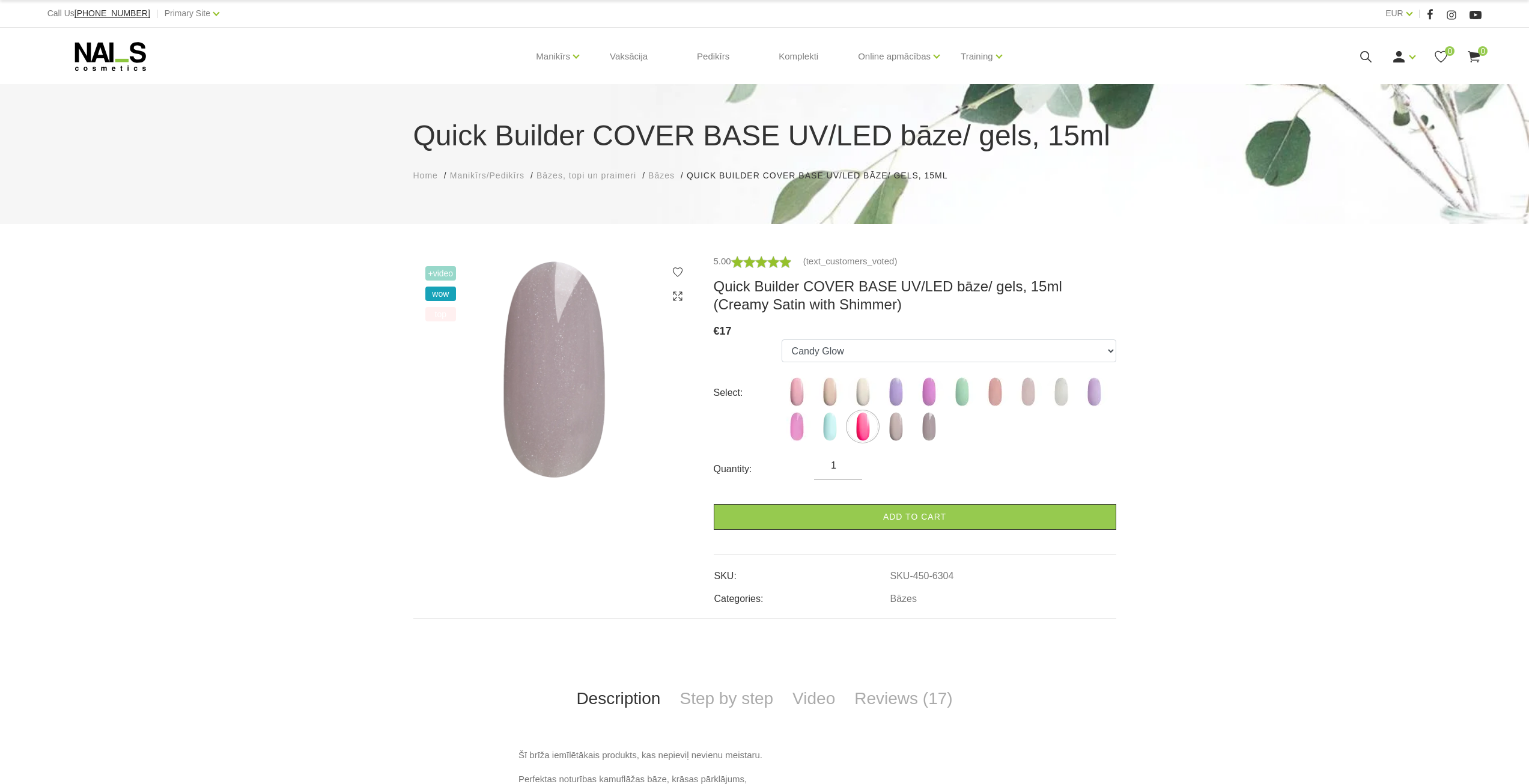
click at [853, 431] on img at bounding box center [863, 426] width 30 height 30
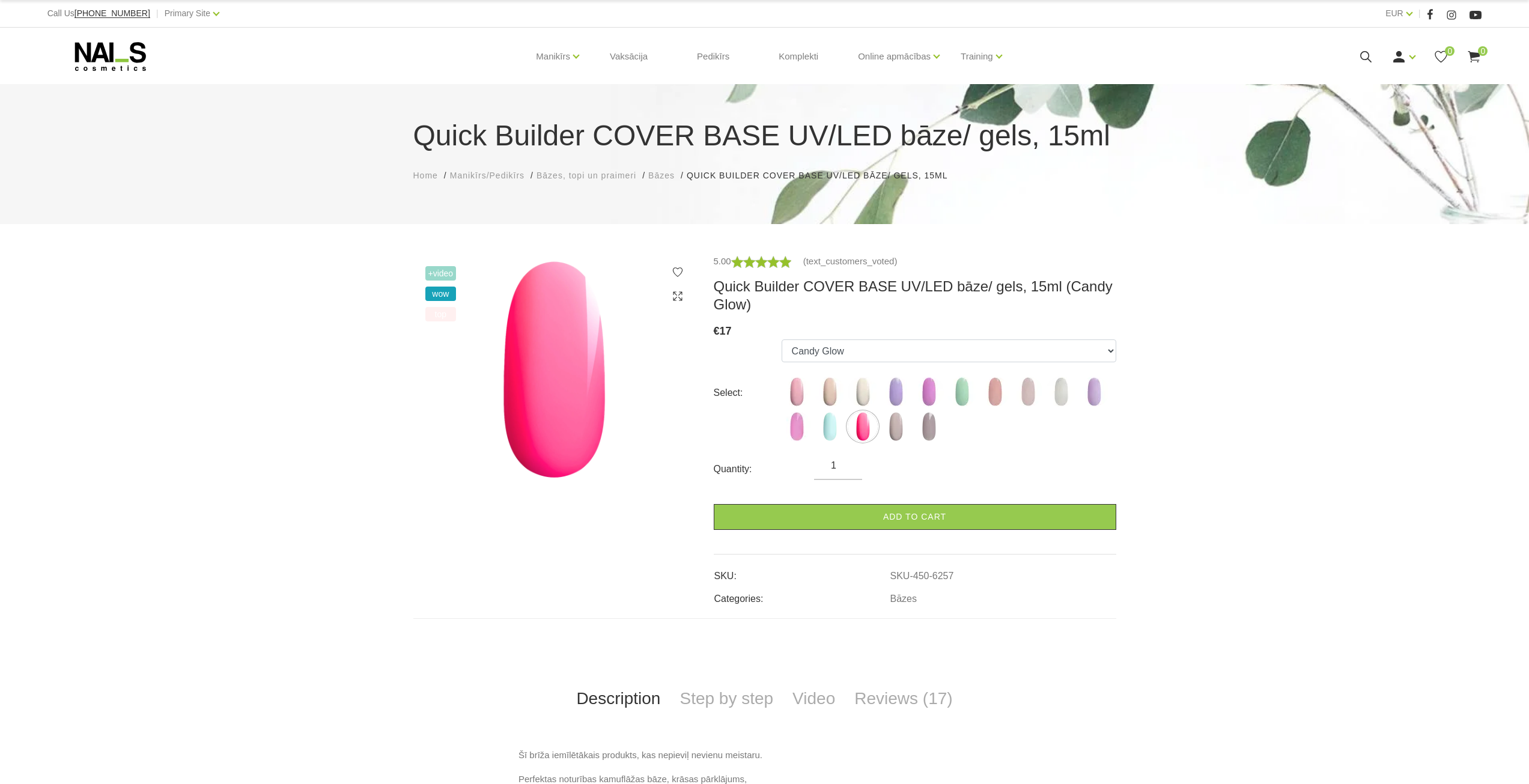
click at [813, 429] on ul "Sakura Sweet Dream Milkshake May Lilac with Shimmer Pink Peony with Shimmer Min…" at bounding box center [949, 392] width 335 height 107
click at [808, 429] on img at bounding box center [797, 426] width 30 height 30
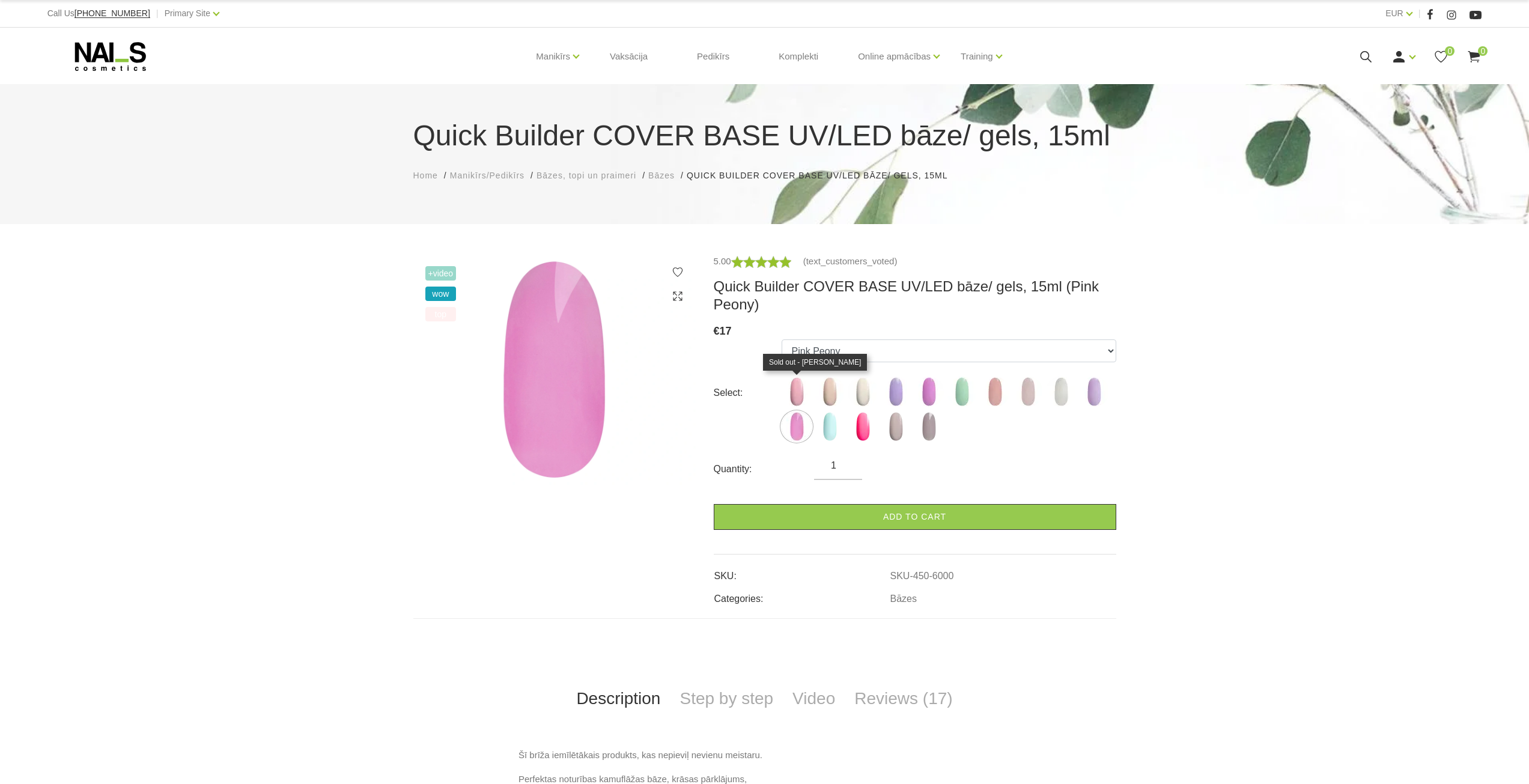
click at [800, 392] on img at bounding box center [797, 392] width 30 height 30
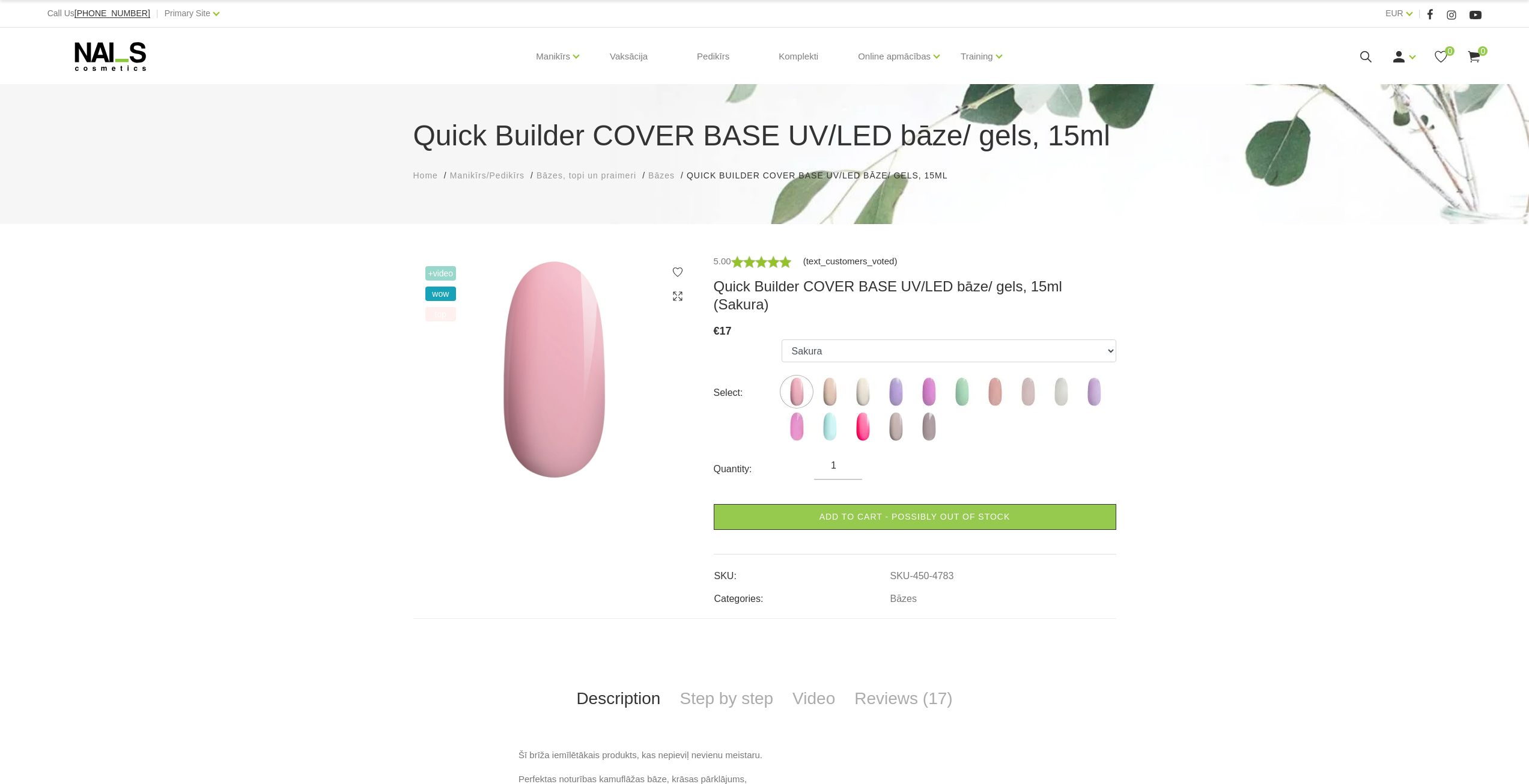
click at [828, 264] on link "(text_customers_voted)" at bounding box center [850, 261] width 95 height 14
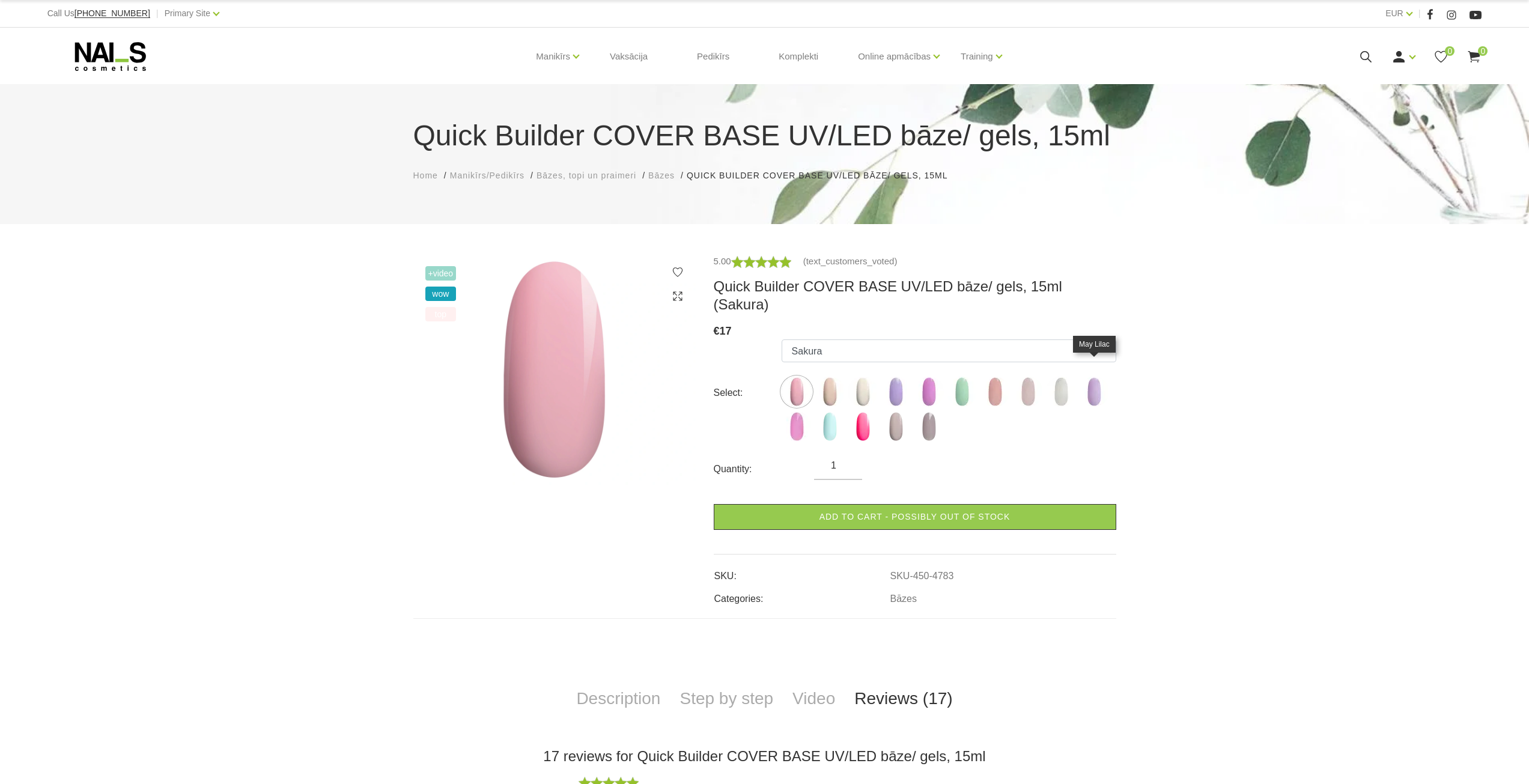
click at [1083, 378] on img at bounding box center [1094, 392] width 30 height 30
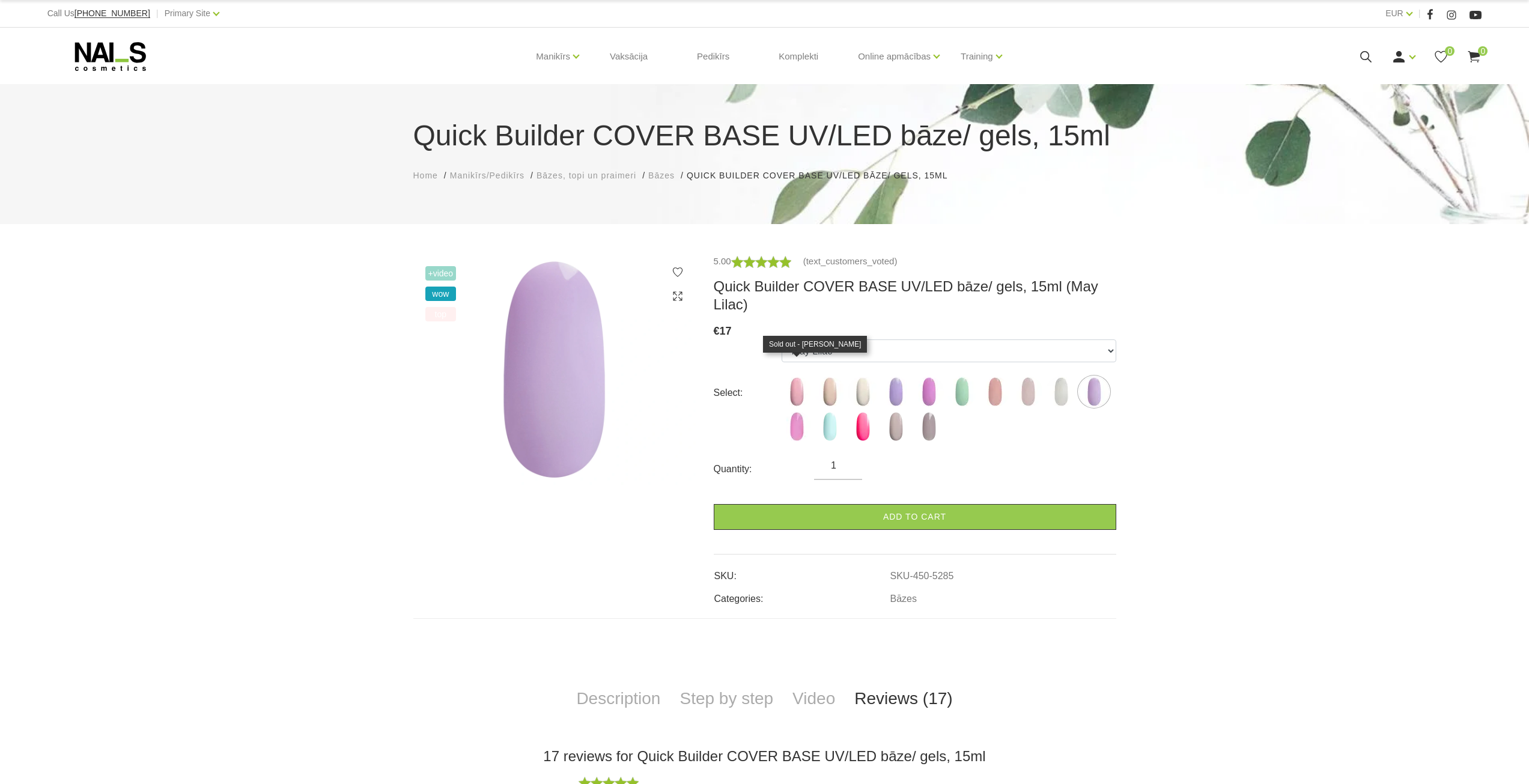
click at [789, 377] on img at bounding box center [797, 392] width 30 height 30
select select "4783"
